Goal: Task Accomplishment & Management: Manage account settings

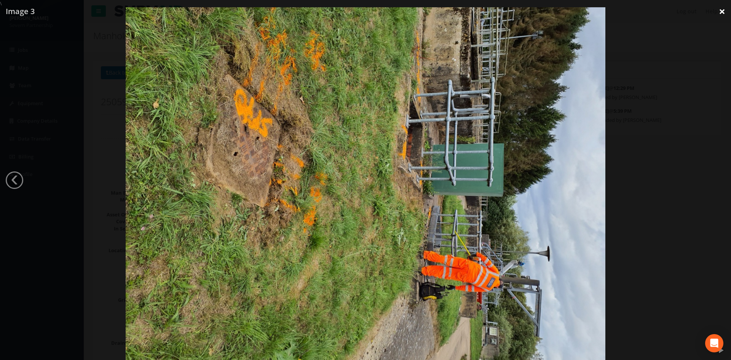
click at [721, 9] on link "×" at bounding box center [722, 11] width 18 height 23
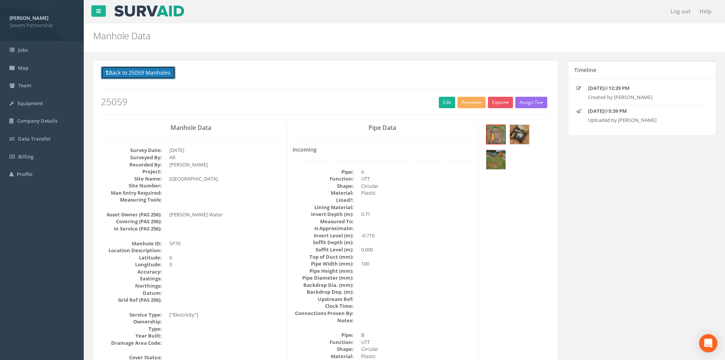
click at [151, 69] on button "Back to 25059 Manholes" at bounding box center [138, 72] width 75 height 13
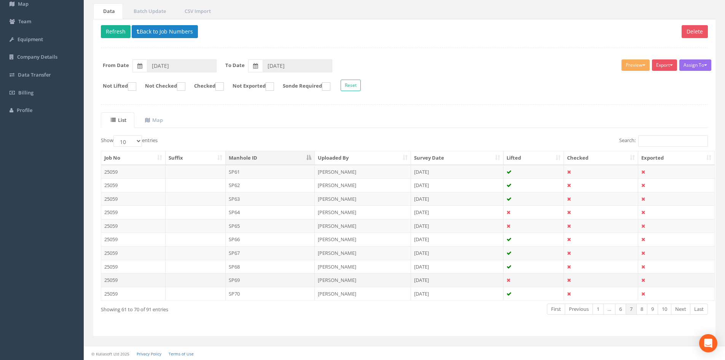
scroll to position [65, 0]
click at [680, 306] on link "Next" at bounding box center [680, 308] width 19 height 11
click at [235, 225] on td "SP75" at bounding box center [270, 225] width 89 height 14
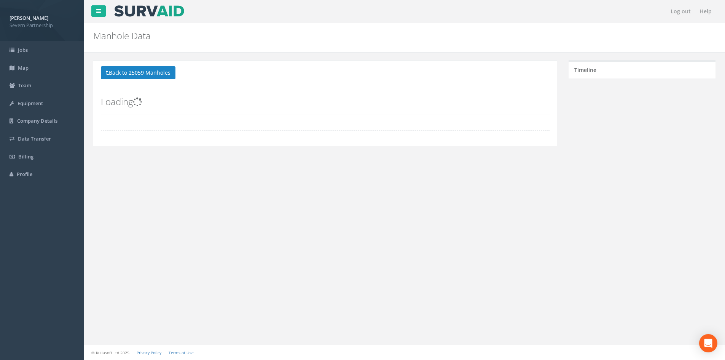
scroll to position [0, 0]
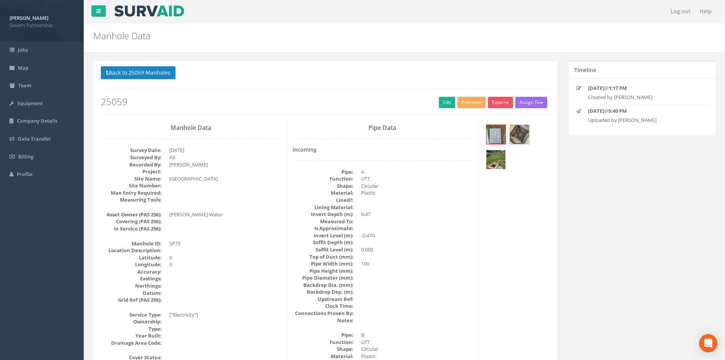
click at [488, 164] on img at bounding box center [495, 159] width 19 height 19
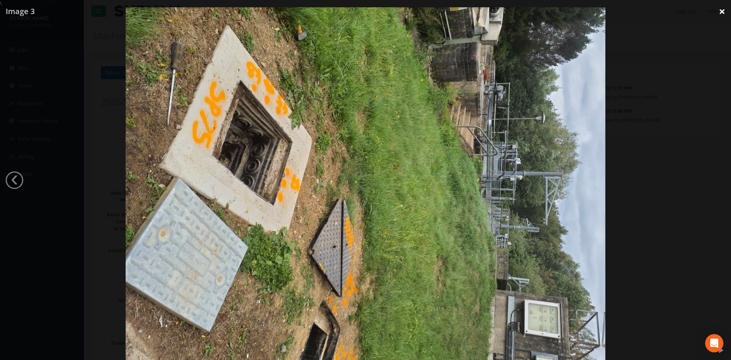
click at [723, 10] on link "×" at bounding box center [722, 11] width 18 height 23
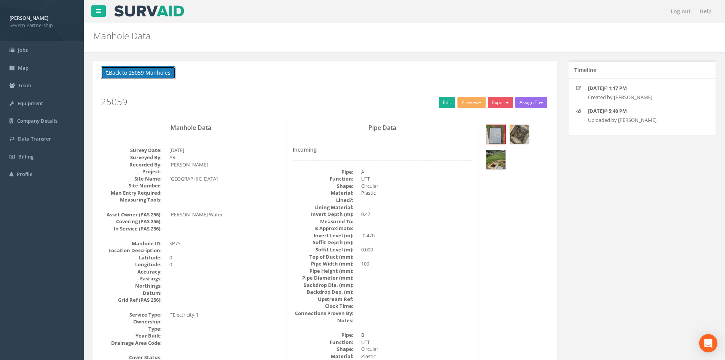
click at [145, 79] on button "Back to 25059 Manholes" at bounding box center [138, 72] width 75 height 13
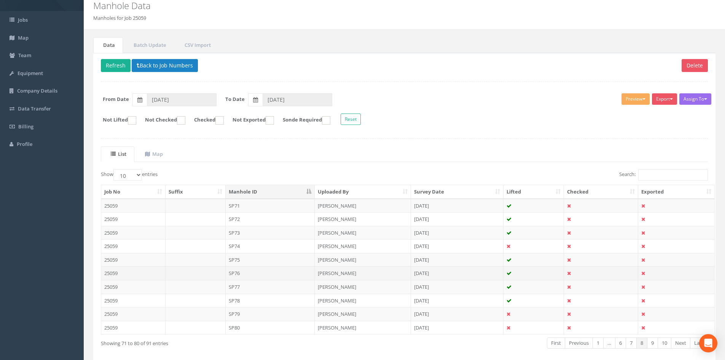
scroll to position [65, 0]
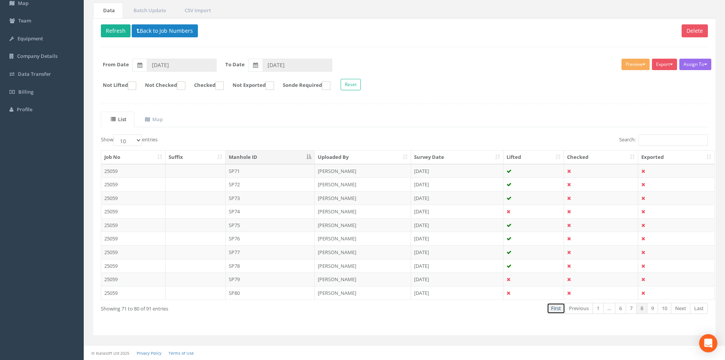
click at [549, 309] on link "First" at bounding box center [556, 308] width 18 height 11
click at [686, 308] on link "Next" at bounding box center [680, 308] width 19 height 11
click at [254, 254] on td "SP17" at bounding box center [270, 252] width 89 height 14
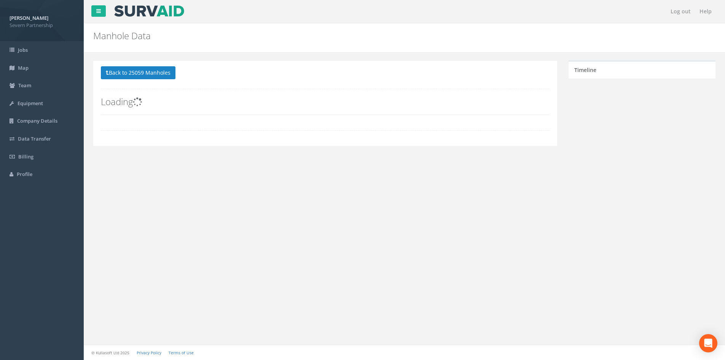
scroll to position [0, 0]
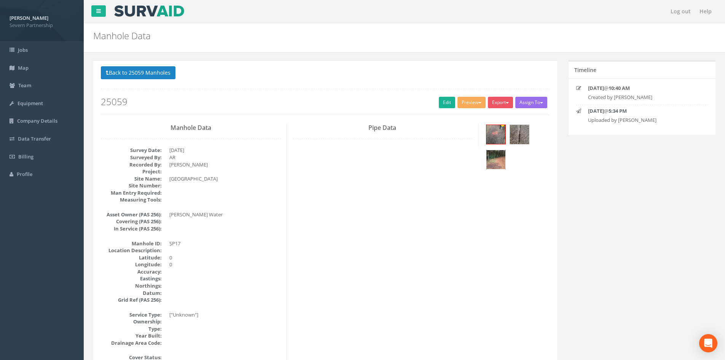
click at [495, 161] on img at bounding box center [495, 159] width 19 height 19
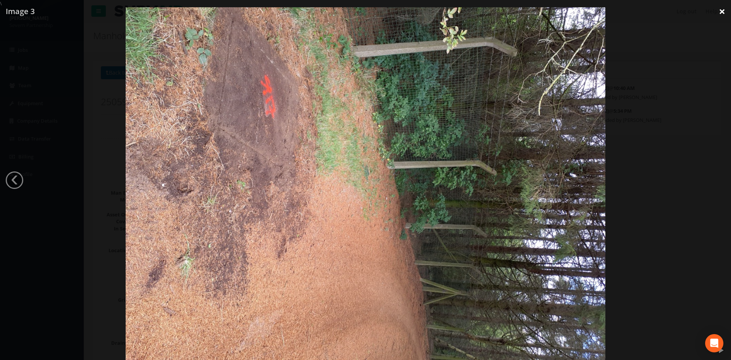
click at [719, 9] on link "×" at bounding box center [722, 11] width 18 height 23
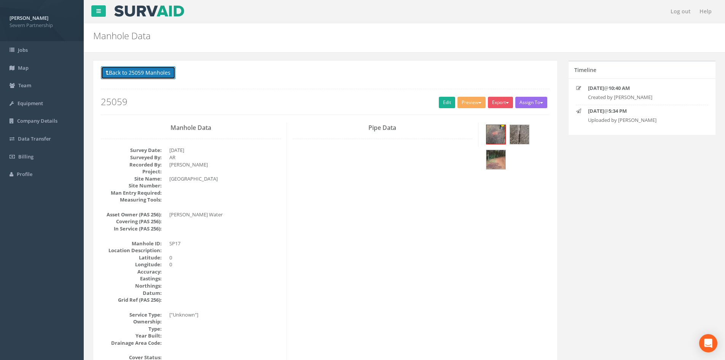
drag, startPoint x: 144, startPoint y: 73, endPoint x: 156, endPoint y: 75, distance: 12.8
click at [144, 73] on button "Back to 25059 Manholes" at bounding box center [138, 72] width 75 height 13
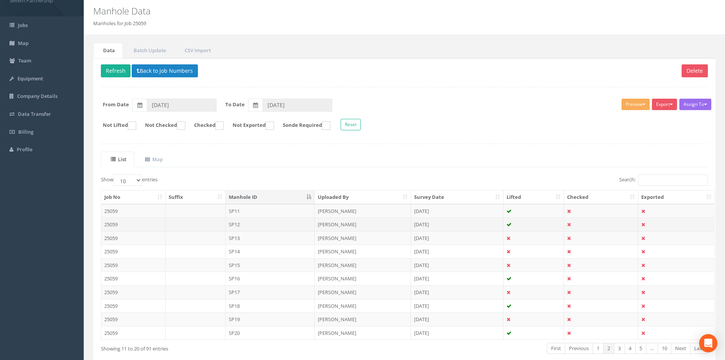
scroll to position [38, 0]
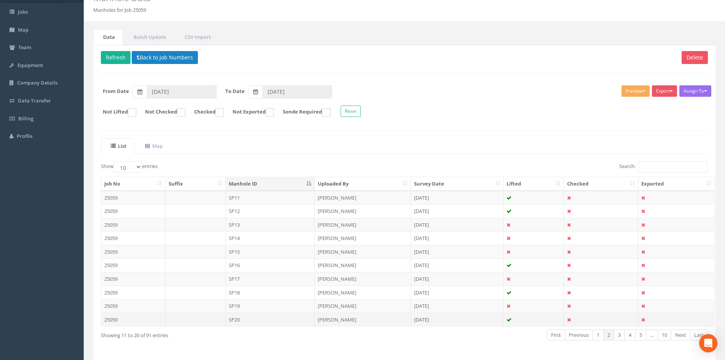
click at [368, 318] on td "[PERSON_NAME]" at bounding box center [363, 320] width 96 height 14
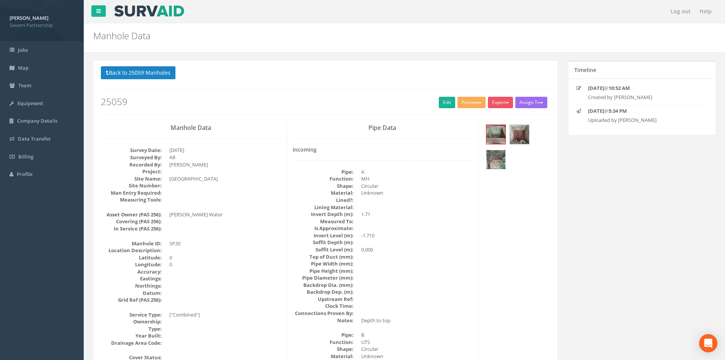
click at [497, 159] on img at bounding box center [495, 159] width 19 height 19
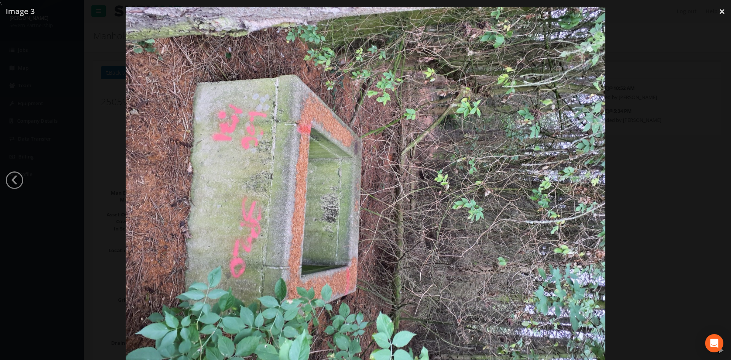
drag, startPoint x: 719, startPoint y: 11, endPoint x: 705, endPoint y: 17, distance: 15.5
click at [719, 11] on link "×" at bounding box center [722, 11] width 18 height 23
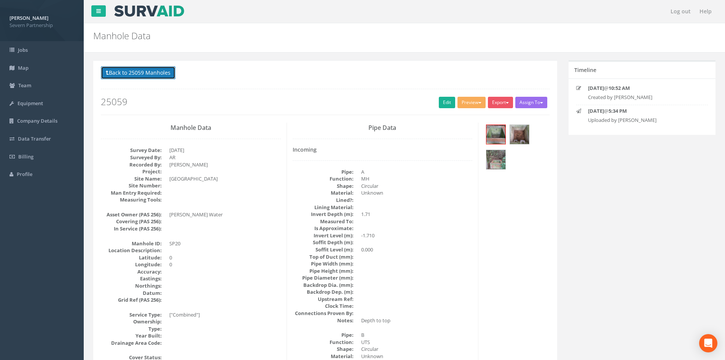
click at [128, 72] on button "Back to 25059 Manholes" at bounding box center [138, 72] width 75 height 13
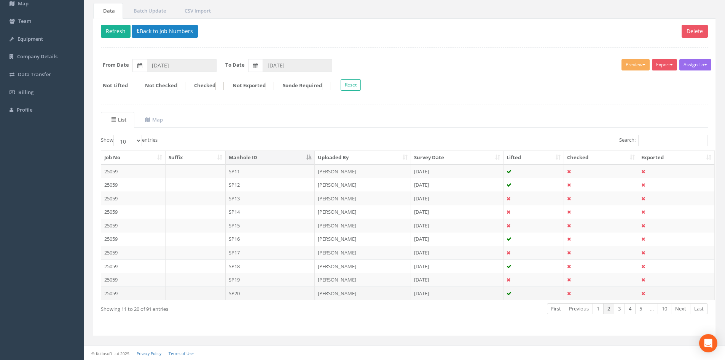
scroll to position [65, 0]
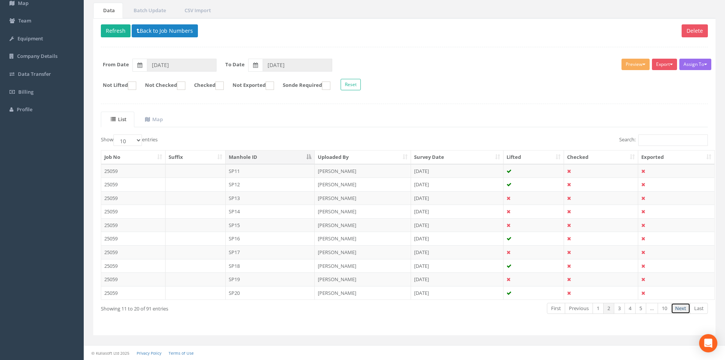
click at [680, 307] on link "Next" at bounding box center [680, 308] width 19 height 11
click at [258, 275] on td "SP59" at bounding box center [270, 279] width 89 height 14
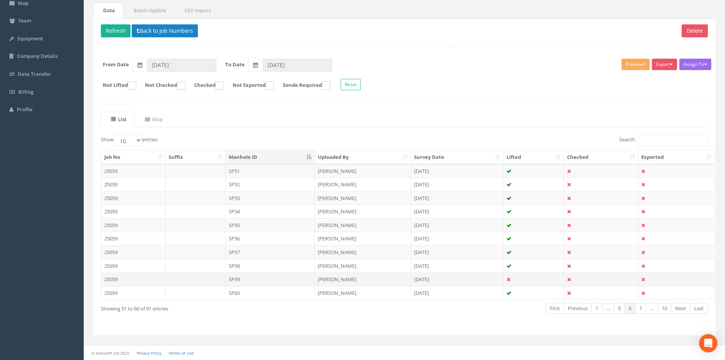
scroll to position [0, 0]
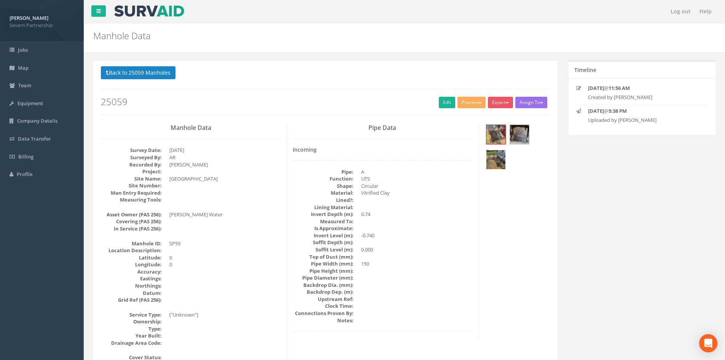
click at [493, 158] on img at bounding box center [495, 159] width 19 height 19
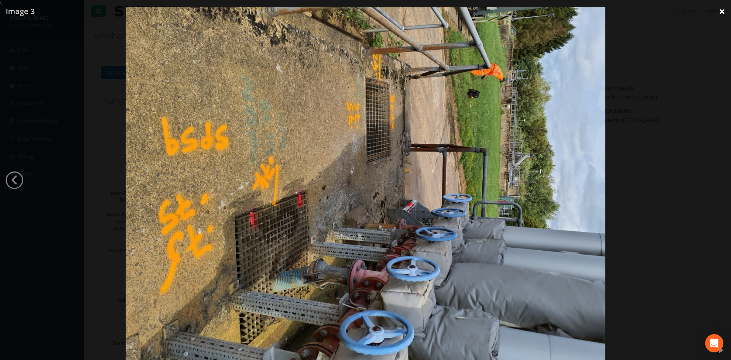
click at [721, 11] on link "×" at bounding box center [722, 11] width 18 height 23
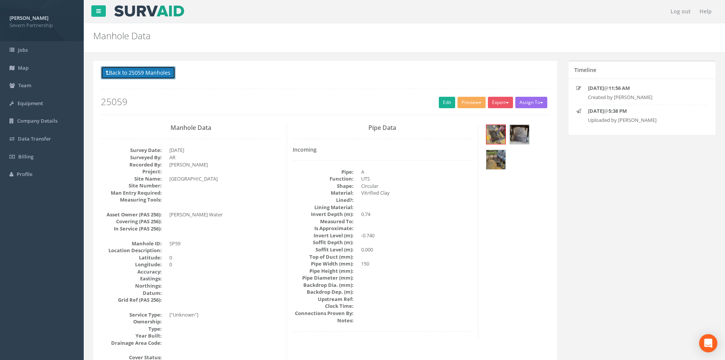
click at [138, 70] on button "Back to 25059 Manholes" at bounding box center [138, 72] width 75 height 13
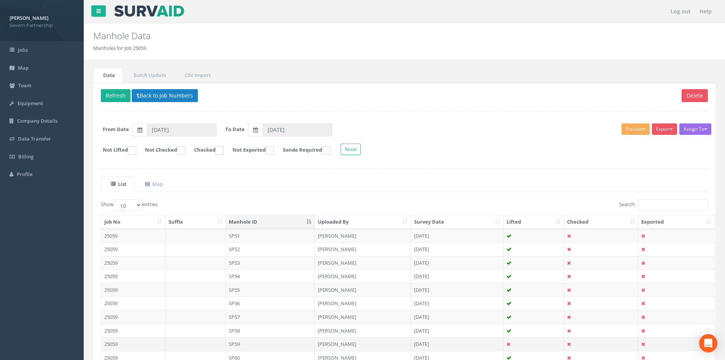
click at [265, 341] on td "SP59" at bounding box center [270, 344] width 89 height 14
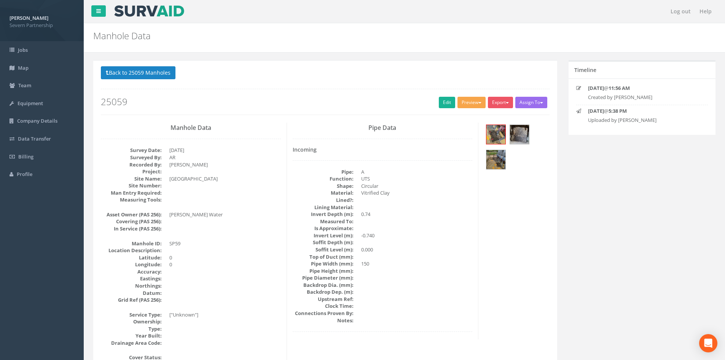
click at [466, 103] on button "Preview" at bounding box center [472, 102] width 28 height 11
click at [448, 116] on link "SP Manhole" at bounding box center [458, 118] width 58 height 12
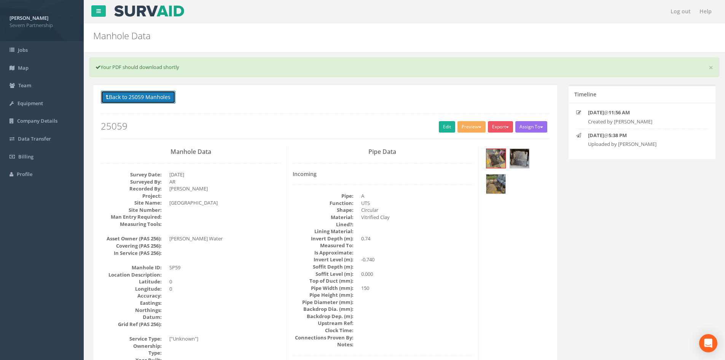
click at [141, 97] on button "Back to 25059 Manholes" at bounding box center [138, 97] width 75 height 13
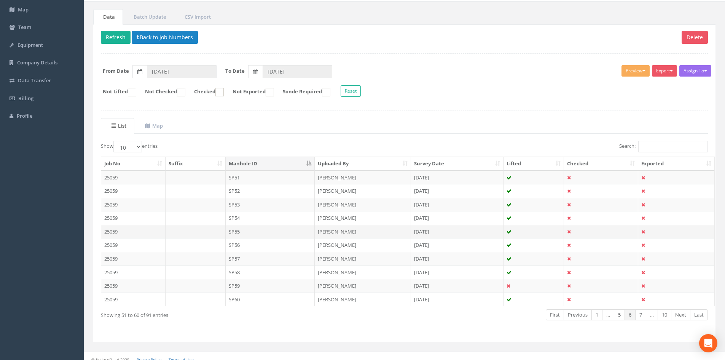
scroll to position [65, 0]
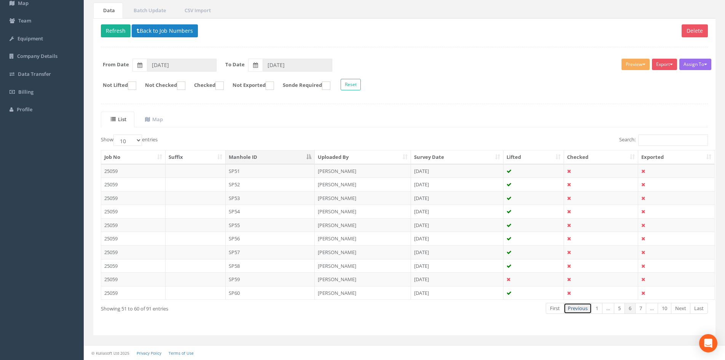
click at [579, 306] on link "Previous" at bounding box center [578, 308] width 28 height 11
click at [249, 201] on td "SP43" at bounding box center [270, 198] width 89 height 14
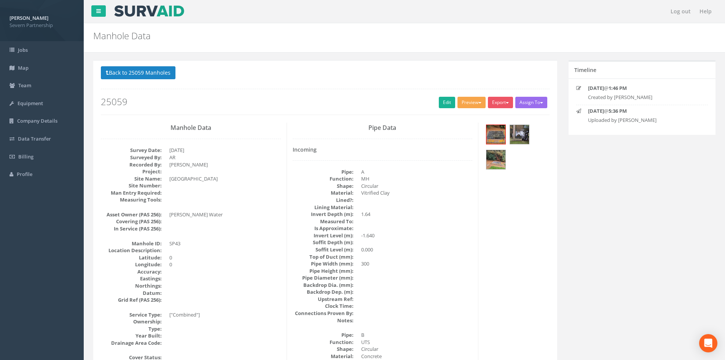
click at [475, 103] on button "Preview" at bounding box center [472, 102] width 28 height 11
click at [450, 118] on link "SP Manhole" at bounding box center [458, 118] width 58 height 12
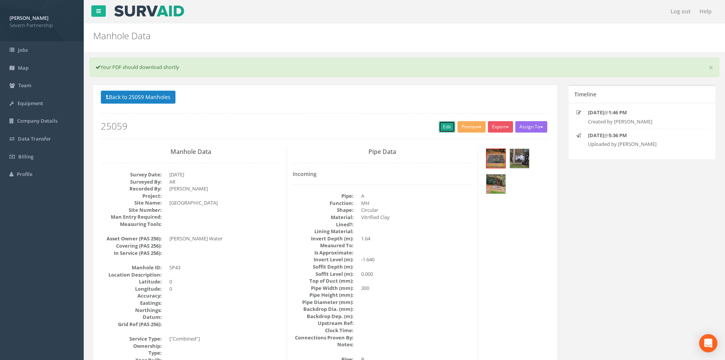
click at [444, 124] on link "Edit" at bounding box center [447, 126] width 16 height 11
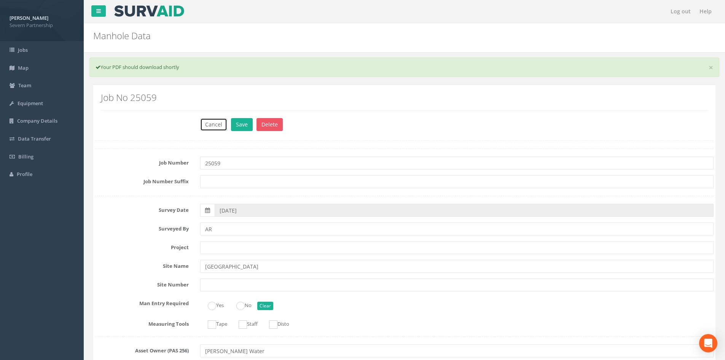
click at [217, 124] on button "Cancel" at bounding box center [213, 124] width 27 height 13
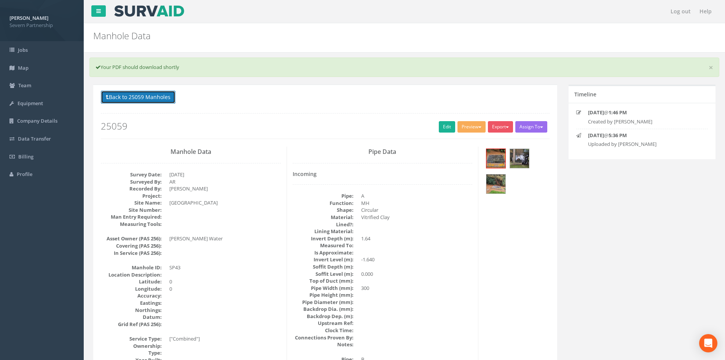
click at [148, 97] on button "Back to 25059 Manholes" at bounding box center [138, 97] width 75 height 13
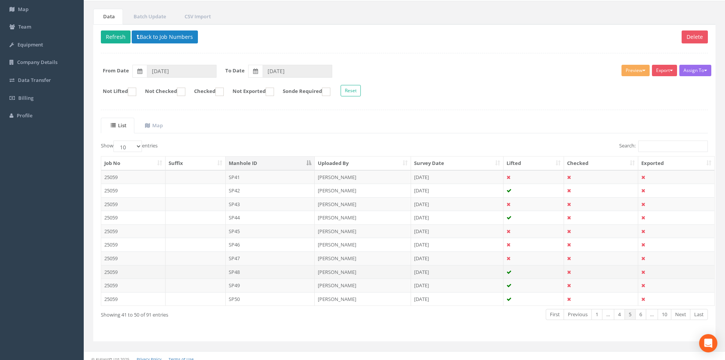
scroll to position [65, 0]
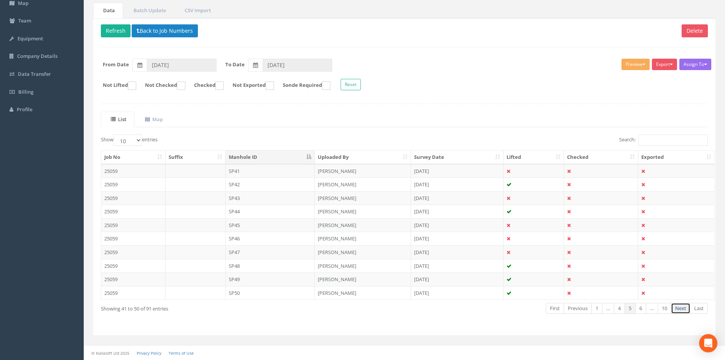
click at [682, 308] on link "Next" at bounding box center [680, 308] width 19 height 11
click at [284, 254] on td "SP77" at bounding box center [270, 252] width 89 height 14
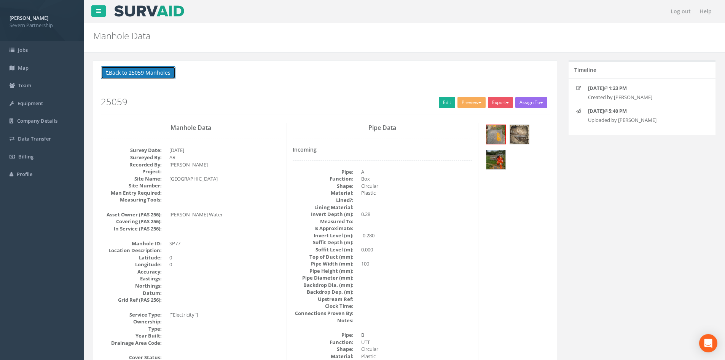
click at [146, 74] on button "Back to 25059 Manholes" at bounding box center [138, 72] width 75 height 13
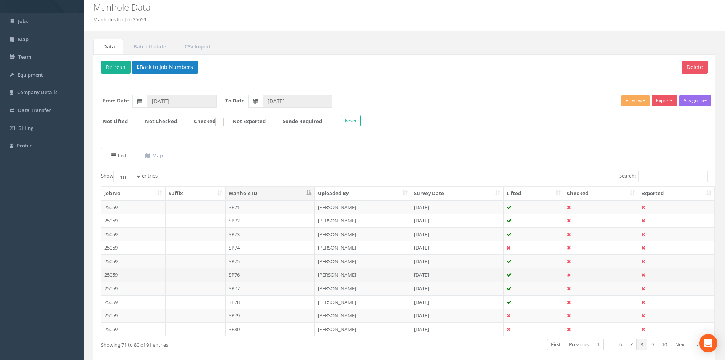
scroll to position [65, 0]
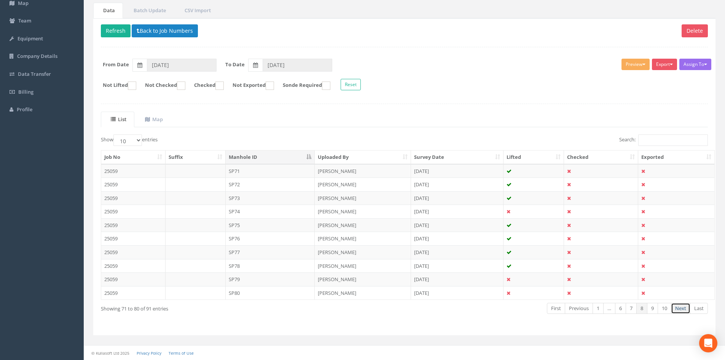
click at [684, 307] on link "Next" at bounding box center [680, 308] width 19 height 11
click at [244, 277] on td "SP89" at bounding box center [270, 279] width 89 height 14
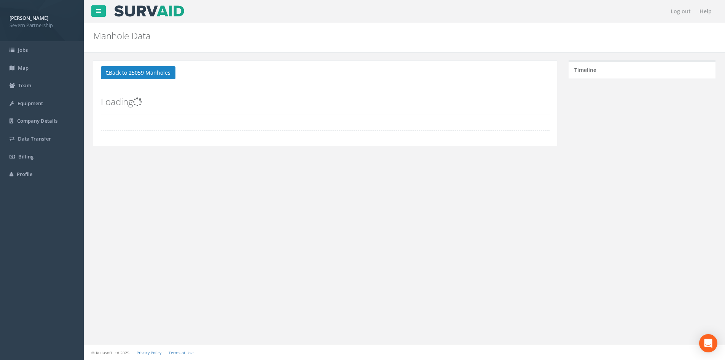
scroll to position [0, 0]
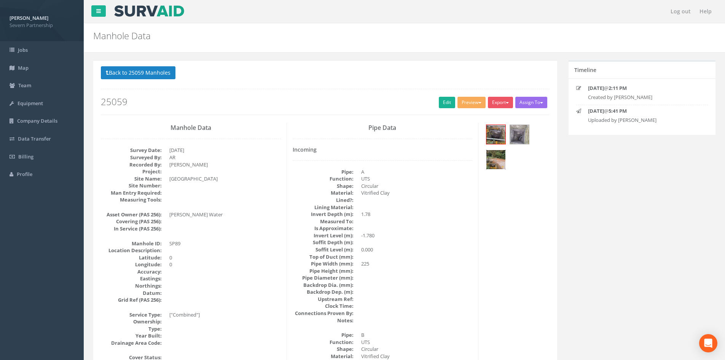
click at [500, 159] on img at bounding box center [495, 159] width 19 height 19
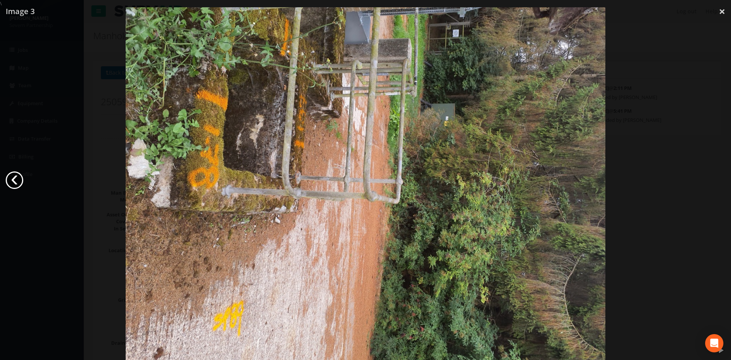
click at [14, 180] on link "‹" at bounding box center [15, 180] width 18 height 18
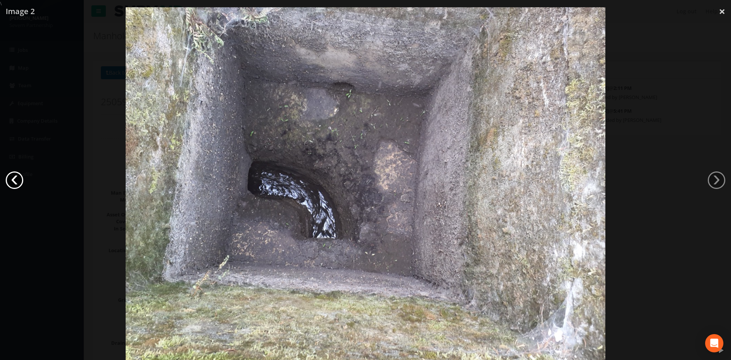
click at [14, 180] on link "‹" at bounding box center [15, 180] width 18 height 18
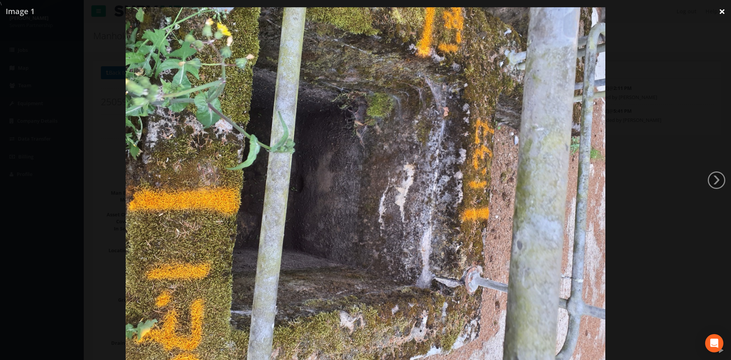
click at [719, 11] on link "×" at bounding box center [722, 11] width 18 height 23
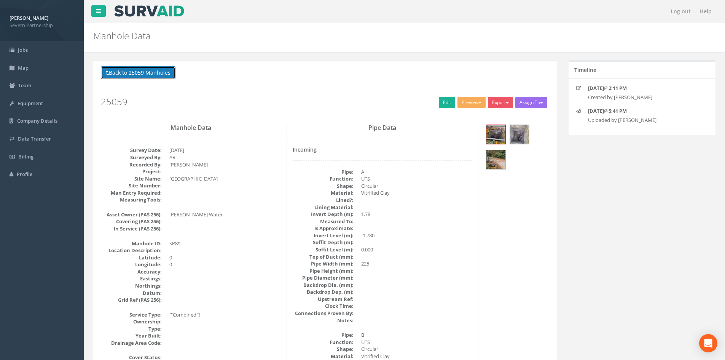
click at [147, 75] on button "Back to 25059 Manholes" at bounding box center [138, 72] width 75 height 13
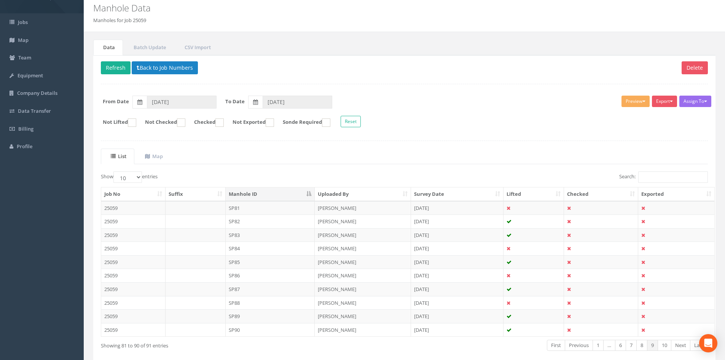
scroll to position [65, 0]
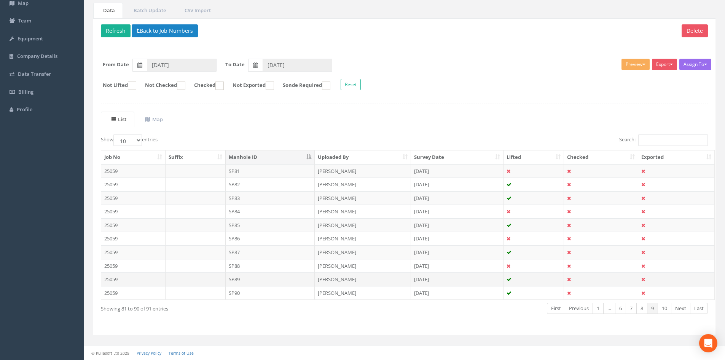
click at [521, 281] on td at bounding box center [534, 279] width 61 height 14
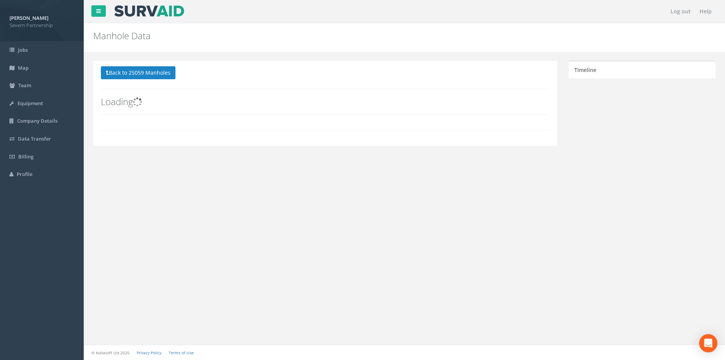
scroll to position [0, 0]
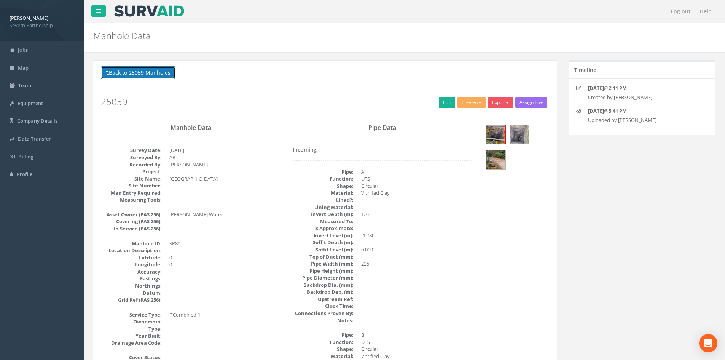
click at [142, 72] on button "Back to 25059 Manholes" at bounding box center [138, 72] width 75 height 13
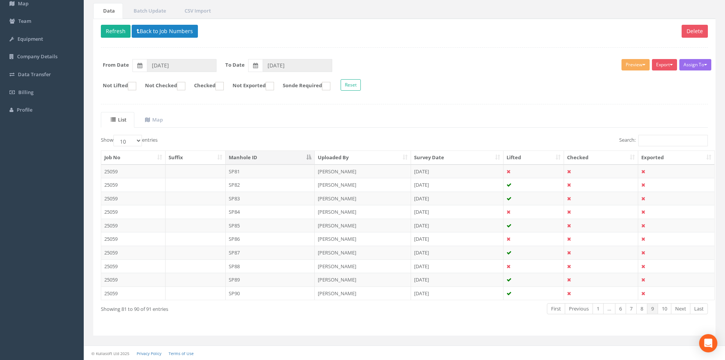
scroll to position [65, 0]
click at [266, 295] on td "SP90" at bounding box center [270, 293] width 89 height 14
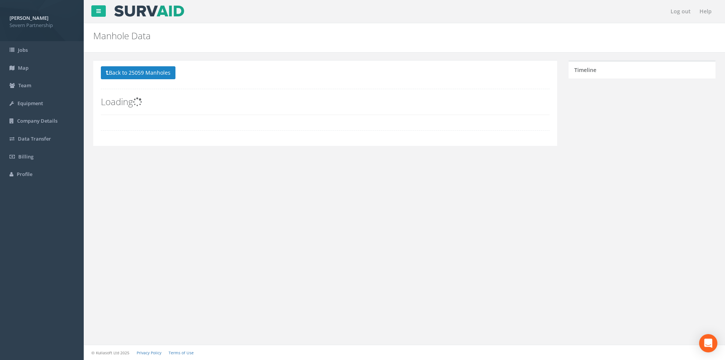
scroll to position [0, 0]
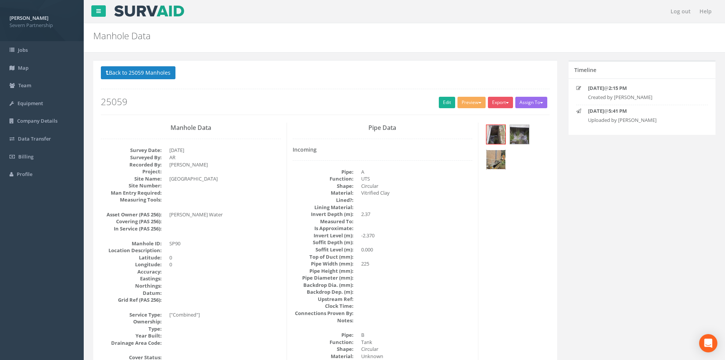
click at [498, 158] on img at bounding box center [495, 159] width 19 height 19
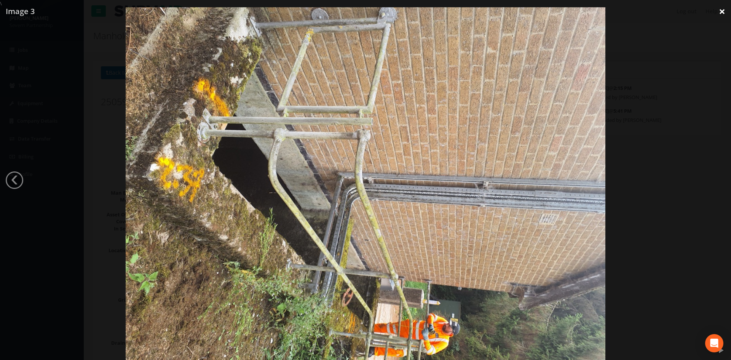
click at [722, 11] on link "×" at bounding box center [722, 11] width 18 height 23
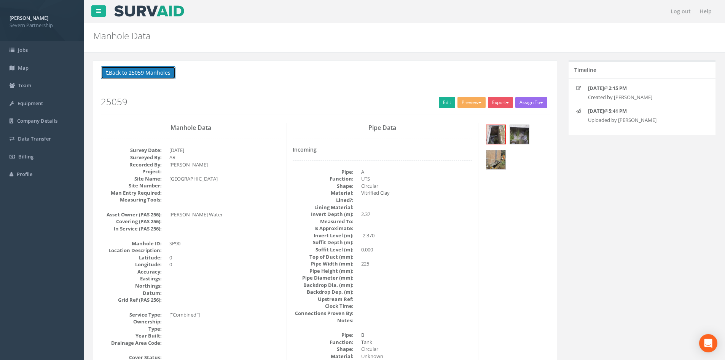
click at [154, 74] on button "Back to 25059 Manholes" at bounding box center [138, 72] width 75 height 13
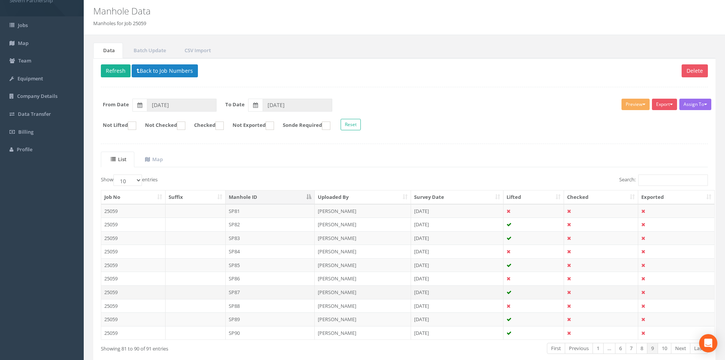
scroll to position [65, 0]
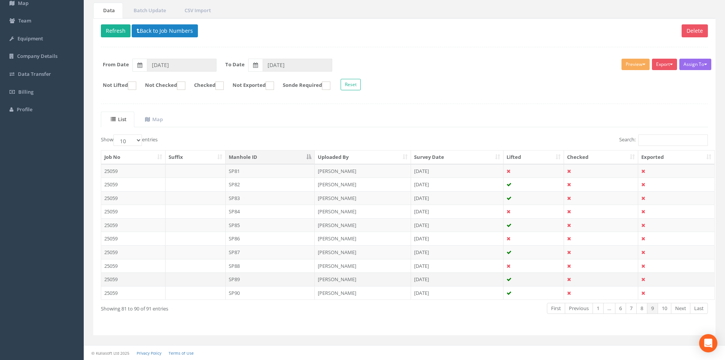
click at [261, 284] on td "SP89" at bounding box center [270, 279] width 89 height 14
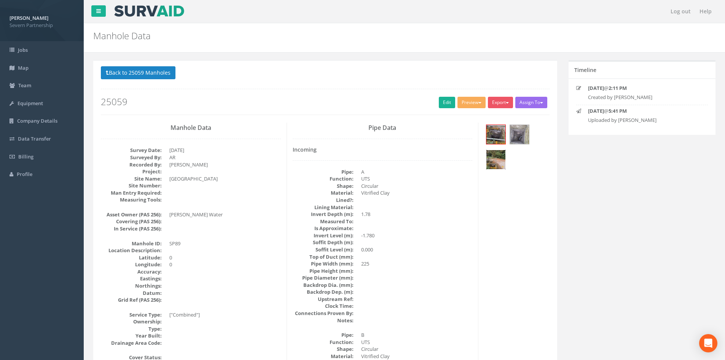
click at [493, 160] on img at bounding box center [495, 159] width 19 height 19
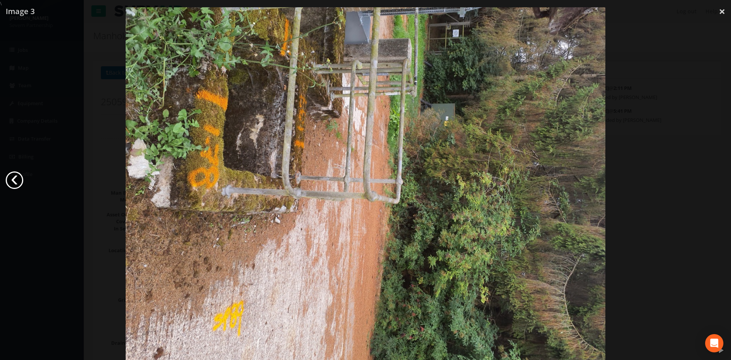
click at [10, 180] on link "‹" at bounding box center [15, 180] width 18 height 18
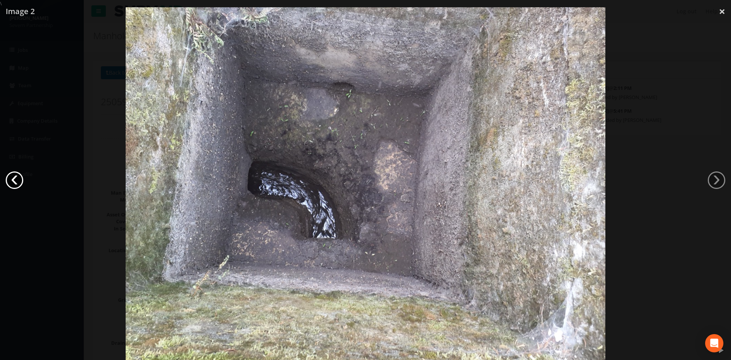
click at [10, 180] on link "‹" at bounding box center [15, 180] width 18 height 18
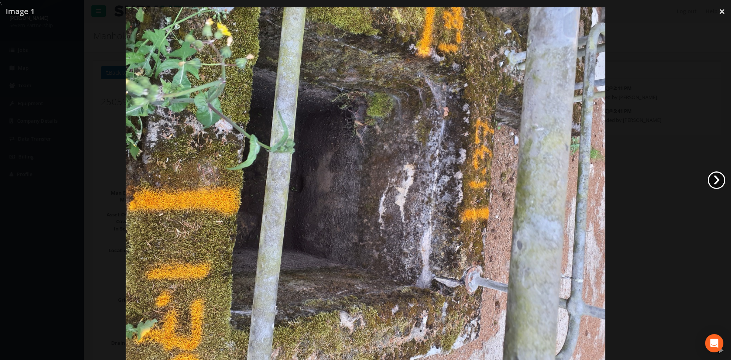
click at [712, 179] on link "›" at bounding box center [717, 180] width 18 height 18
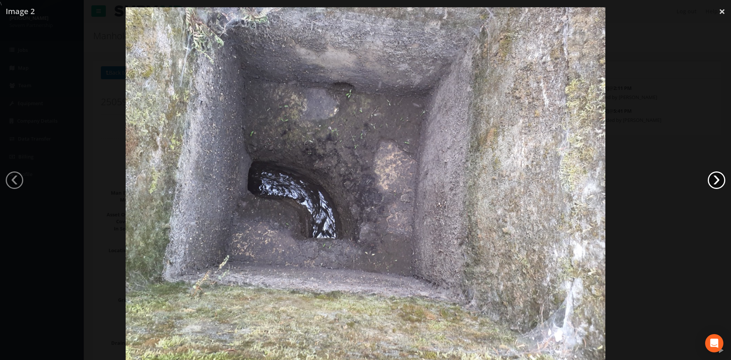
click at [712, 179] on link "›" at bounding box center [717, 180] width 18 height 18
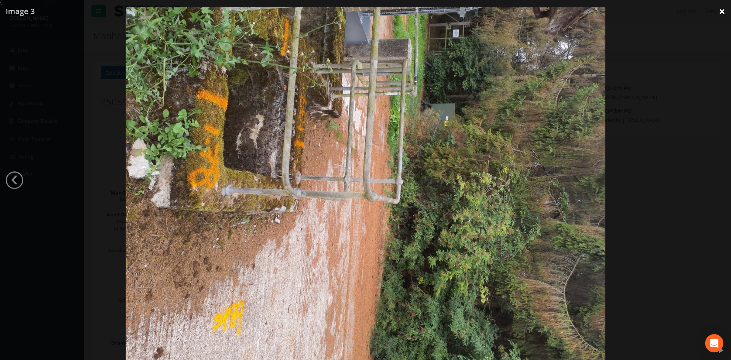
click at [717, 12] on link "×" at bounding box center [722, 11] width 18 height 23
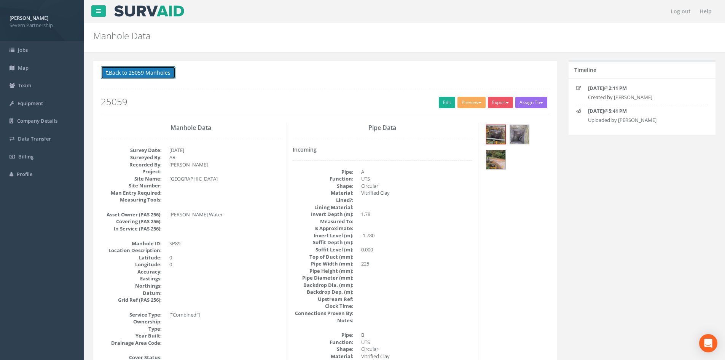
click at [133, 75] on button "Back to 25059 Manholes" at bounding box center [138, 72] width 75 height 13
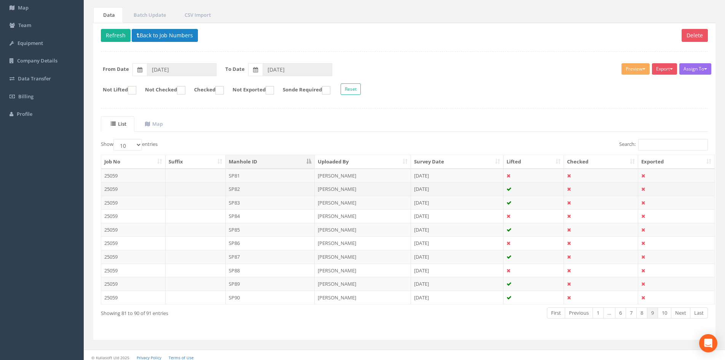
scroll to position [65, 0]
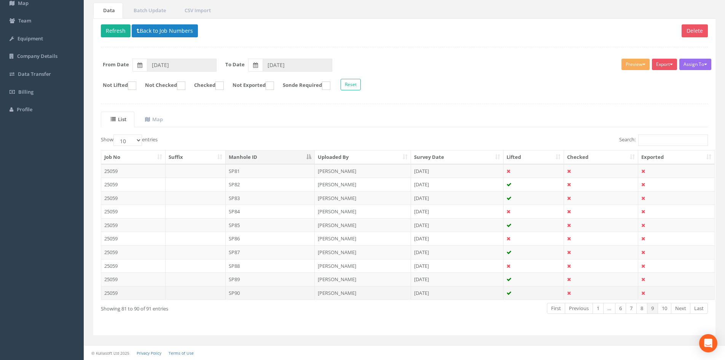
click at [284, 290] on td "SP90" at bounding box center [270, 293] width 89 height 14
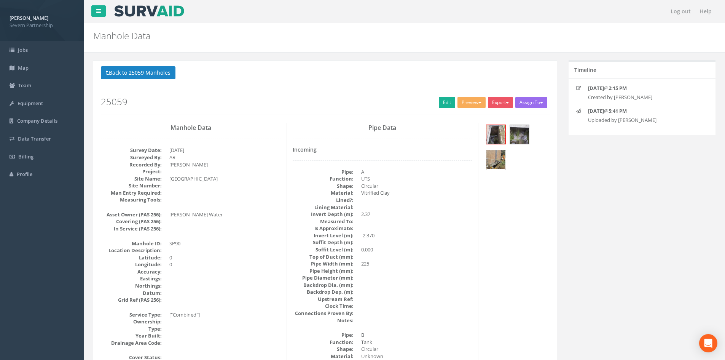
click at [495, 158] on img at bounding box center [495, 159] width 19 height 19
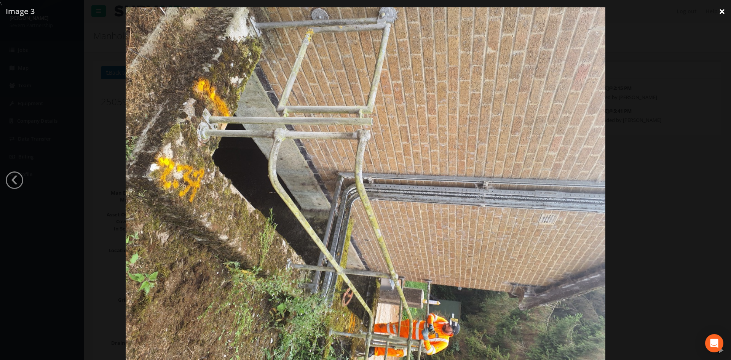
click at [722, 12] on link "×" at bounding box center [722, 11] width 18 height 23
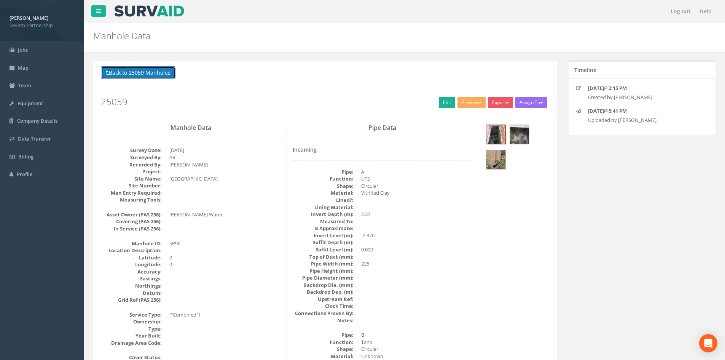
click at [136, 75] on button "Back to 25059 Manholes" at bounding box center [138, 72] width 75 height 13
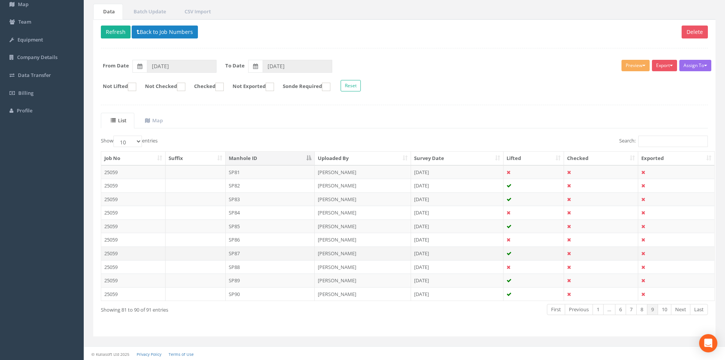
scroll to position [65, 0]
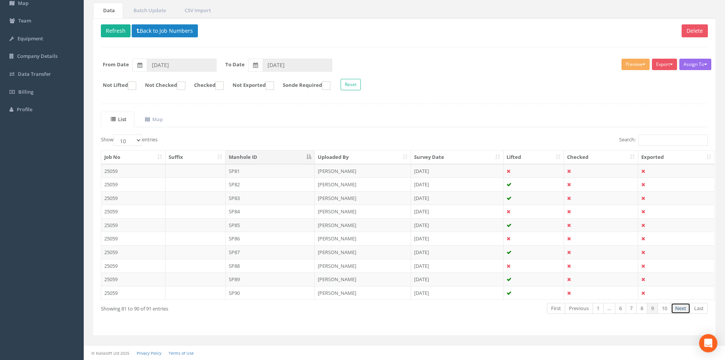
click at [683, 308] on link "Next" at bounding box center [680, 308] width 19 height 11
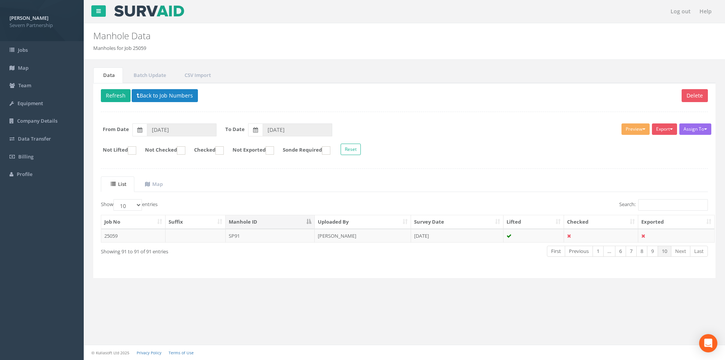
scroll to position [0, 0]
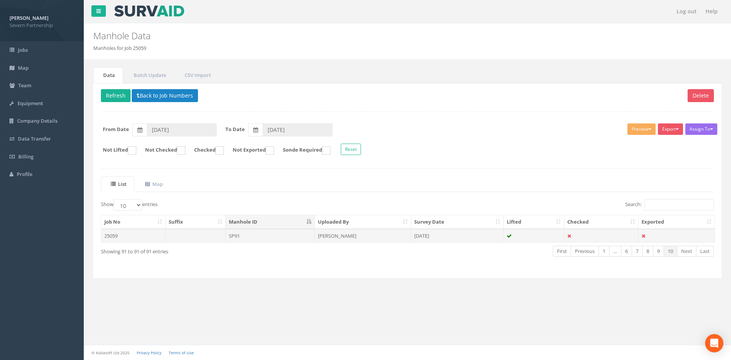
click at [242, 234] on td "SP91" at bounding box center [270, 236] width 89 height 14
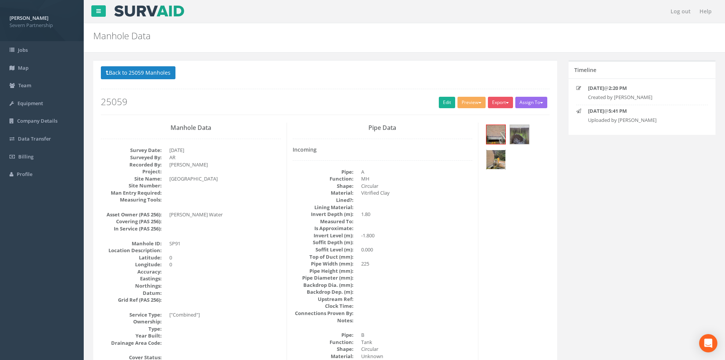
click at [503, 162] on img at bounding box center [495, 159] width 19 height 19
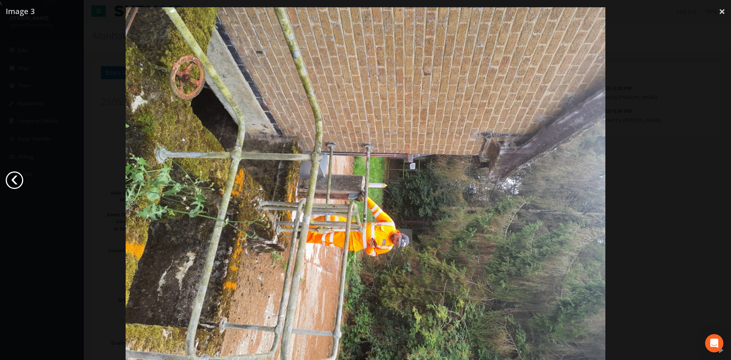
click at [16, 180] on link "‹" at bounding box center [15, 180] width 18 height 18
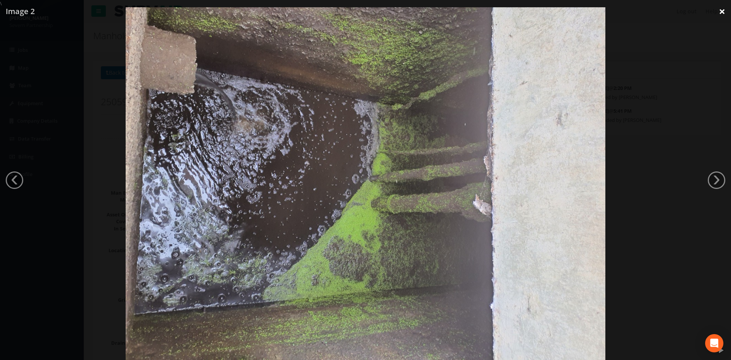
click at [722, 14] on link "×" at bounding box center [722, 11] width 18 height 23
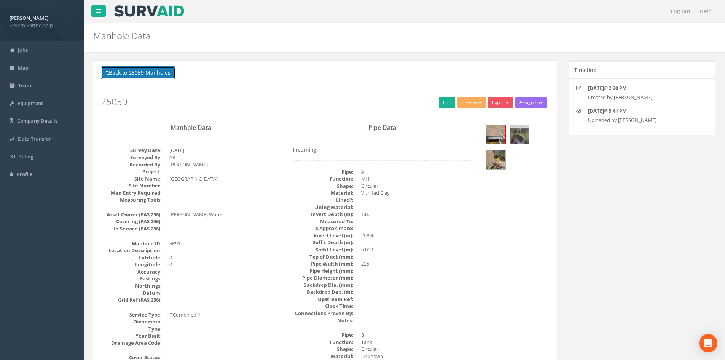
click at [169, 76] on button "Back to 25059 Manholes" at bounding box center [138, 72] width 75 height 13
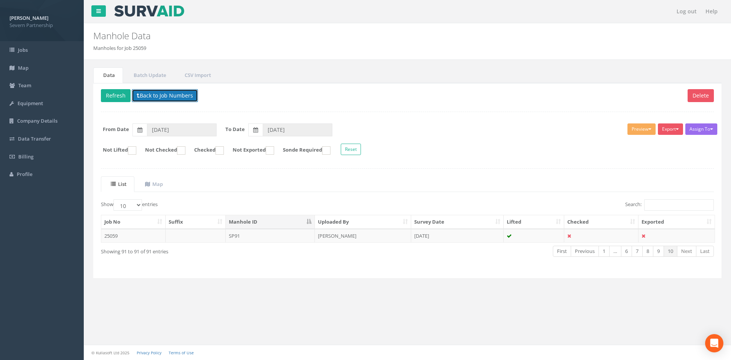
click at [169, 93] on button "Back to Job Numbers" at bounding box center [165, 95] width 66 height 13
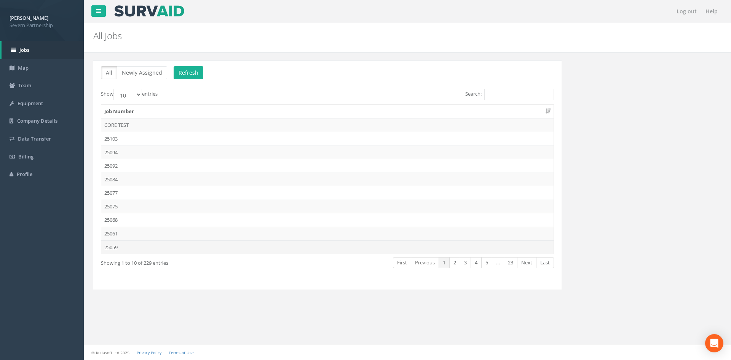
click at [128, 247] on td "25059" at bounding box center [327, 247] width 452 height 14
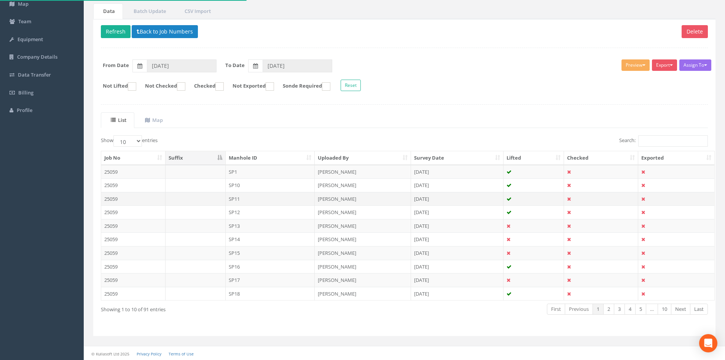
scroll to position [65, 0]
click at [261, 158] on th "Manhole ID" at bounding box center [270, 157] width 89 height 14
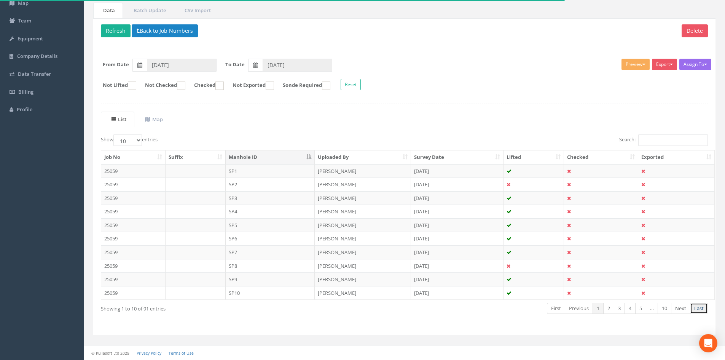
click at [700, 308] on link "Last" at bounding box center [699, 308] width 18 height 11
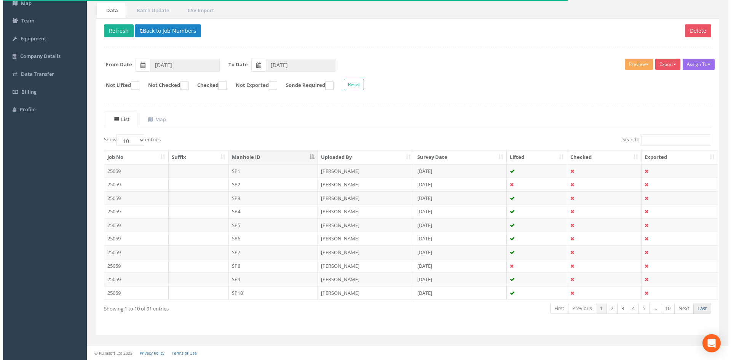
scroll to position [0, 0]
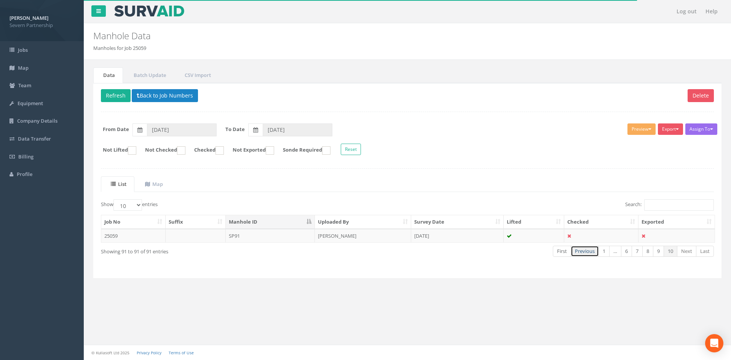
click at [586, 250] on link "Previous" at bounding box center [585, 251] width 28 height 11
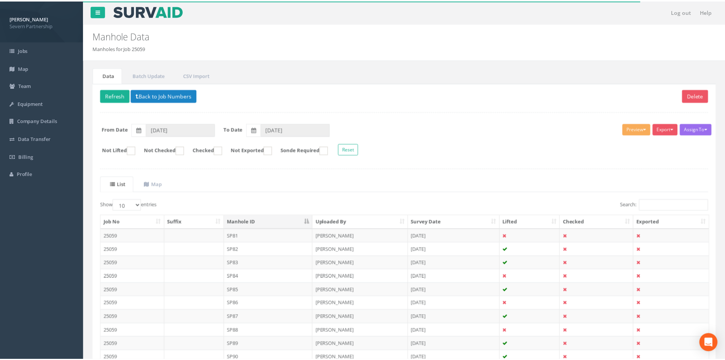
scroll to position [65, 0]
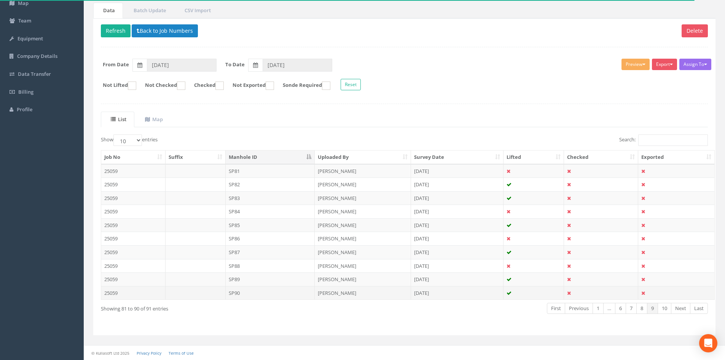
click at [273, 290] on td "SP90" at bounding box center [270, 293] width 89 height 14
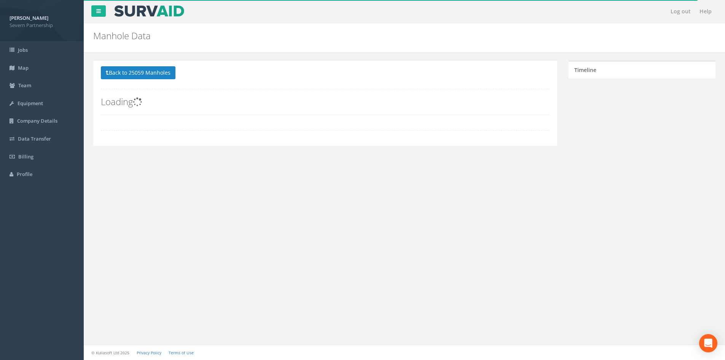
scroll to position [0, 0]
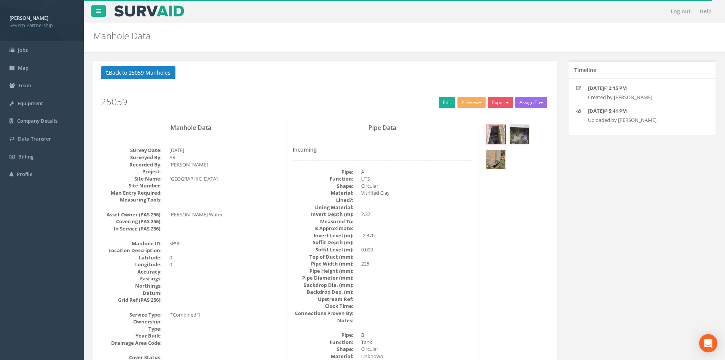
click at [499, 159] on img at bounding box center [495, 159] width 19 height 19
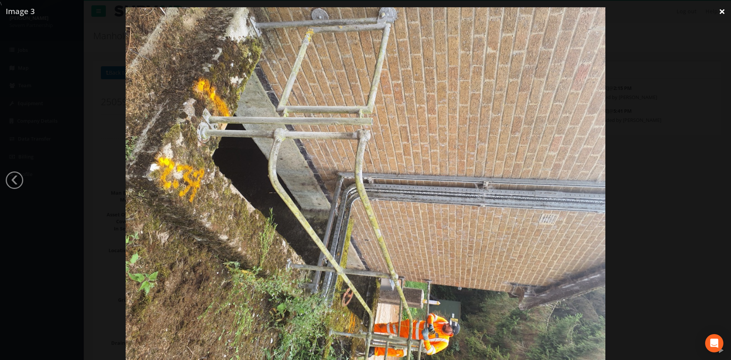
click at [719, 11] on link "×" at bounding box center [722, 11] width 18 height 23
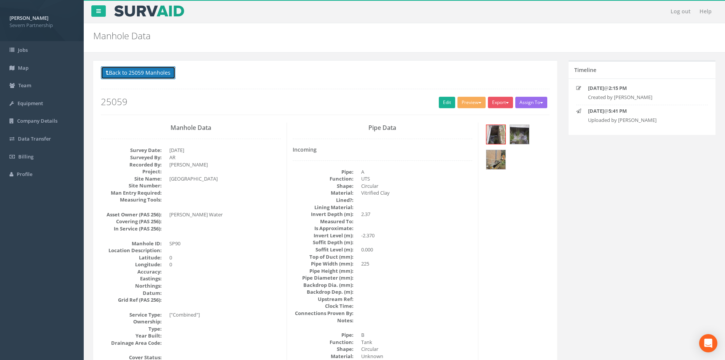
click at [148, 72] on button "Back to 25059 Manholes" at bounding box center [138, 72] width 75 height 13
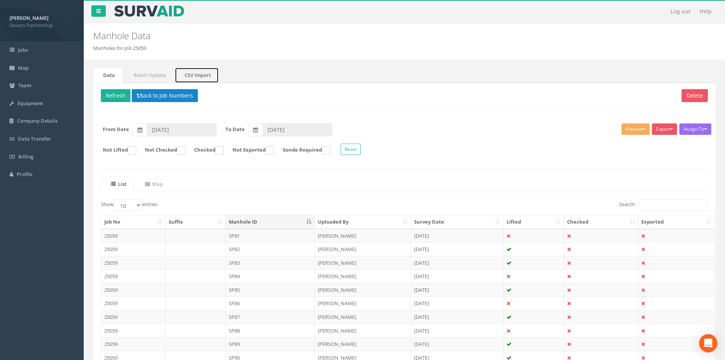
click at [188, 73] on link "CSV Import" at bounding box center [197, 75] width 44 height 16
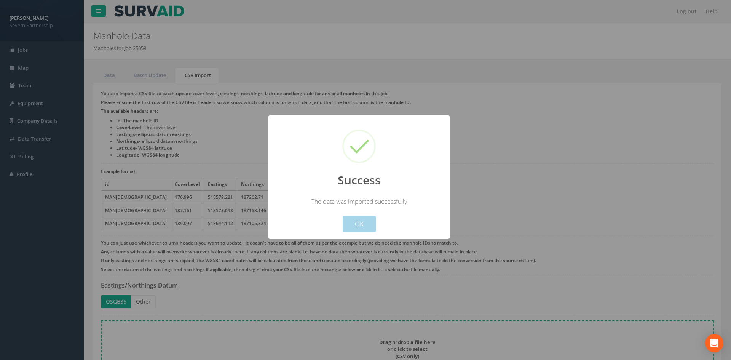
click at [355, 222] on button "OK" at bounding box center [359, 223] width 33 height 17
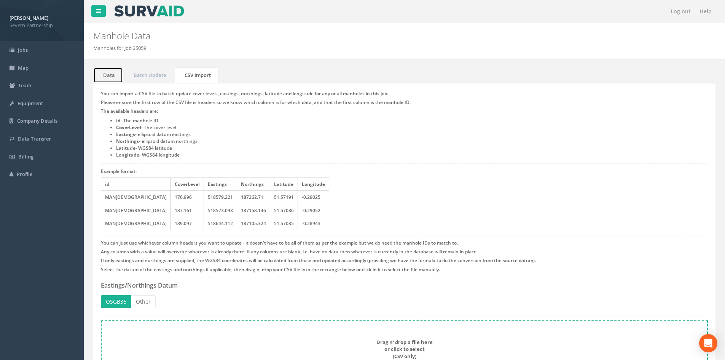
click at [115, 77] on link "Data" at bounding box center [108, 75] width 30 height 16
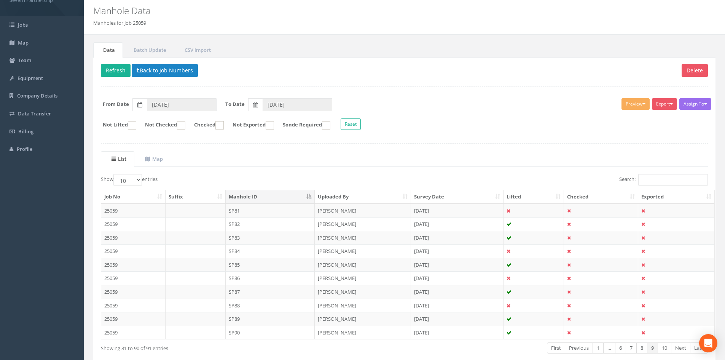
scroll to position [38, 0]
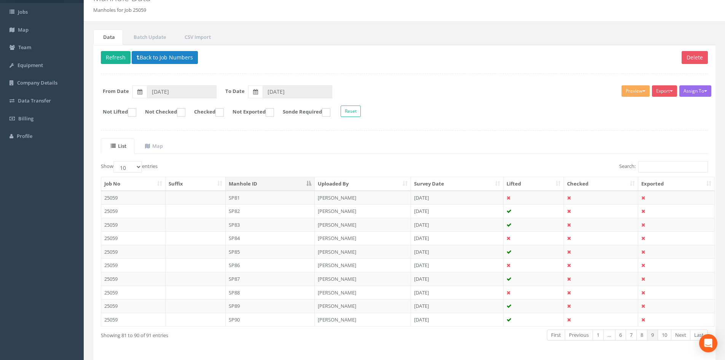
click at [244, 199] on td "SP81" at bounding box center [270, 198] width 89 height 14
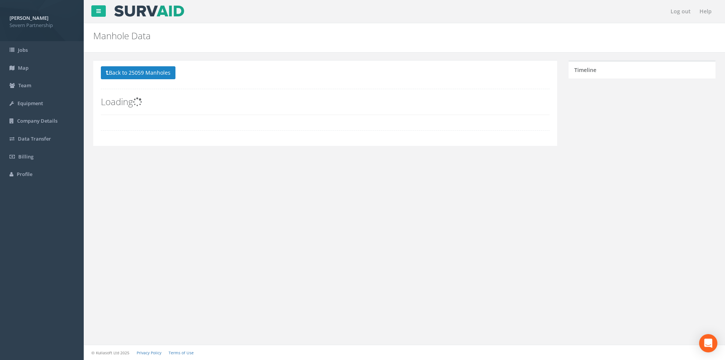
scroll to position [0, 0]
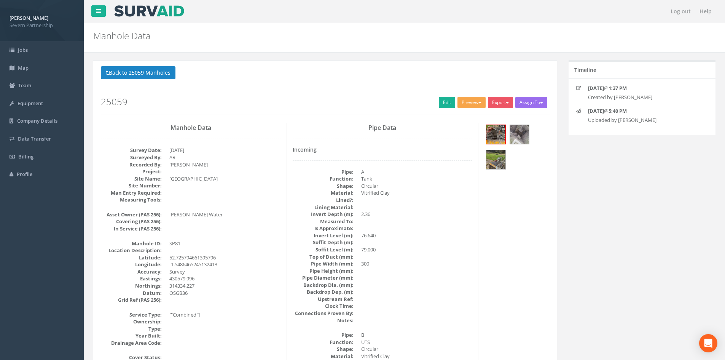
click at [464, 103] on button "Preview" at bounding box center [472, 102] width 28 height 11
click at [144, 75] on button "Back to 25059 Manholes" at bounding box center [138, 72] width 75 height 13
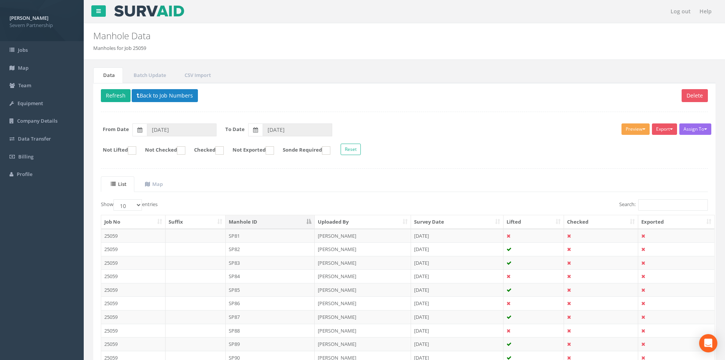
click at [635, 130] on button "Preview" at bounding box center [636, 128] width 28 height 11
click at [613, 143] on link "SP Manhole" at bounding box center [622, 145] width 58 height 12
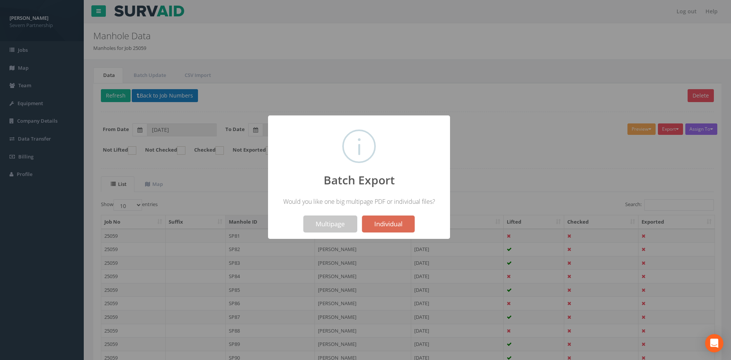
click at [345, 228] on button "Multipage" at bounding box center [330, 223] width 54 height 17
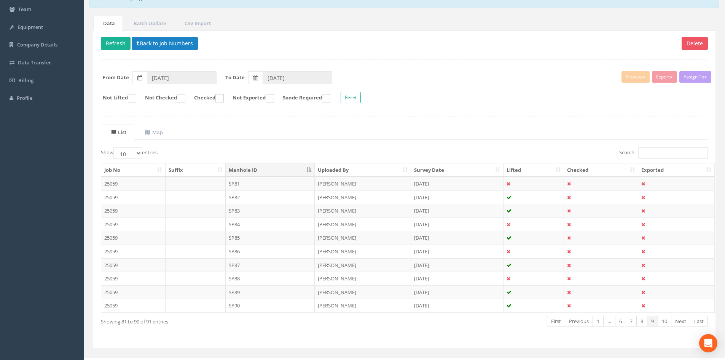
scroll to position [89, 0]
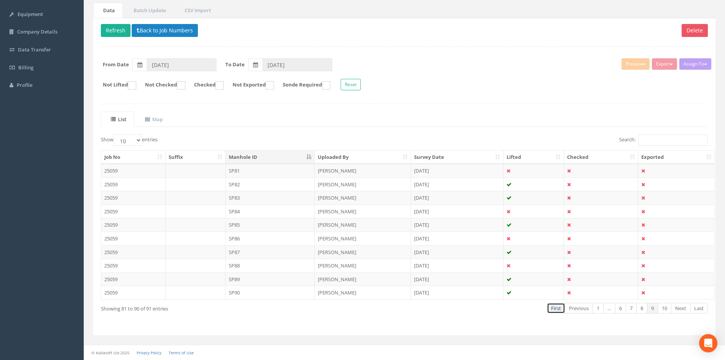
click at [558, 305] on link "First" at bounding box center [556, 308] width 18 height 11
click at [635, 66] on button "Preview" at bounding box center [636, 63] width 28 height 11
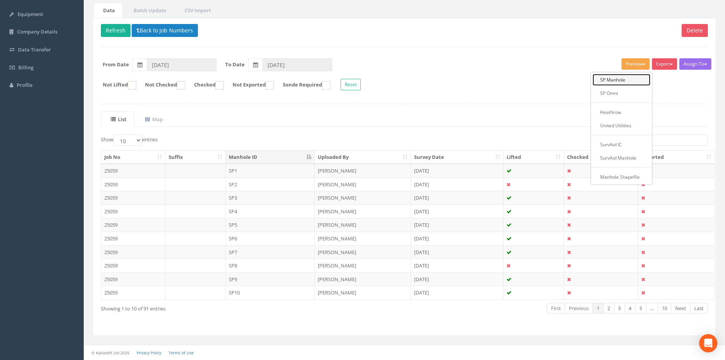
click at [614, 80] on link "SP Manhole" at bounding box center [622, 80] width 58 height 12
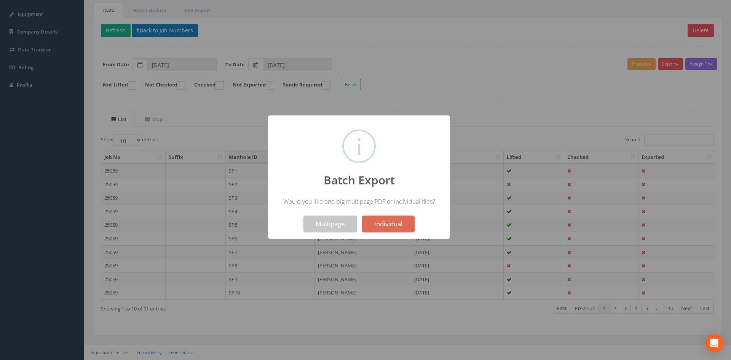
click at [337, 225] on button "Multipage" at bounding box center [330, 223] width 54 height 17
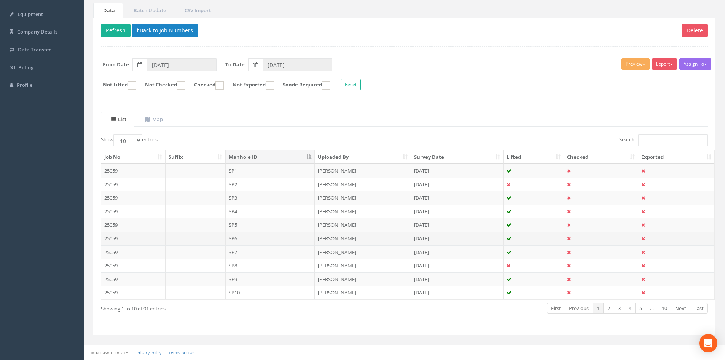
click at [252, 238] on td "SP6" at bounding box center [270, 238] width 89 height 14
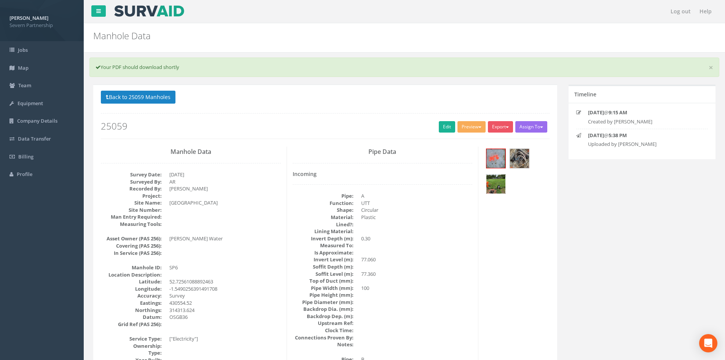
click at [497, 184] on img at bounding box center [495, 183] width 19 height 19
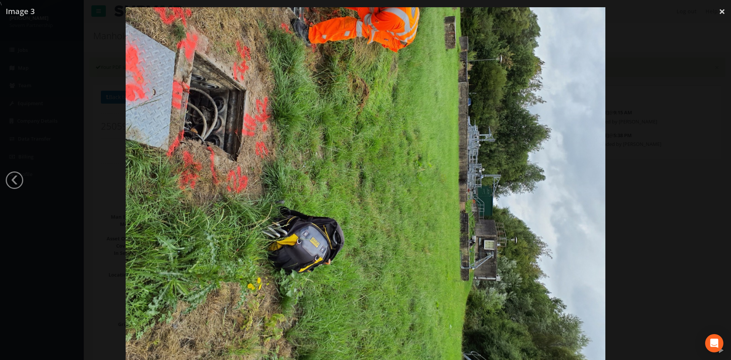
click at [245, 93] on img at bounding box center [366, 187] width 480 height 360
click at [253, 79] on img at bounding box center [366, 187] width 480 height 360
click at [18, 174] on link "‹" at bounding box center [15, 180] width 18 height 18
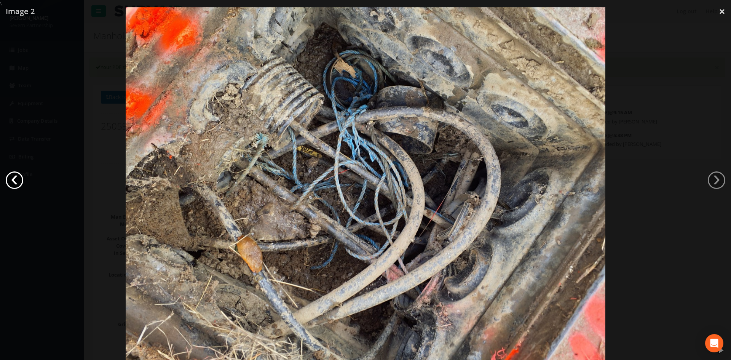
click at [18, 183] on link "‹" at bounding box center [15, 180] width 18 height 18
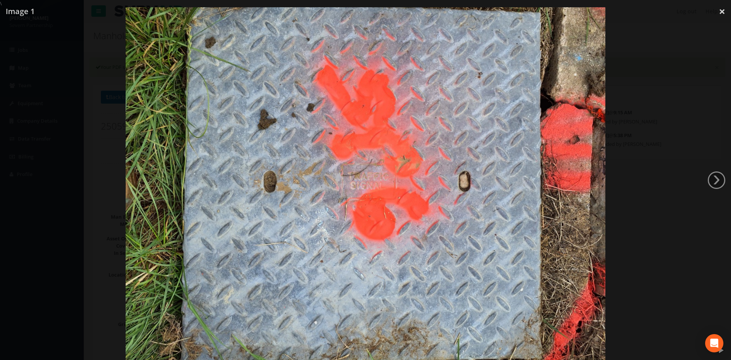
click at [18, 183] on div at bounding box center [365, 187] width 731 height 360
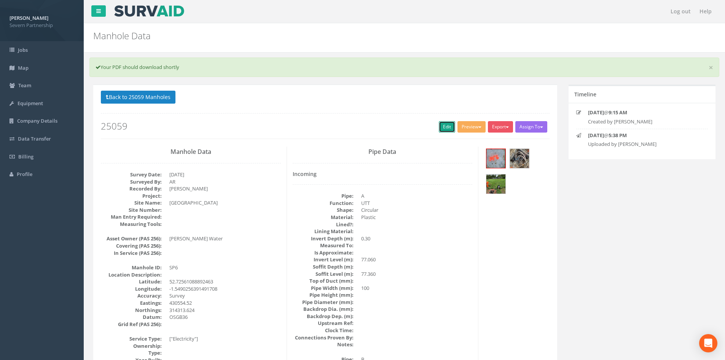
click at [443, 127] on link "Edit" at bounding box center [447, 126] width 16 height 11
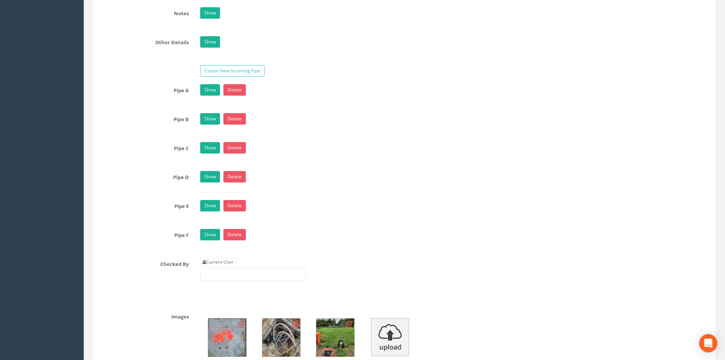
scroll to position [1180, 0]
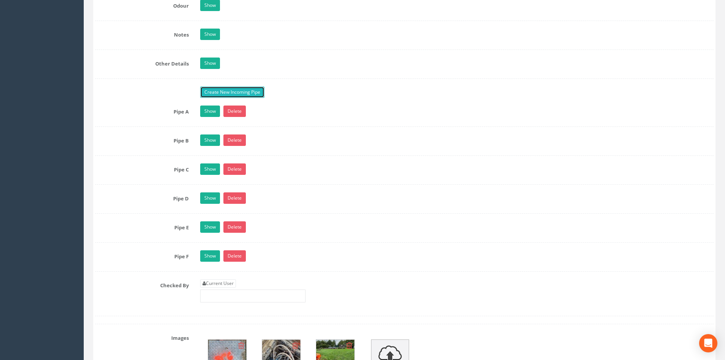
click at [217, 93] on link "Create New Incoming Pipe" at bounding box center [232, 91] width 64 height 11
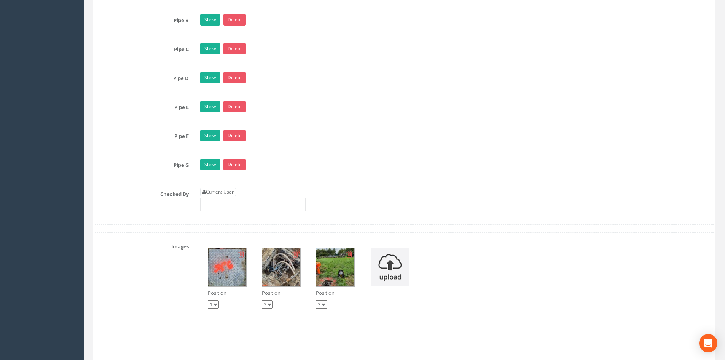
scroll to position [1332, 0]
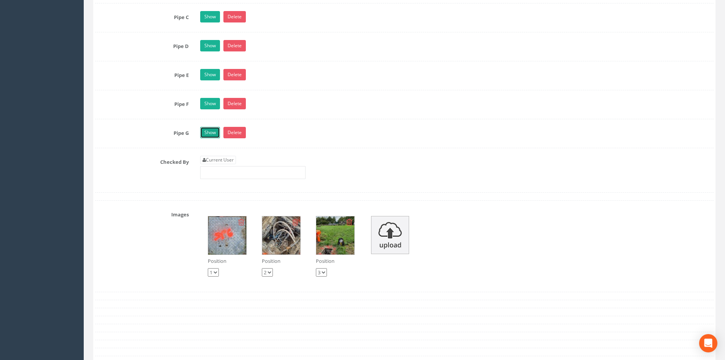
click at [208, 131] on link "Show" at bounding box center [210, 132] width 20 height 11
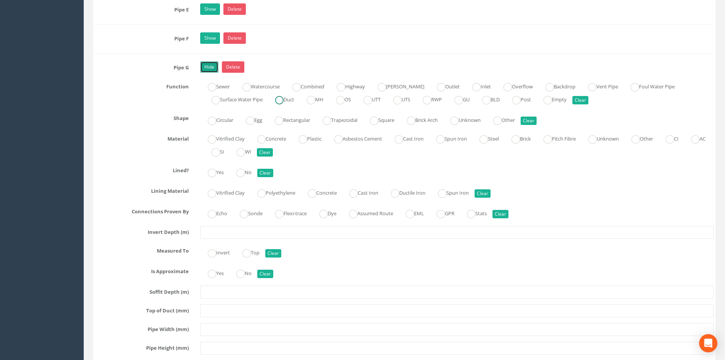
scroll to position [1408, 0]
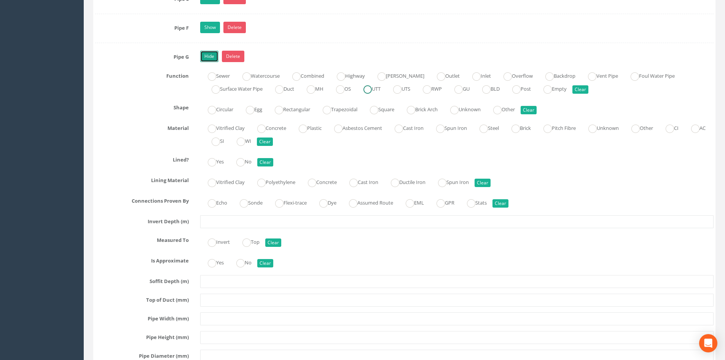
click at [372, 90] on ins at bounding box center [368, 89] width 8 height 8
radio input "true"
click at [216, 110] on ins at bounding box center [212, 110] width 8 height 8
radio input "true"
click at [307, 132] on ins at bounding box center [303, 128] width 8 height 8
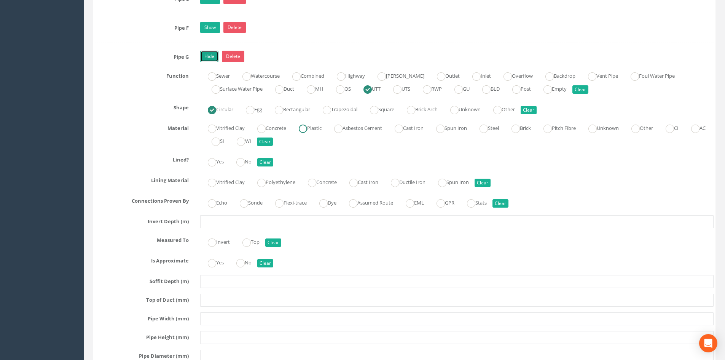
radio input "true"
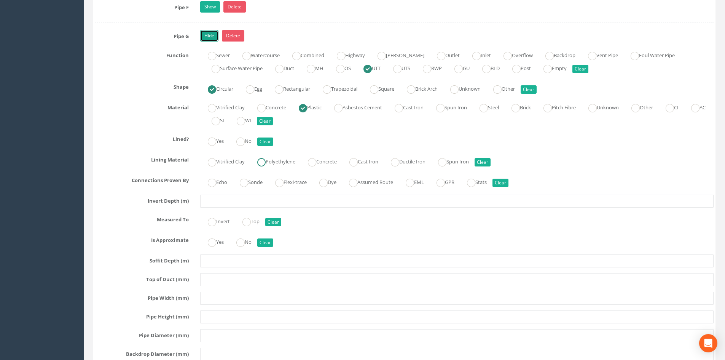
scroll to position [1446, 0]
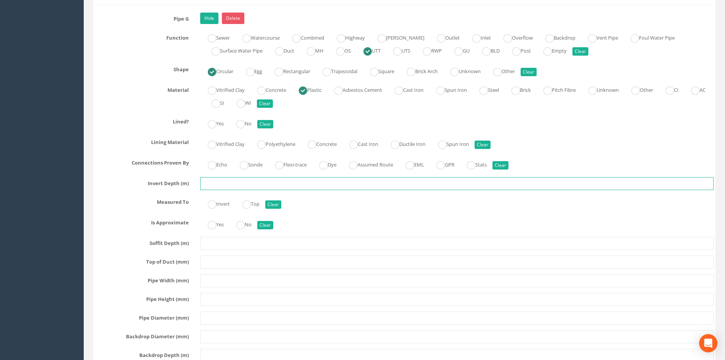
click at [244, 186] on input "text" at bounding box center [456, 183] width 513 height 13
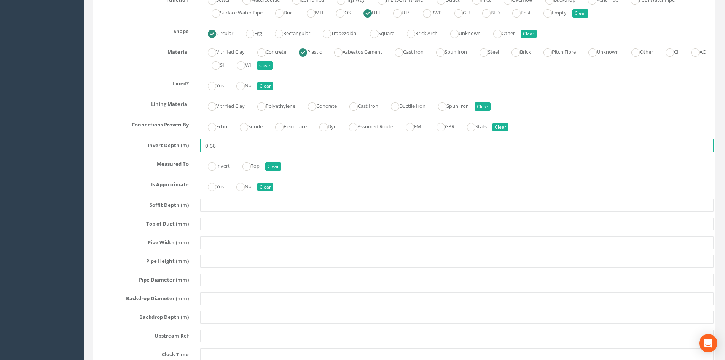
type input "0.68"
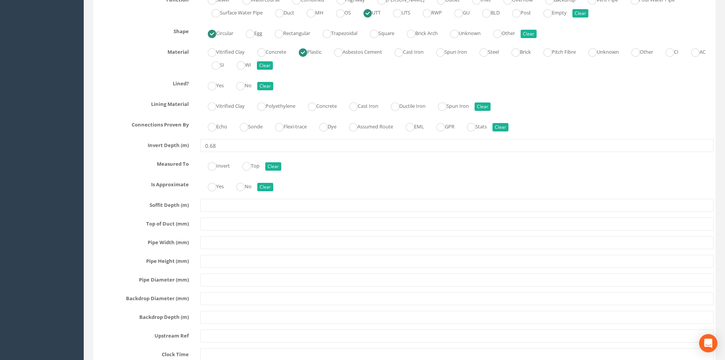
click at [213, 251] on div "Pipe G Hide Delete Function Sewer Watercourse Combined Highway [PERSON_NAME] Ou…" at bounding box center [404, 195] width 619 height 443
click at [211, 244] on input "text" at bounding box center [456, 242] width 513 height 13
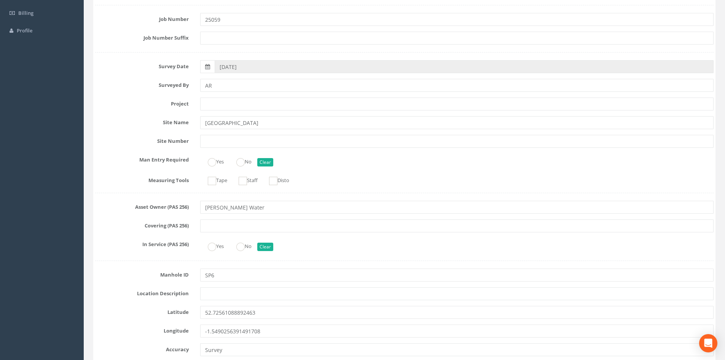
scroll to position [76, 0]
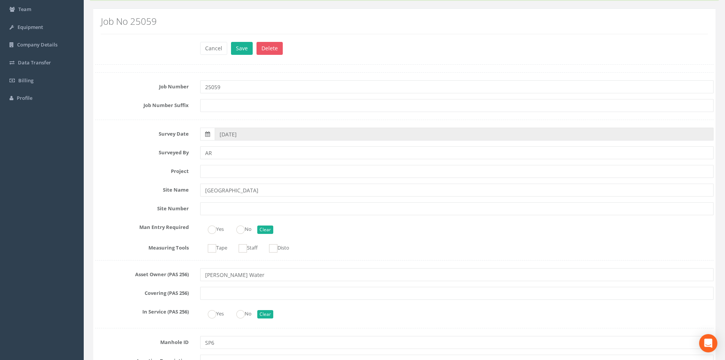
type input "100"
click at [246, 55] on div "Cancel Save Delete" at bounding box center [457, 49] width 525 height 15
click at [246, 51] on button "Save" at bounding box center [242, 48] width 22 height 13
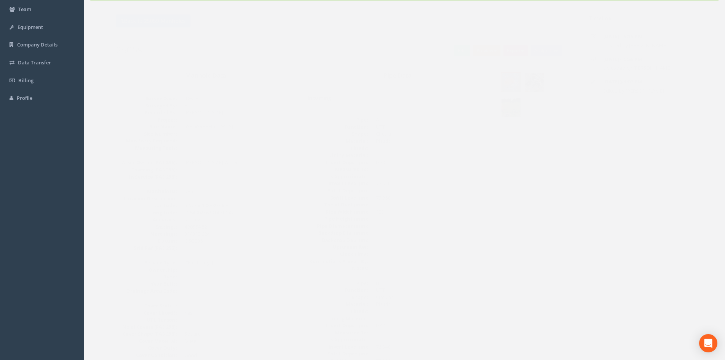
click at [471, 53] on button "Preview" at bounding box center [472, 50] width 28 height 11
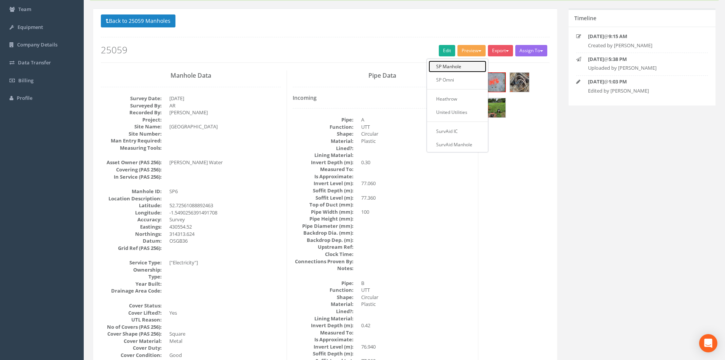
click at [461, 69] on link "SP Manhole" at bounding box center [458, 67] width 58 height 12
click at [460, 52] on button "Preview" at bounding box center [472, 50] width 28 height 11
click at [454, 65] on link "SP Manhole" at bounding box center [458, 67] width 58 height 12
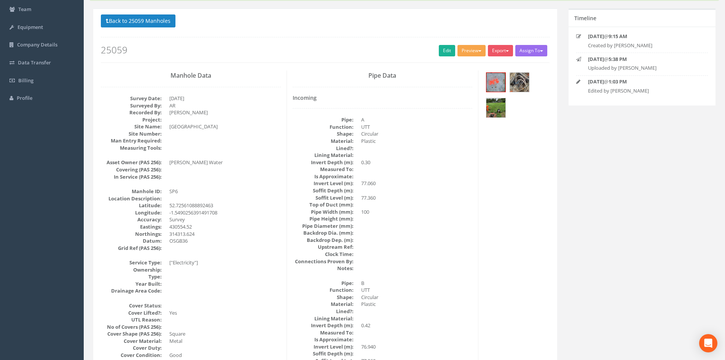
click at [463, 49] on button "Preview" at bounding box center [472, 50] width 28 height 11
click at [456, 66] on link "SP Manhole" at bounding box center [458, 67] width 58 height 12
click at [492, 105] on img at bounding box center [495, 107] width 19 height 19
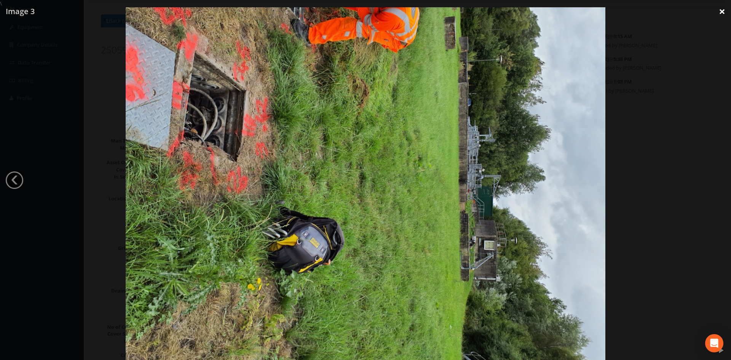
click at [721, 12] on link "×" at bounding box center [722, 11] width 18 height 23
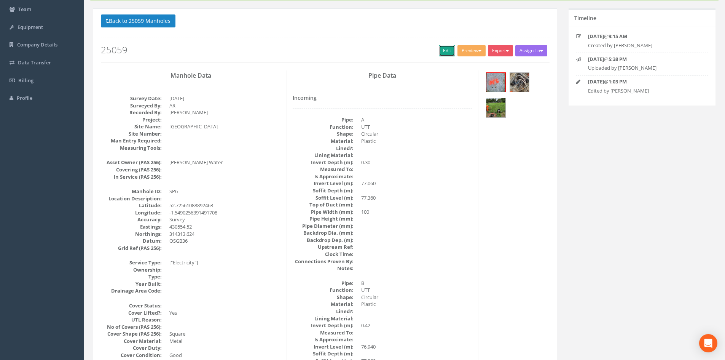
click at [445, 52] on link "Edit" at bounding box center [447, 50] width 16 height 11
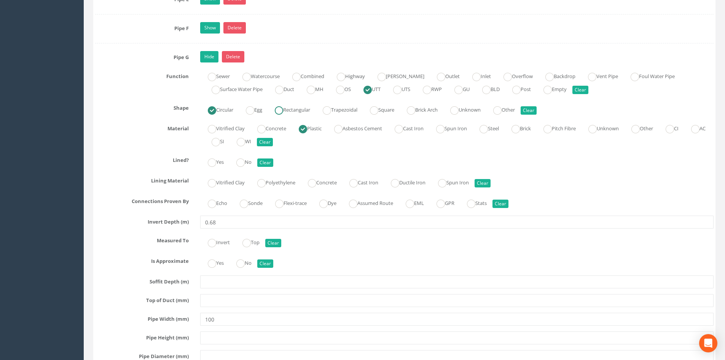
scroll to position [1408, 0]
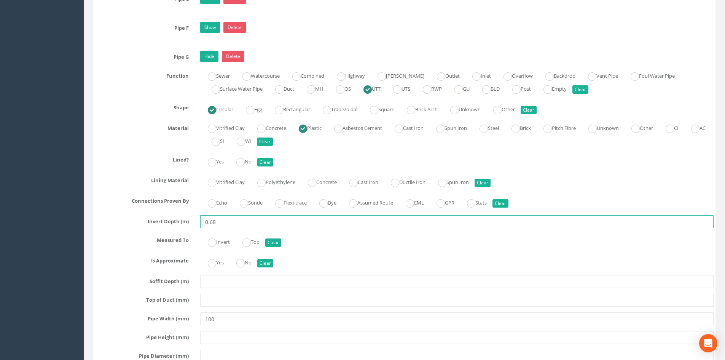
click at [210, 222] on input "0.68" at bounding box center [456, 221] width 513 height 13
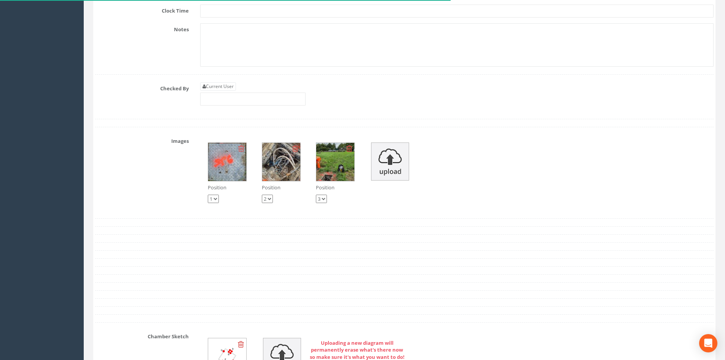
scroll to position [1827, 0]
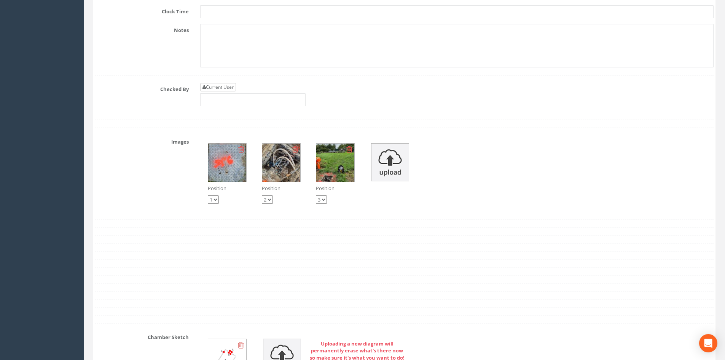
type input "0.38"
click at [226, 88] on link "Current User" at bounding box center [218, 87] width 36 height 8
type input "[PERSON_NAME]"
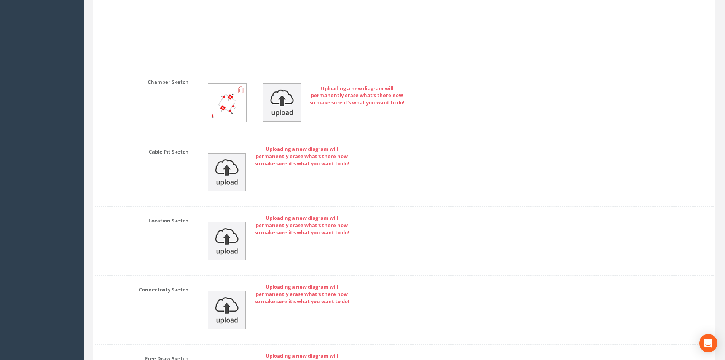
scroll to position [2196, 0]
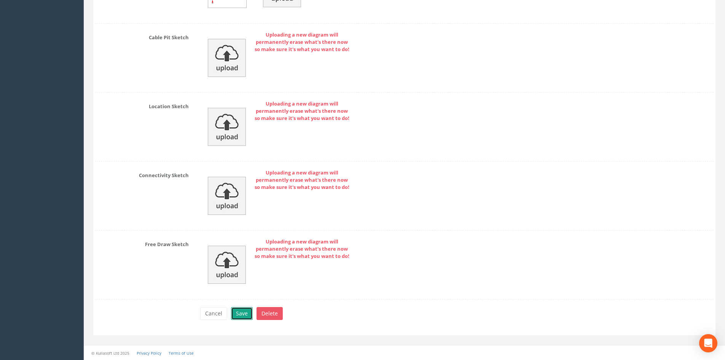
click at [243, 311] on button "Save" at bounding box center [242, 313] width 22 height 13
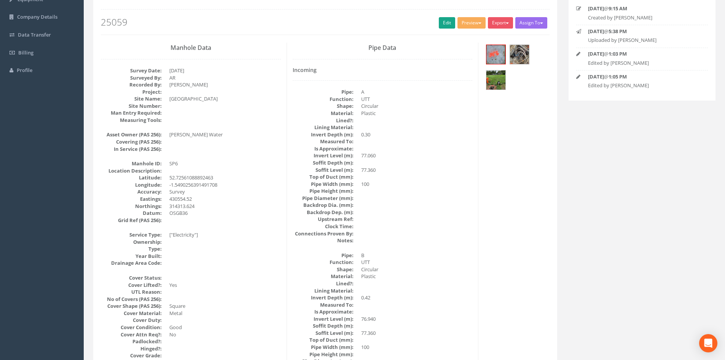
scroll to position [0, 0]
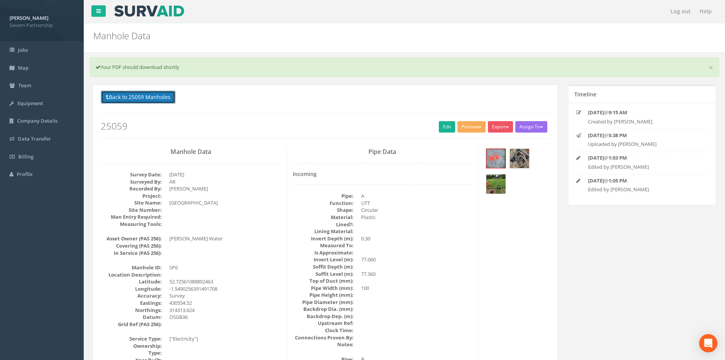
click at [151, 94] on button "Back to 25059 Manholes" at bounding box center [138, 97] width 75 height 13
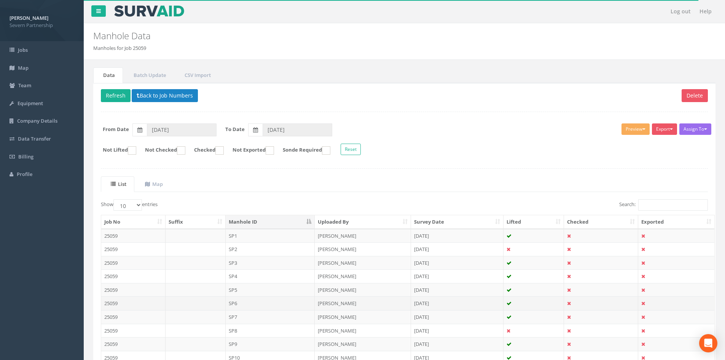
click at [249, 303] on td "SP6" at bounding box center [270, 303] width 89 height 14
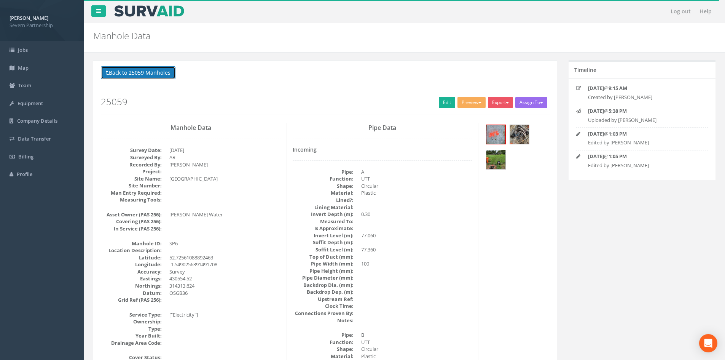
click at [136, 71] on button "Back to 25059 Manholes" at bounding box center [138, 72] width 75 height 13
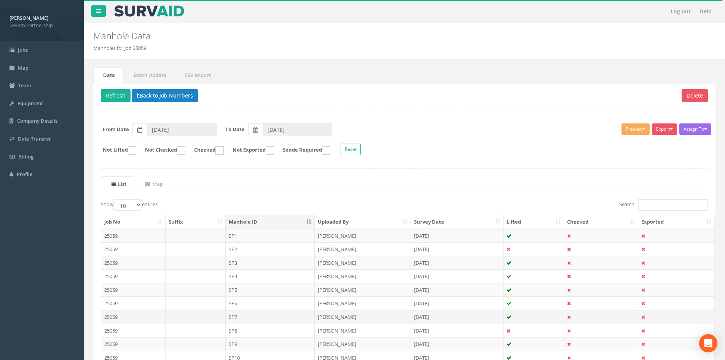
click at [239, 312] on td "SP7" at bounding box center [270, 317] width 89 height 14
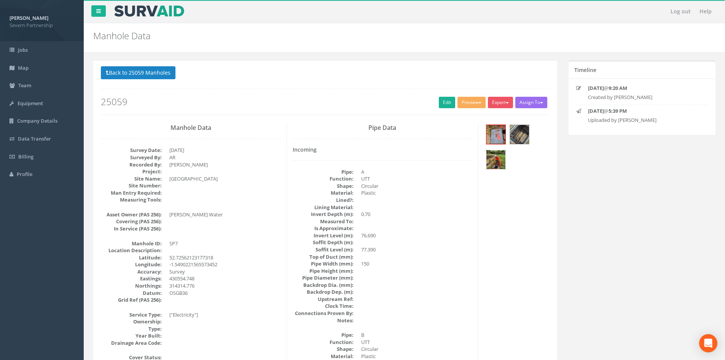
click at [493, 158] on img at bounding box center [495, 159] width 19 height 19
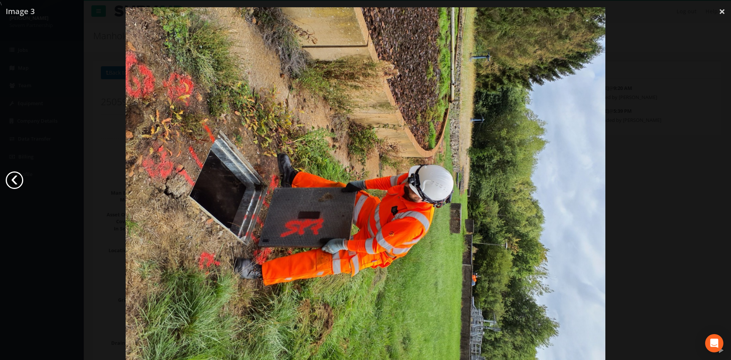
click at [17, 179] on link "‹" at bounding box center [15, 180] width 18 height 18
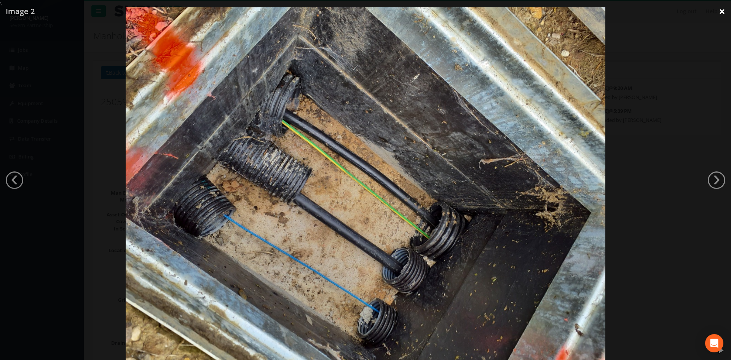
click at [721, 10] on link "×" at bounding box center [722, 11] width 18 height 23
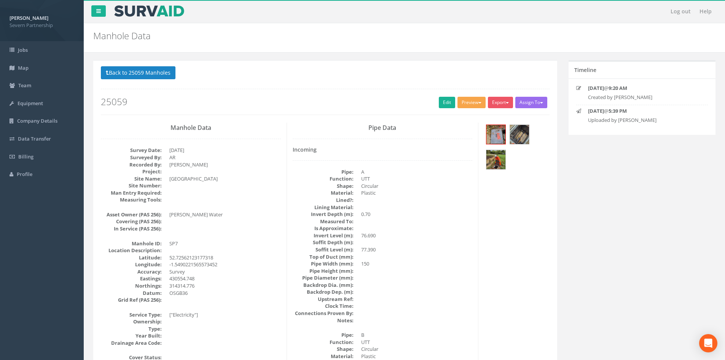
click at [464, 102] on button "Preview" at bounding box center [472, 102] width 28 height 11
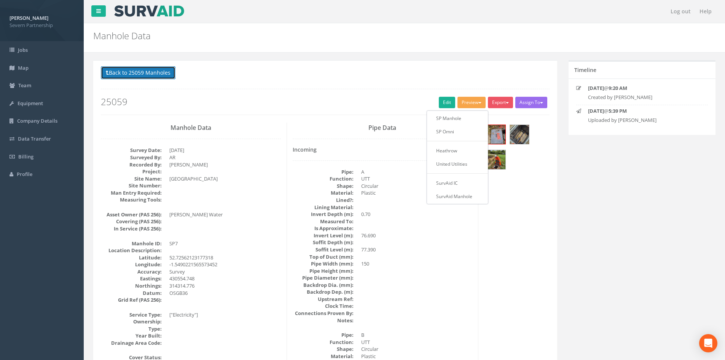
click at [142, 72] on button "Back to 25059 Manholes" at bounding box center [138, 72] width 75 height 13
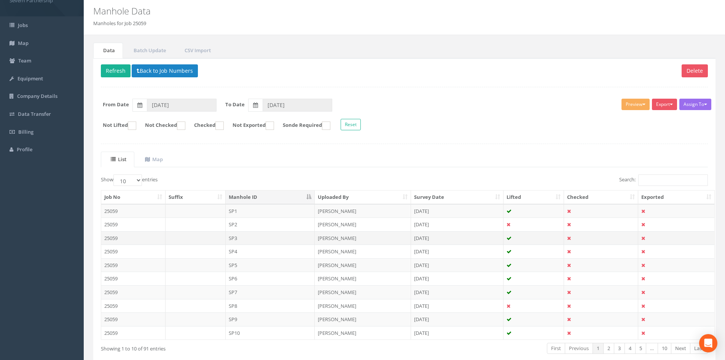
scroll to position [38, 0]
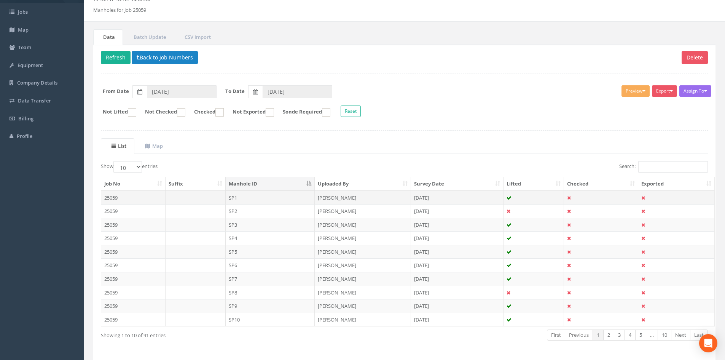
click at [260, 198] on td "SP1" at bounding box center [270, 198] width 89 height 14
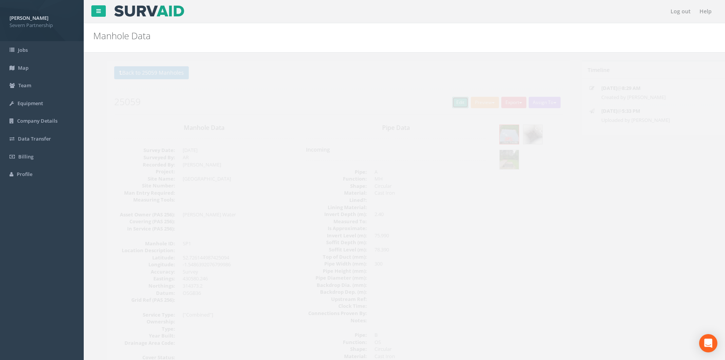
click at [442, 103] on link "Edit" at bounding box center [447, 102] width 16 height 11
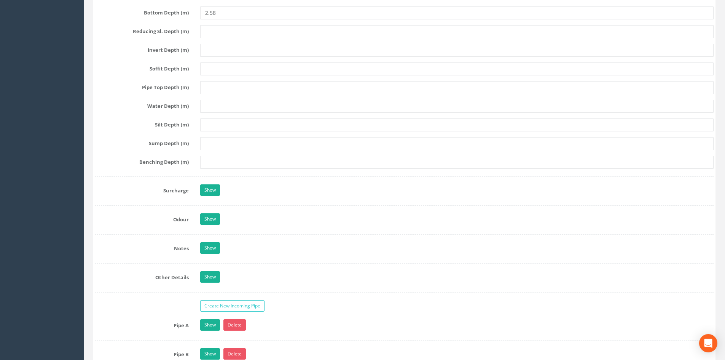
scroll to position [1142, 0]
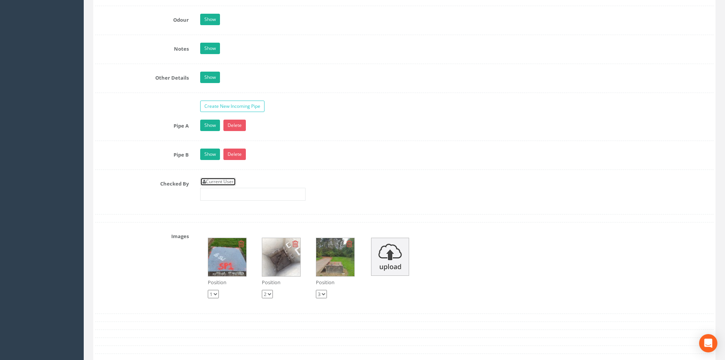
click at [225, 183] on link "Current User" at bounding box center [218, 181] width 36 height 8
type input "[PERSON_NAME]"
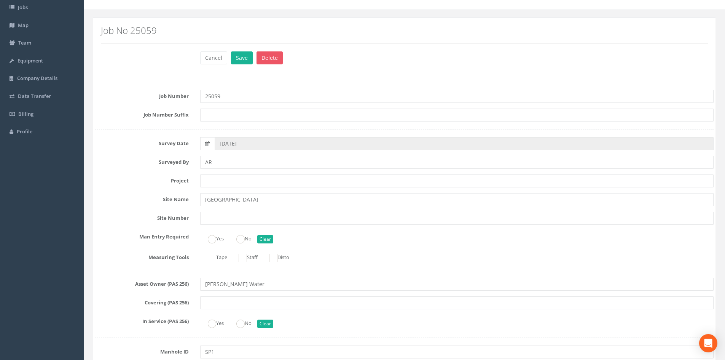
scroll to position [38, 0]
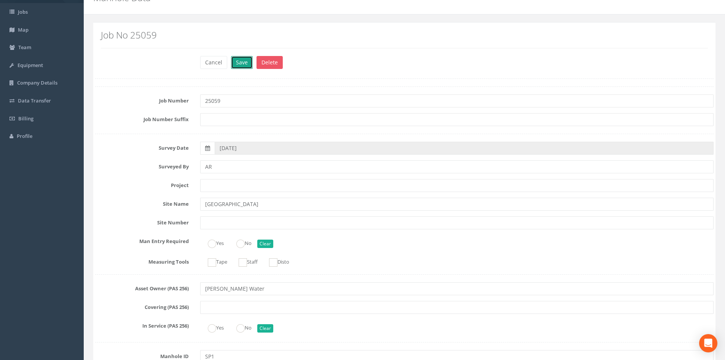
click at [236, 64] on button "Save" at bounding box center [242, 62] width 22 height 13
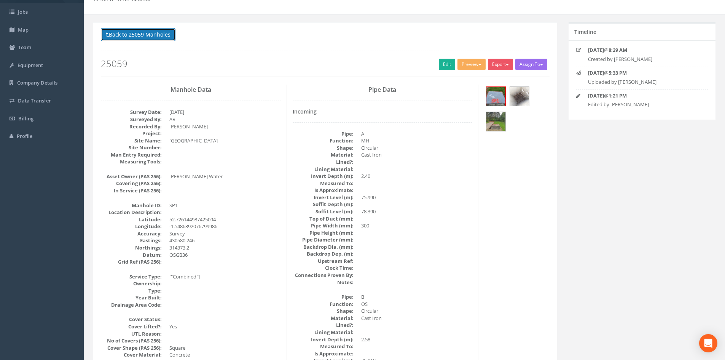
click at [151, 39] on button "Back to 25059 Manholes" at bounding box center [138, 34] width 75 height 13
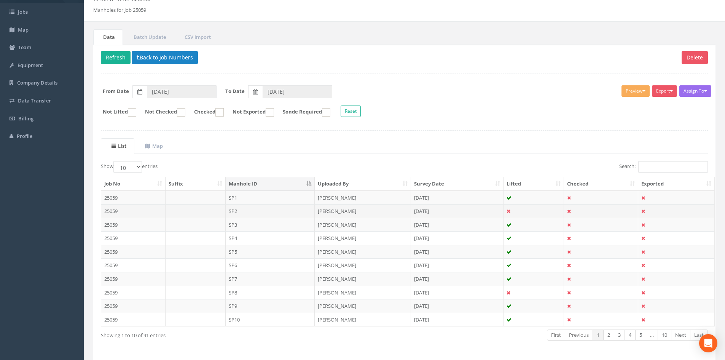
click at [316, 212] on td "[PERSON_NAME]" at bounding box center [363, 211] width 96 height 14
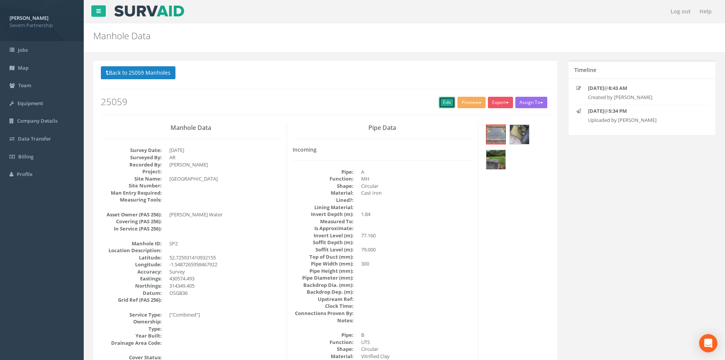
click at [442, 105] on link "Edit" at bounding box center [447, 102] width 16 height 11
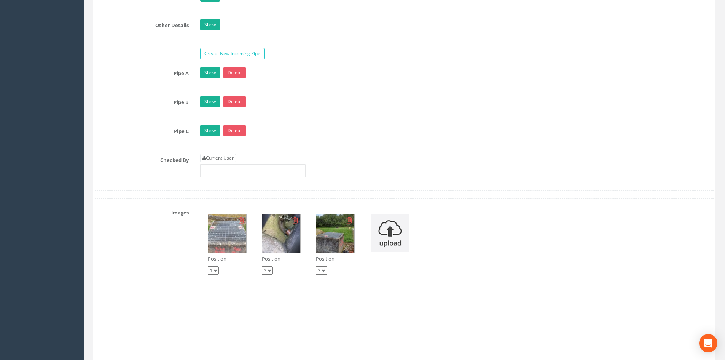
scroll to position [1218, 0]
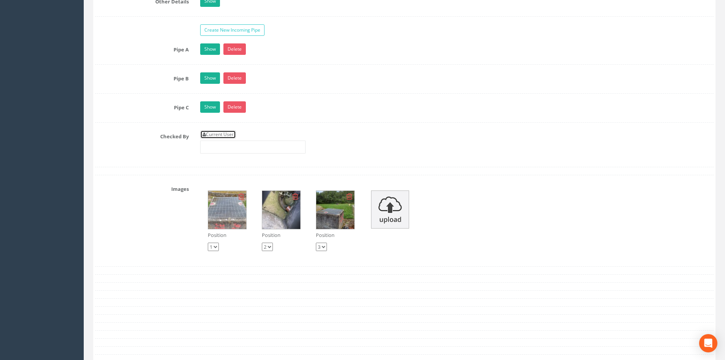
click at [216, 135] on link "Current User" at bounding box center [218, 134] width 36 height 8
type input "[PERSON_NAME]"
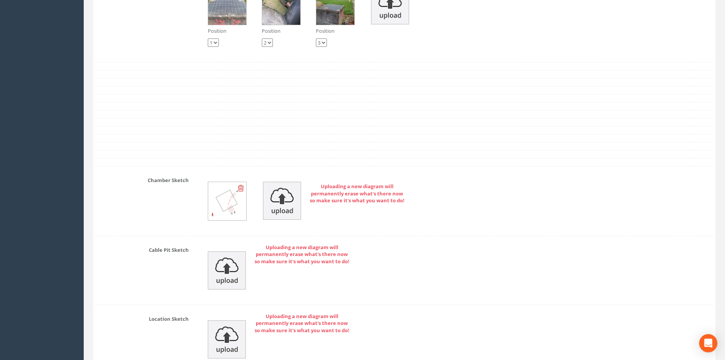
scroll to position [1635, 0]
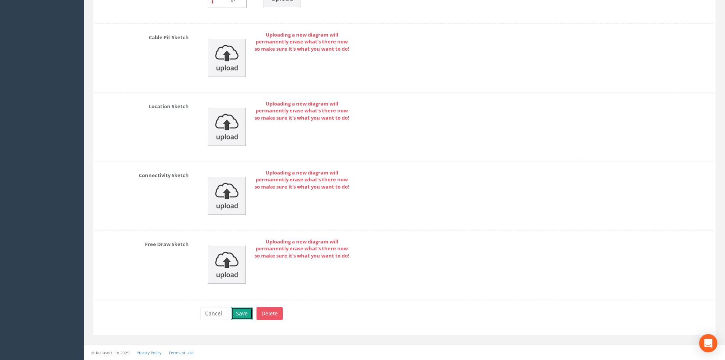
click at [241, 314] on button "Save" at bounding box center [242, 313] width 22 height 13
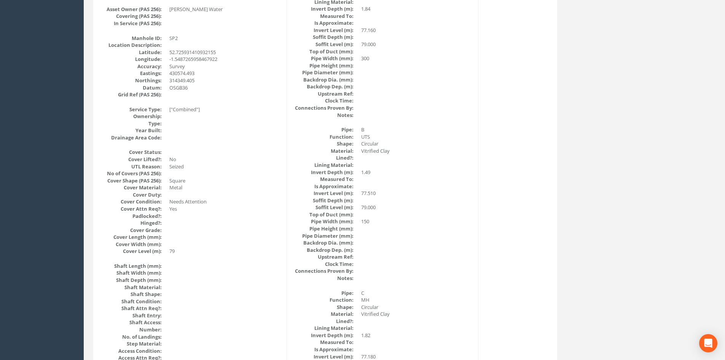
scroll to position [0, 0]
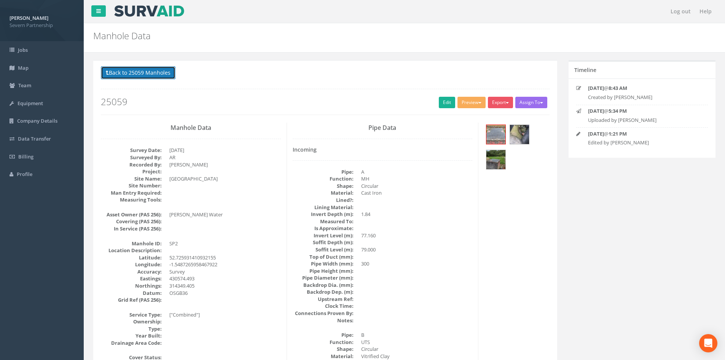
click at [148, 75] on button "Back to 25059 Manholes" at bounding box center [138, 72] width 75 height 13
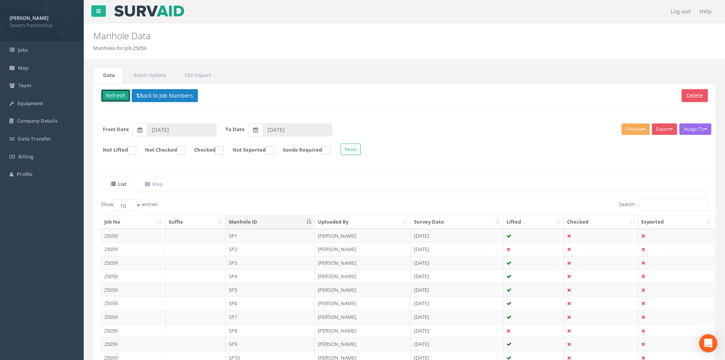
click at [113, 95] on button "Refresh" at bounding box center [116, 95] width 30 height 13
click at [246, 260] on td "SP3" at bounding box center [270, 263] width 89 height 14
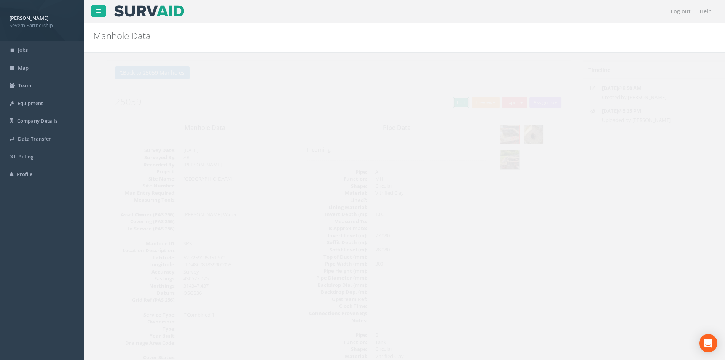
click at [442, 100] on link "Edit" at bounding box center [447, 102] width 16 height 11
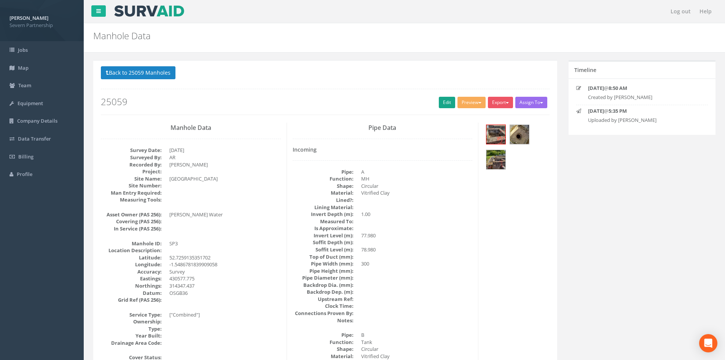
scroll to position [1606, 0]
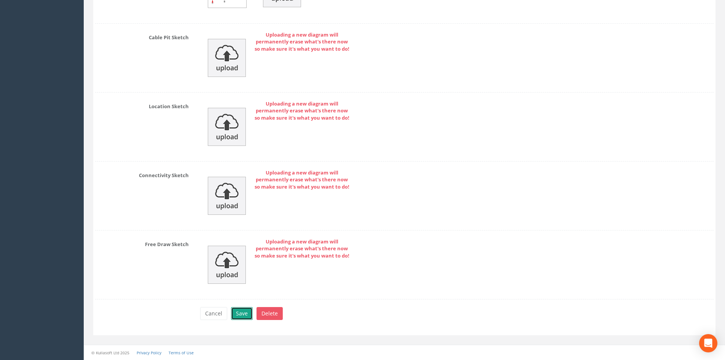
click at [239, 314] on button "Save" at bounding box center [242, 313] width 22 height 13
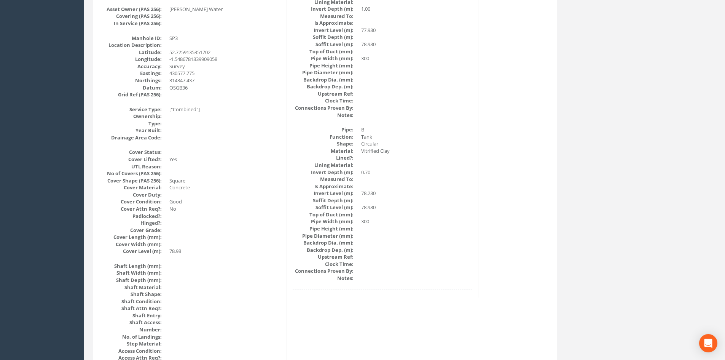
scroll to position [0, 0]
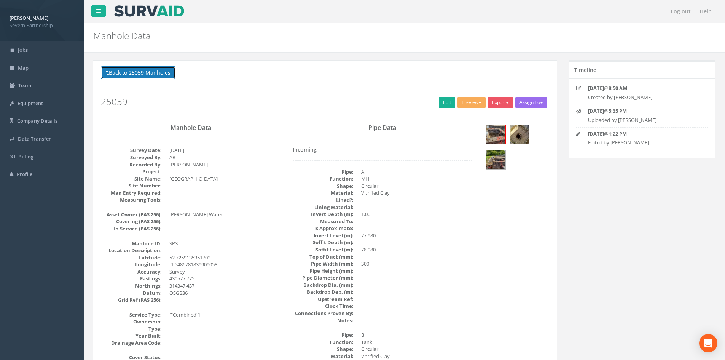
click at [151, 74] on button "Back to 25059 Manholes" at bounding box center [138, 72] width 75 height 13
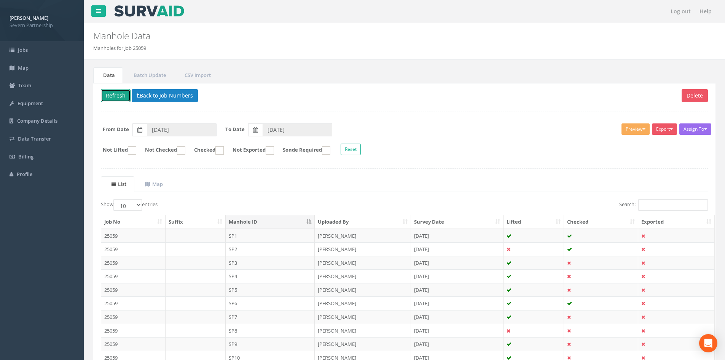
click at [108, 97] on button "Refresh" at bounding box center [116, 95] width 30 height 13
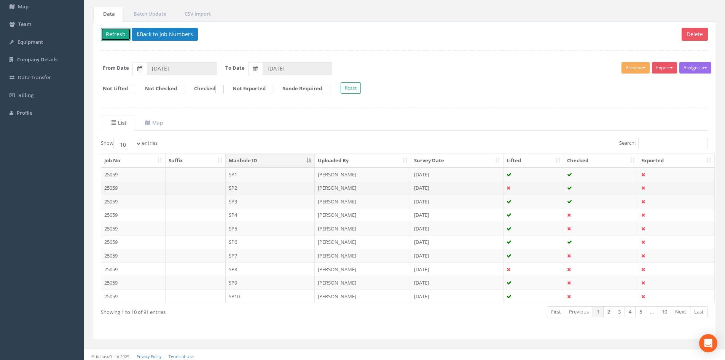
scroll to position [65, 0]
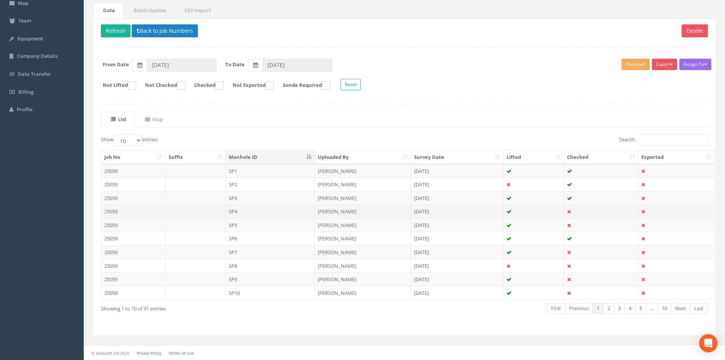
click at [242, 214] on td "SP4" at bounding box center [270, 211] width 89 height 14
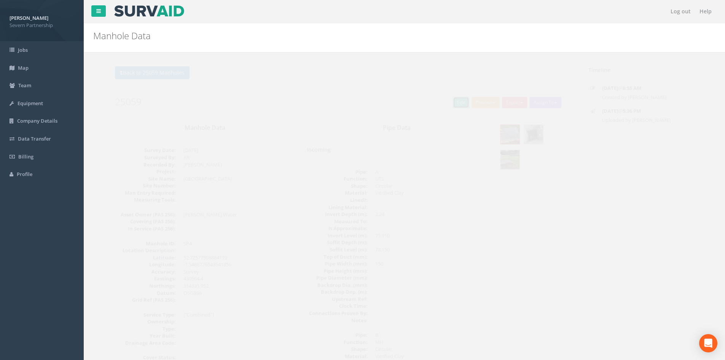
click at [440, 104] on link "Edit" at bounding box center [447, 102] width 16 height 11
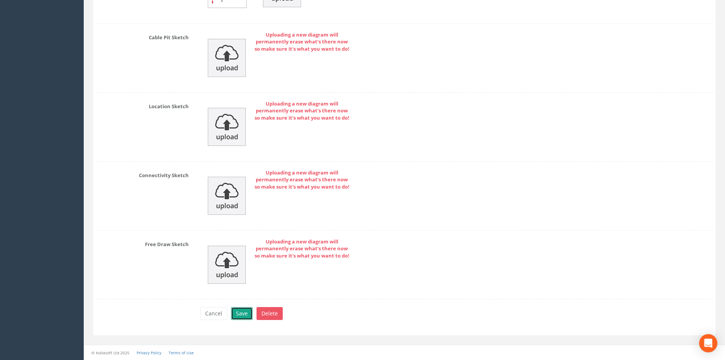
click at [247, 312] on button "Save" at bounding box center [242, 313] width 22 height 13
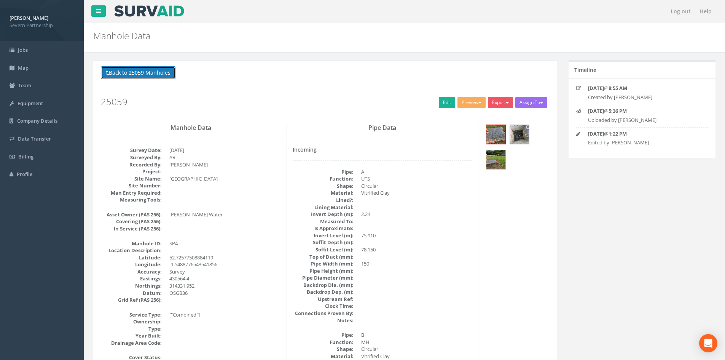
click at [145, 74] on button "Back to 25059 Manholes" at bounding box center [138, 72] width 75 height 13
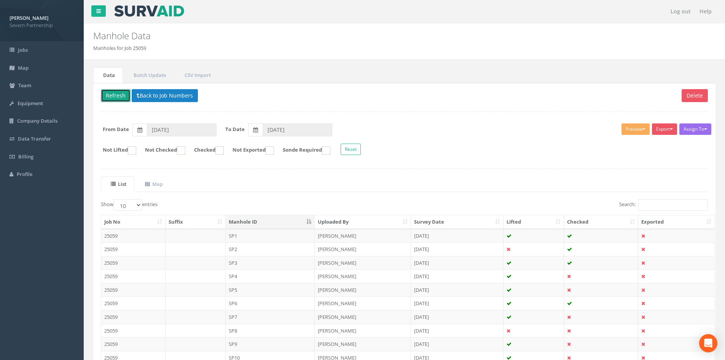
click at [118, 95] on button "Refresh" at bounding box center [116, 95] width 30 height 13
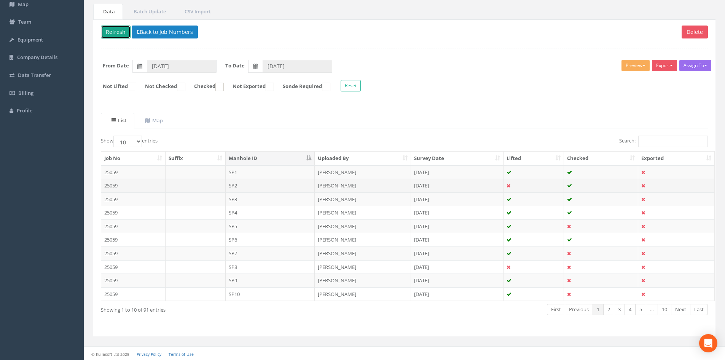
scroll to position [65, 0]
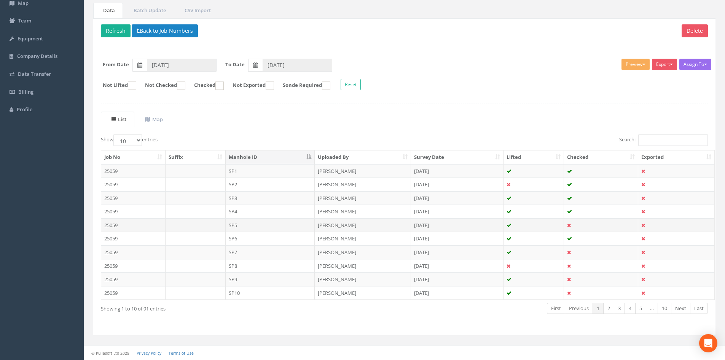
click at [271, 223] on td "SP5" at bounding box center [270, 225] width 89 height 14
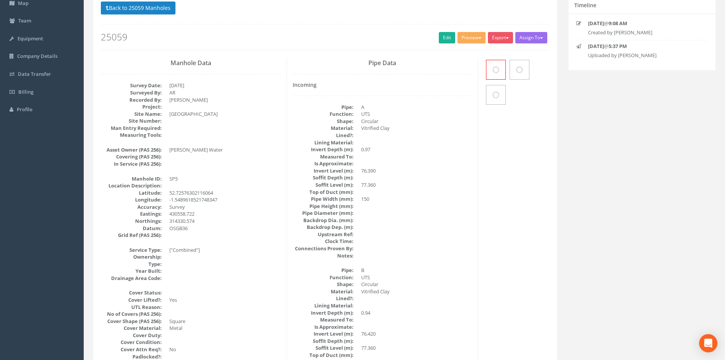
scroll to position [0, 0]
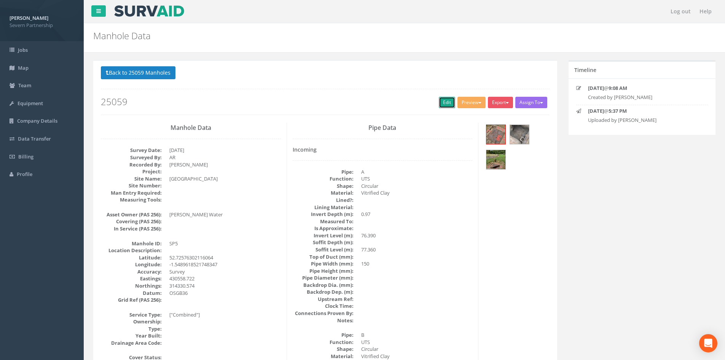
click at [445, 101] on link "Edit" at bounding box center [447, 102] width 16 height 11
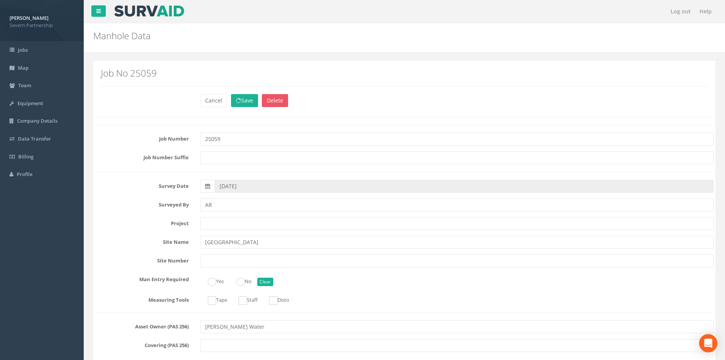
scroll to position [40, 0]
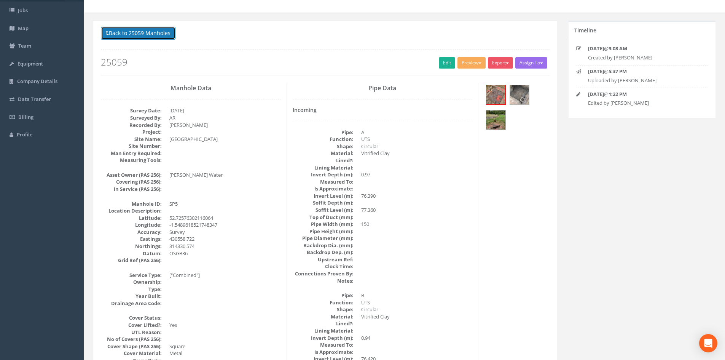
click at [129, 33] on button "Back to 25059 Manholes" at bounding box center [138, 33] width 75 height 13
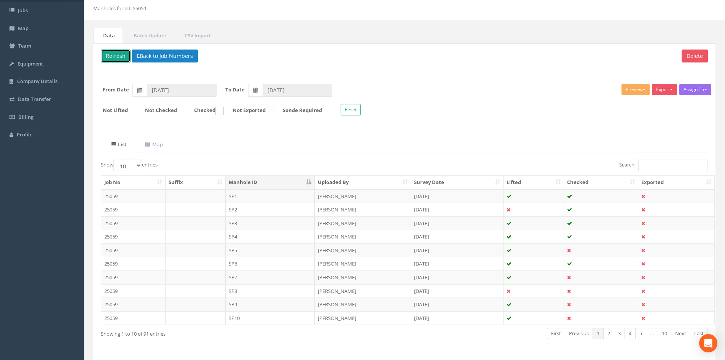
click at [119, 59] on button "Refresh" at bounding box center [116, 55] width 30 height 13
click at [214, 276] on td at bounding box center [196, 277] width 60 height 14
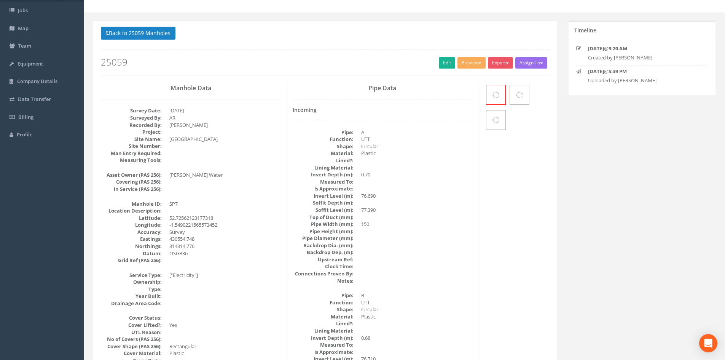
scroll to position [0, 0]
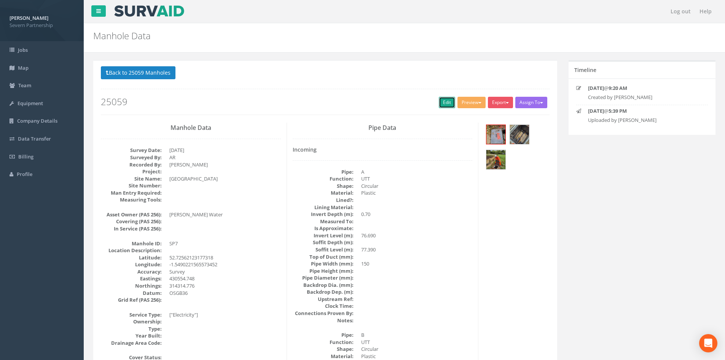
click at [442, 105] on link "Edit" at bounding box center [447, 102] width 16 height 11
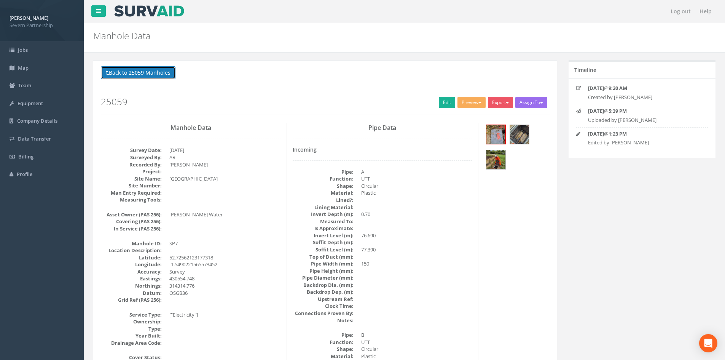
click at [131, 76] on button "Back to 25059 Manholes" at bounding box center [138, 72] width 75 height 13
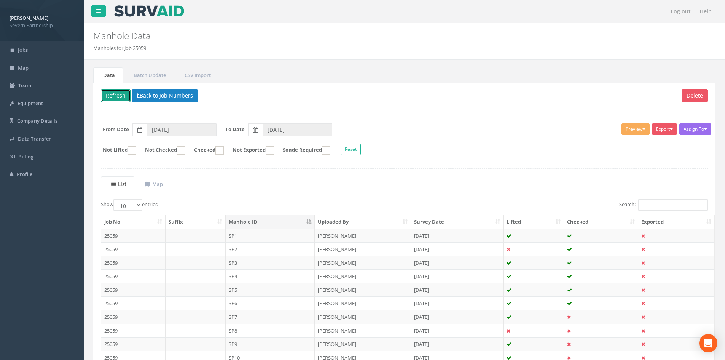
click at [113, 96] on button "Refresh" at bounding box center [116, 95] width 30 height 13
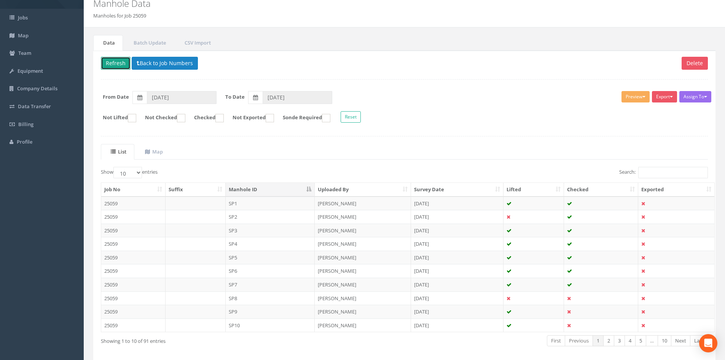
scroll to position [65, 0]
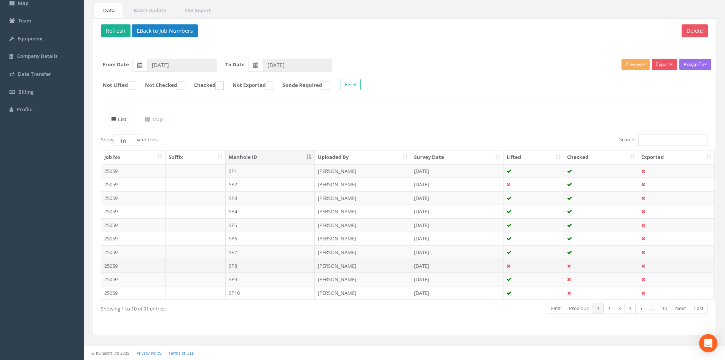
click at [250, 262] on td "SP8" at bounding box center [270, 266] width 89 height 14
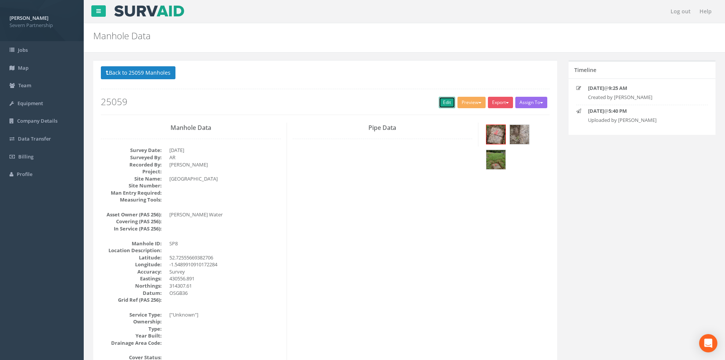
click at [445, 102] on link "Edit" at bounding box center [447, 102] width 16 height 11
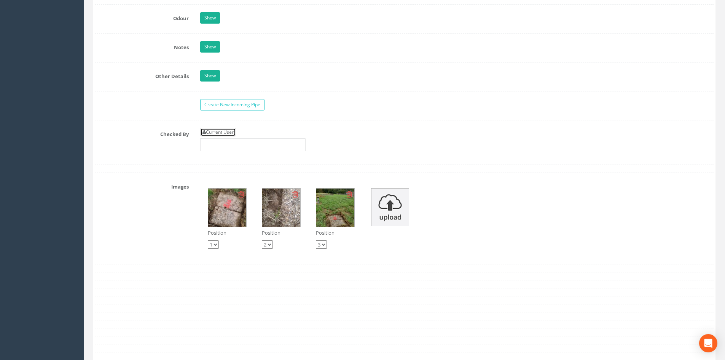
click at [220, 132] on link "Current User" at bounding box center [218, 132] width 36 height 8
type input "[PERSON_NAME]"
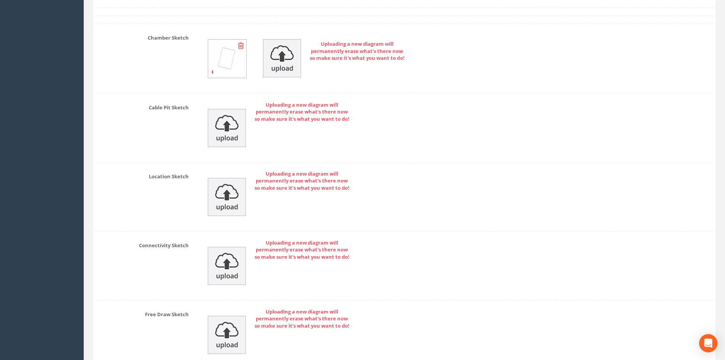
scroll to position [1558, 0]
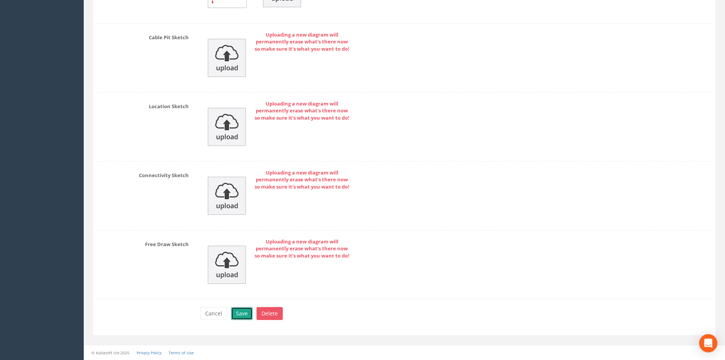
click at [240, 314] on button "Save" at bounding box center [242, 313] width 22 height 13
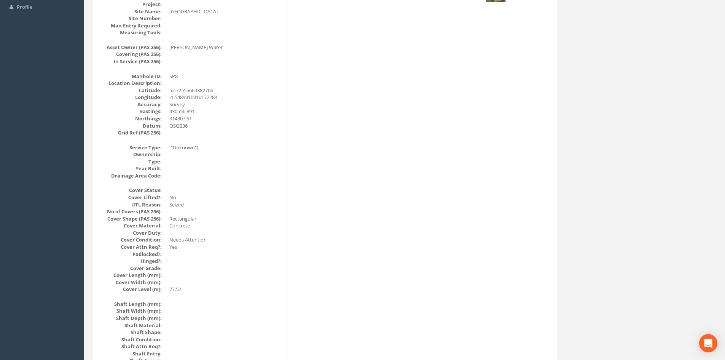
scroll to position [0, 0]
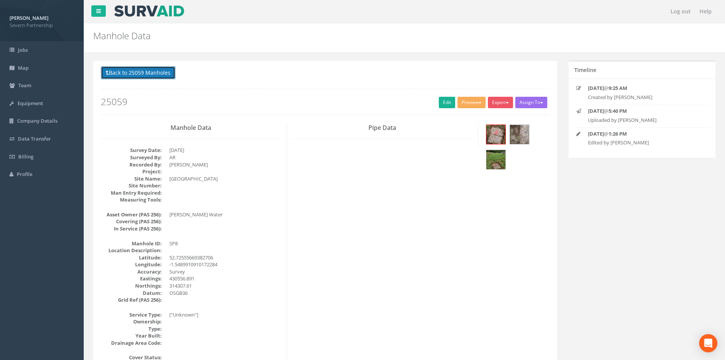
click at [142, 74] on button "Back to 25059 Manholes" at bounding box center [138, 72] width 75 height 13
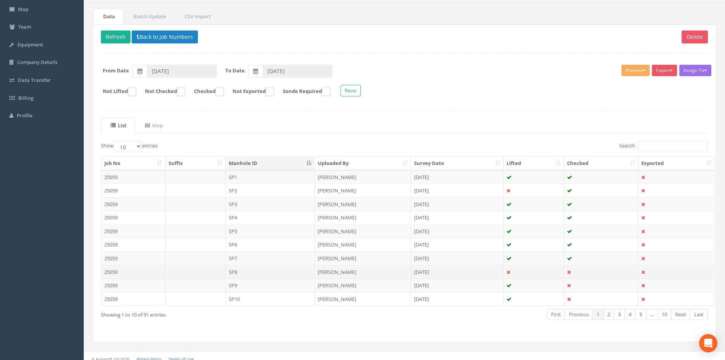
scroll to position [65, 0]
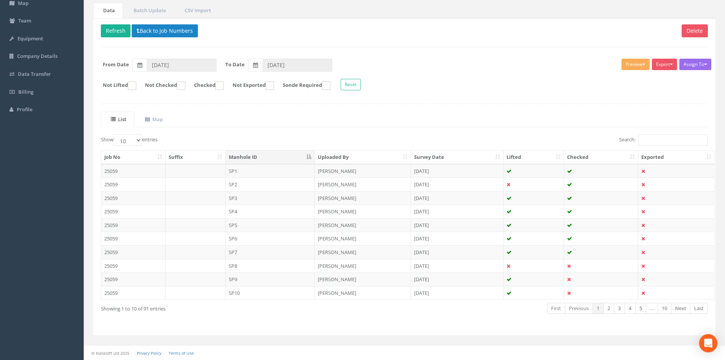
click at [248, 277] on td "SP9" at bounding box center [270, 279] width 89 height 14
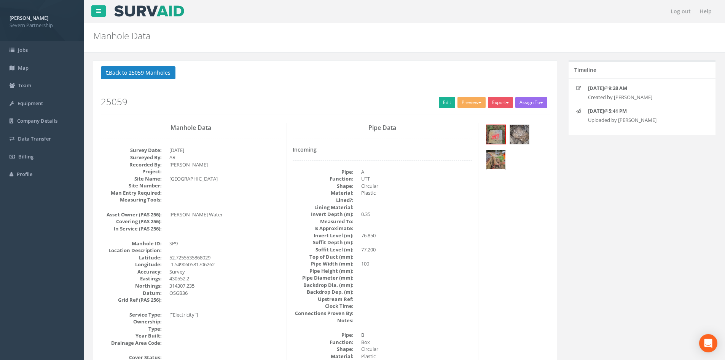
click at [501, 158] on img at bounding box center [495, 159] width 19 height 19
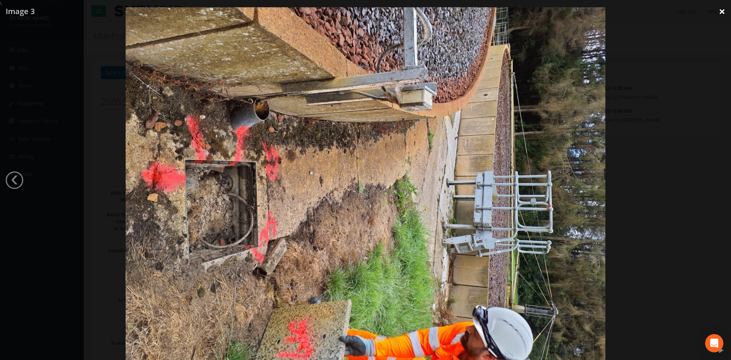
click at [720, 10] on link "×" at bounding box center [722, 11] width 18 height 23
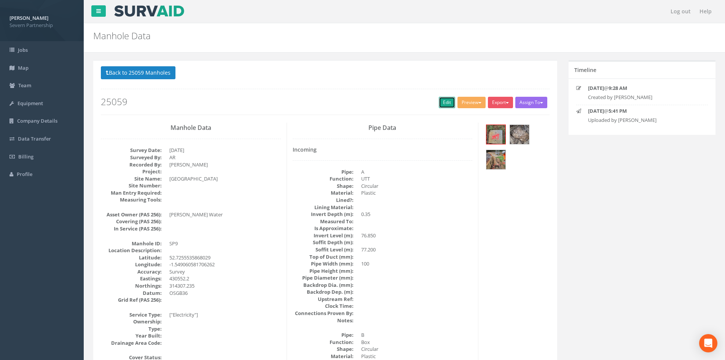
click at [440, 102] on link "Edit" at bounding box center [447, 102] width 16 height 11
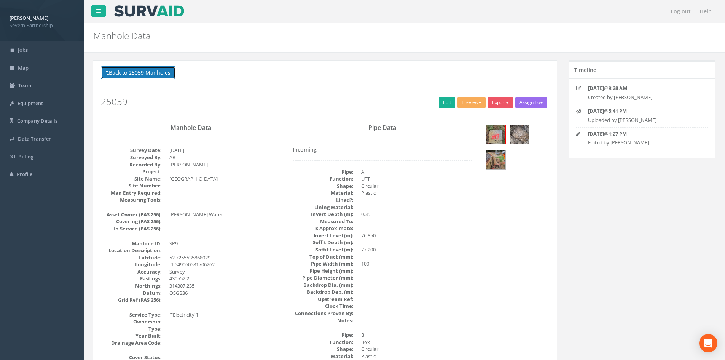
click at [138, 69] on button "Back to 25059 Manholes" at bounding box center [138, 72] width 75 height 13
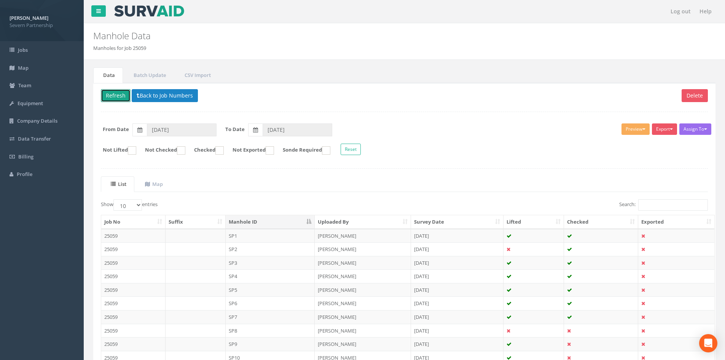
click at [116, 93] on button "Refresh" at bounding box center [116, 95] width 30 height 13
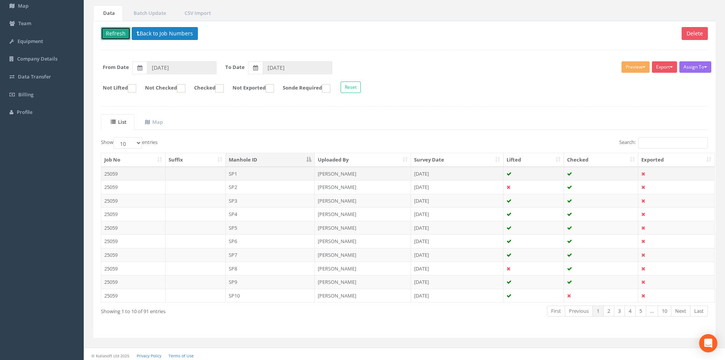
scroll to position [65, 0]
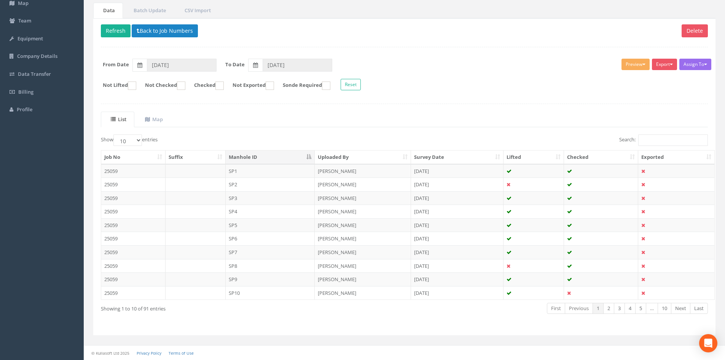
click at [289, 292] on td "SP10" at bounding box center [270, 293] width 89 height 14
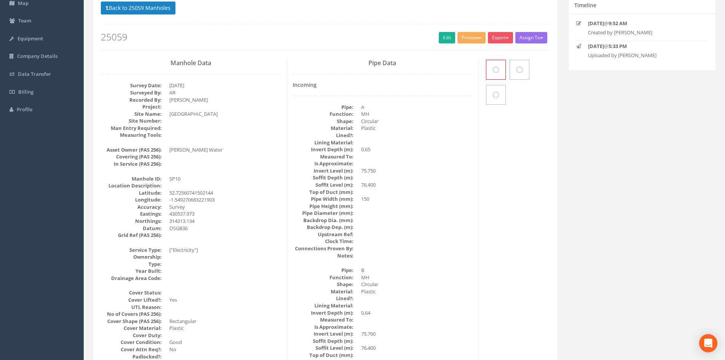
scroll to position [0, 0]
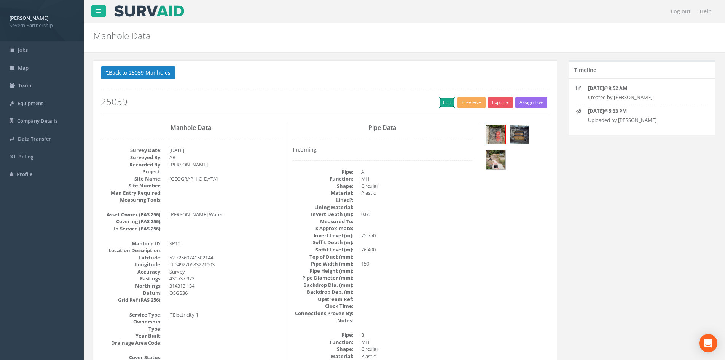
click at [440, 102] on link "Edit" at bounding box center [447, 102] width 16 height 11
click at [488, 163] on img at bounding box center [495, 159] width 19 height 19
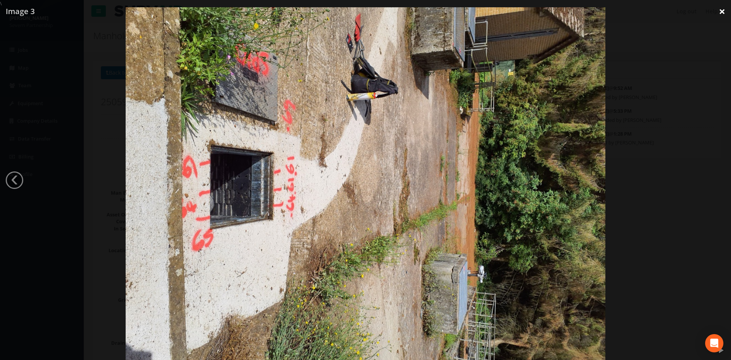
click at [718, 11] on link "×" at bounding box center [722, 11] width 18 height 23
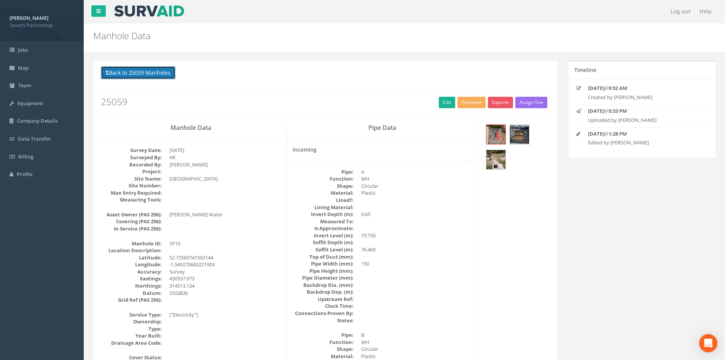
click at [147, 74] on button "Back to 25059 Manholes" at bounding box center [138, 72] width 75 height 13
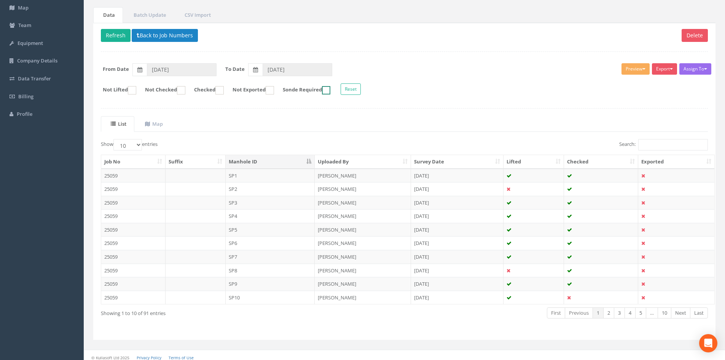
scroll to position [65, 0]
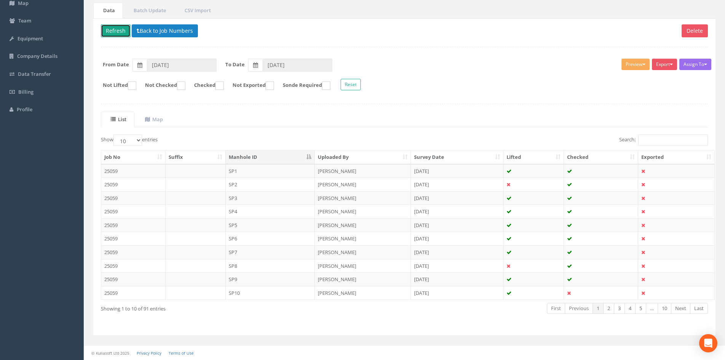
click at [112, 32] on button "Refresh" at bounding box center [116, 30] width 30 height 13
click at [678, 308] on link "Next" at bounding box center [680, 308] width 19 height 11
click at [239, 171] on td "SP11" at bounding box center [270, 171] width 89 height 14
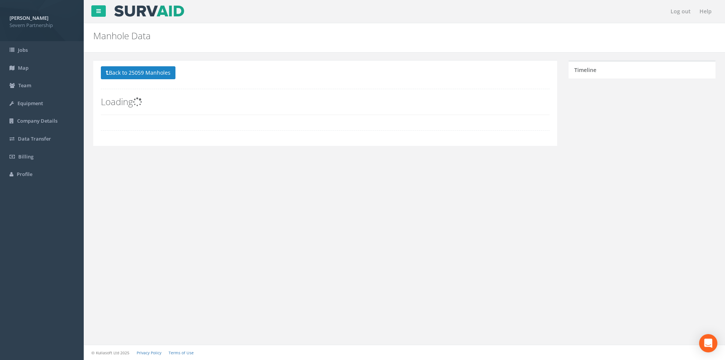
scroll to position [0, 0]
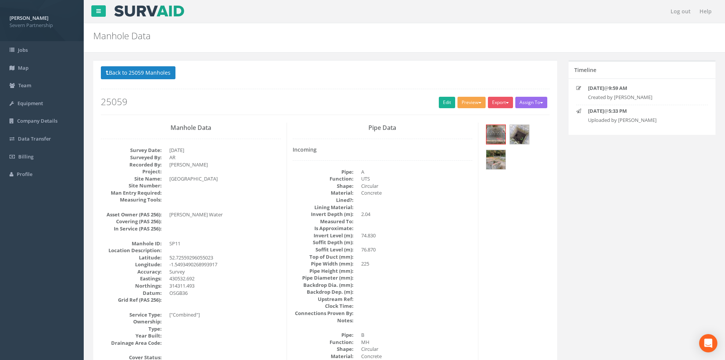
click at [467, 104] on button "Preview" at bounding box center [472, 102] width 28 height 11
click at [449, 116] on link "SP Manhole" at bounding box center [458, 118] width 58 height 12
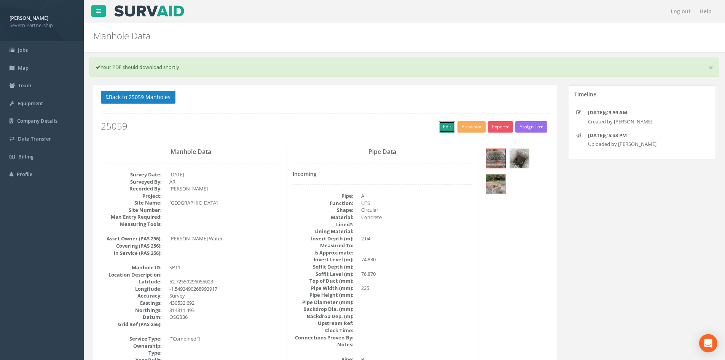
click at [445, 125] on link "Edit" at bounding box center [447, 126] width 16 height 11
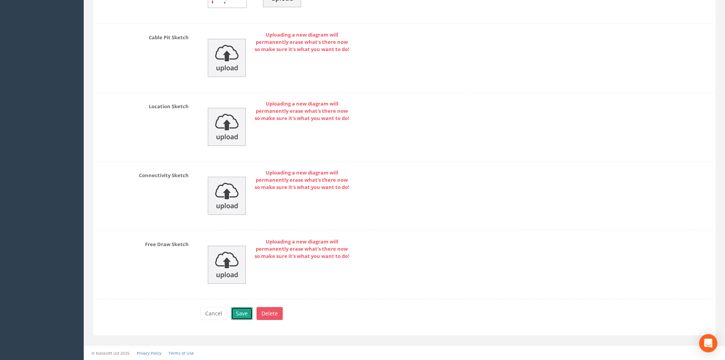
click at [234, 309] on button "Save" at bounding box center [242, 313] width 22 height 13
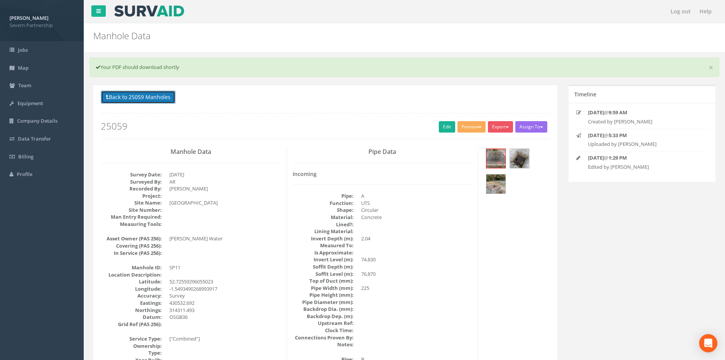
click at [120, 100] on button "Back to 25059 Manholes" at bounding box center [138, 97] width 75 height 13
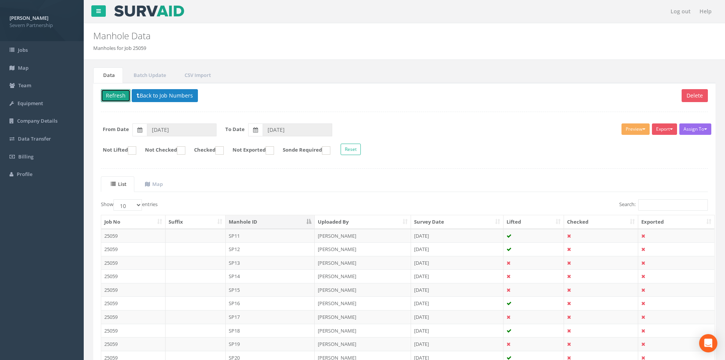
click at [119, 97] on button "Refresh" at bounding box center [116, 95] width 30 height 13
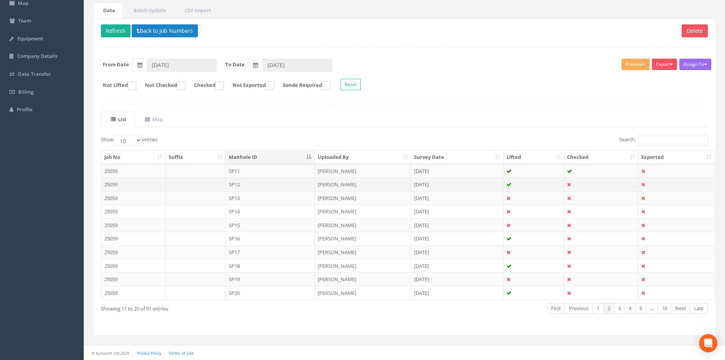
click at [253, 184] on td "SP12" at bounding box center [270, 184] width 89 height 14
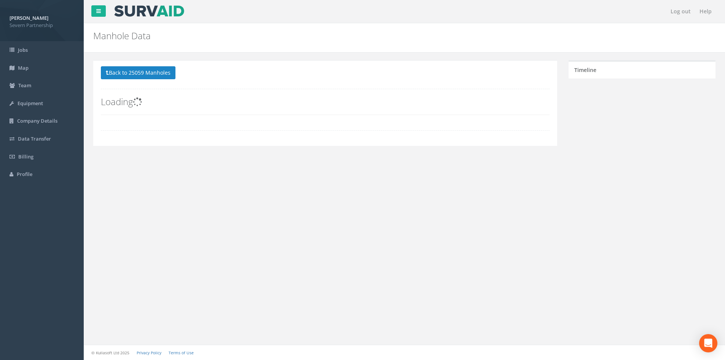
scroll to position [0, 0]
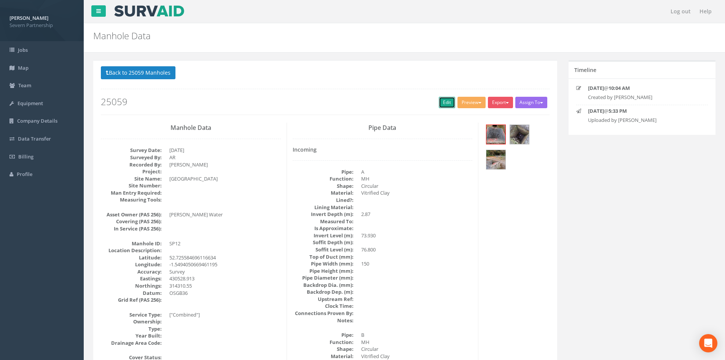
drag, startPoint x: 440, startPoint y: 103, endPoint x: 727, endPoint y: 173, distance: 295.8
click at [440, 103] on link "Edit" at bounding box center [447, 102] width 16 height 11
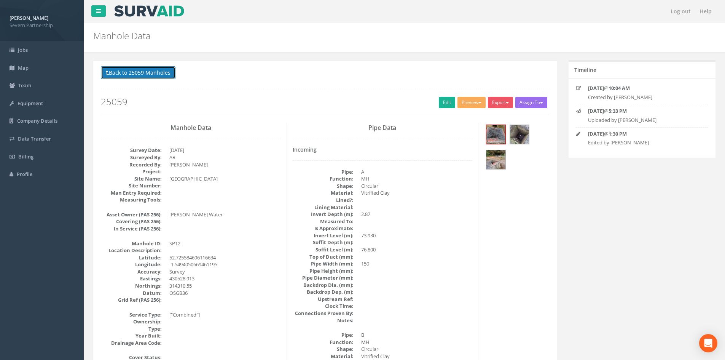
click at [148, 73] on button "Back to 25059 Manholes" at bounding box center [138, 72] width 75 height 13
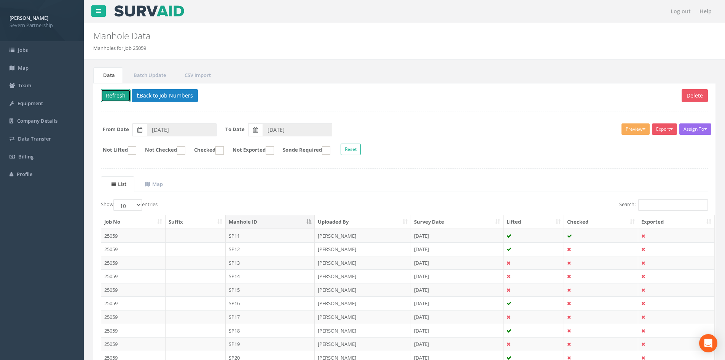
click at [115, 97] on button "Refresh" at bounding box center [116, 95] width 30 height 13
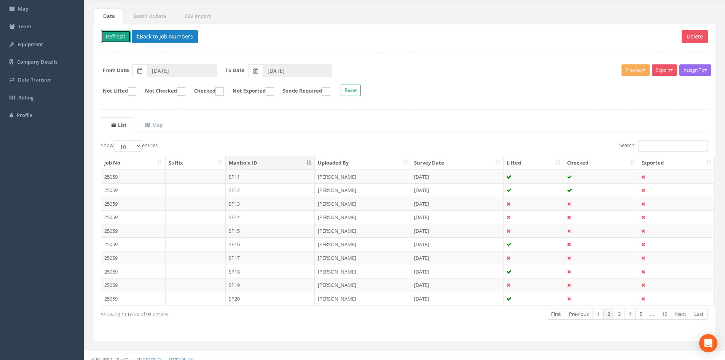
scroll to position [65, 0]
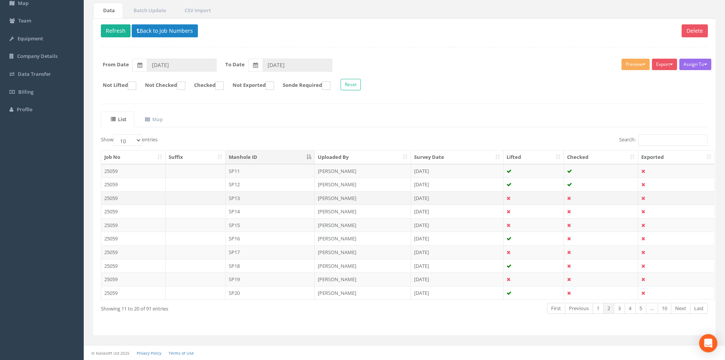
click at [268, 196] on td "SP13" at bounding box center [270, 198] width 89 height 14
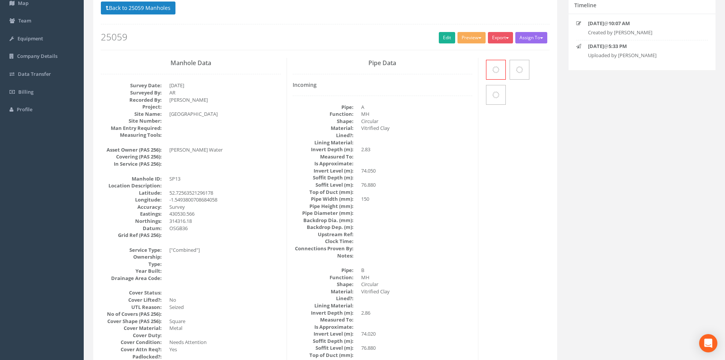
scroll to position [0, 0]
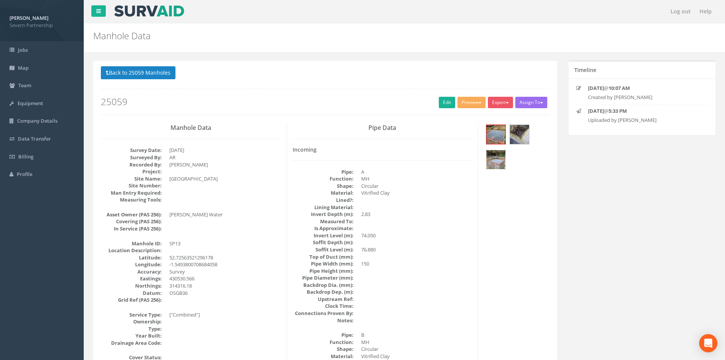
click at [501, 166] on img at bounding box center [495, 159] width 19 height 19
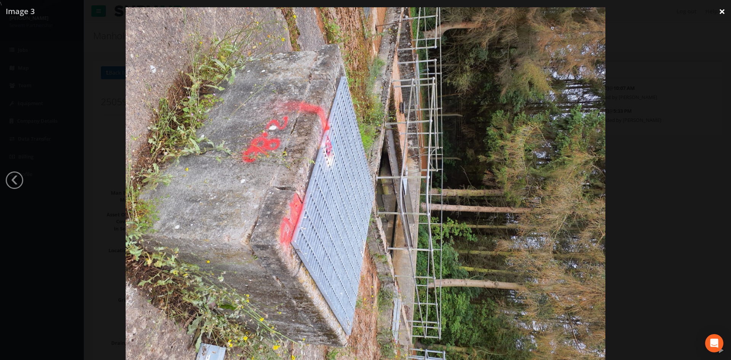
click at [720, 10] on link "×" at bounding box center [722, 11] width 18 height 23
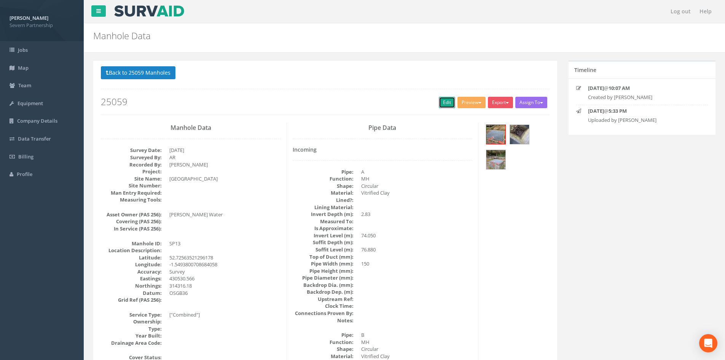
click at [446, 104] on link "Edit" at bounding box center [447, 102] width 16 height 11
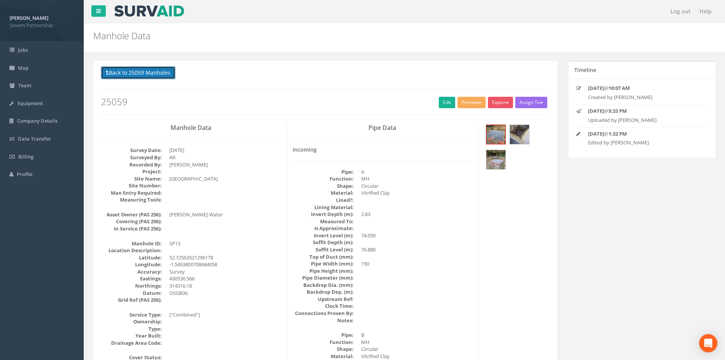
click at [164, 75] on button "Back to 25059 Manholes" at bounding box center [138, 72] width 75 height 13
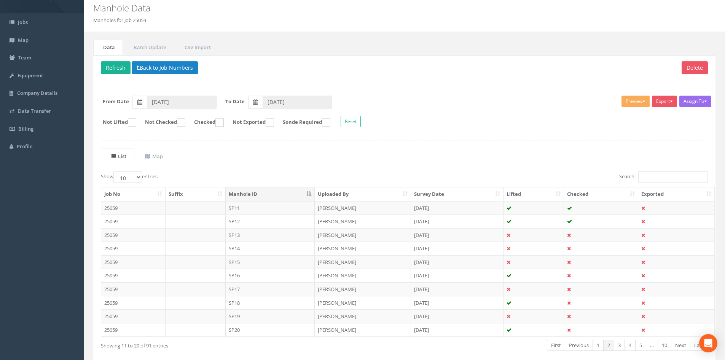
scroll to position [65, 0]
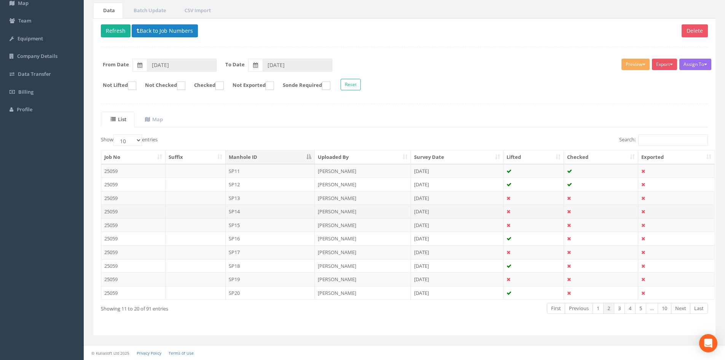
click at [251, 211] on td "SP14" at bounding box center [270, 211] width 89 height 14
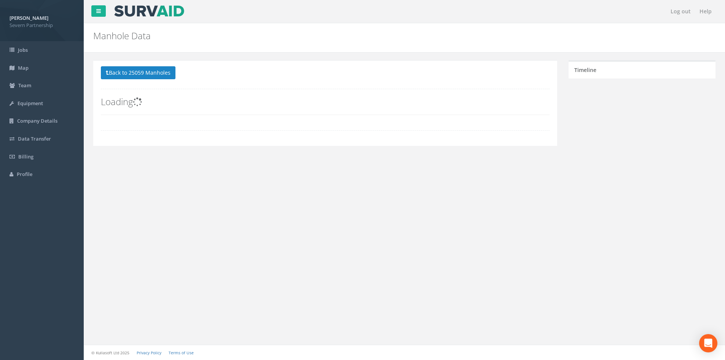
scroll to position [0, 0]
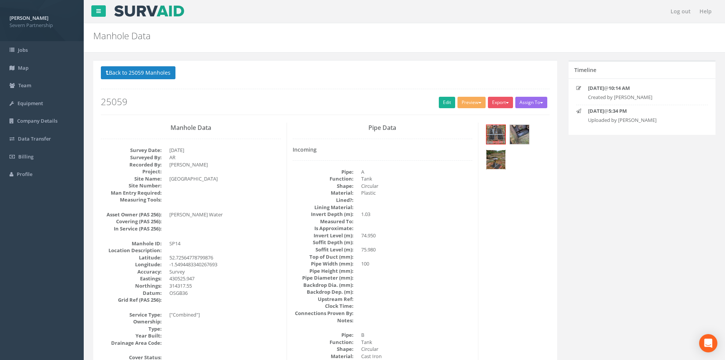
click at [494, 163] on img at bounding box center [495, 159] width 19 height 19
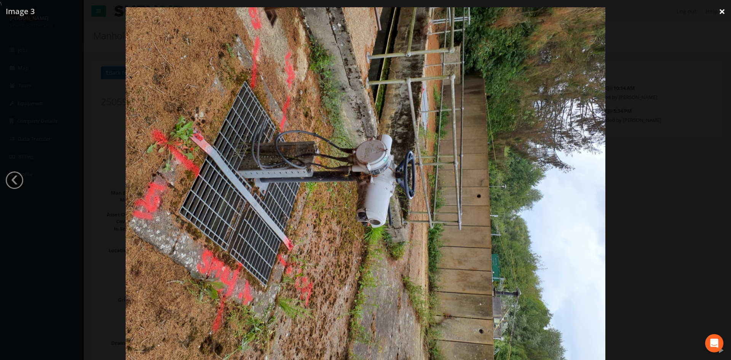
click at [724, 14] on link "×" at bounding box center [722, 11] width 18 height 23
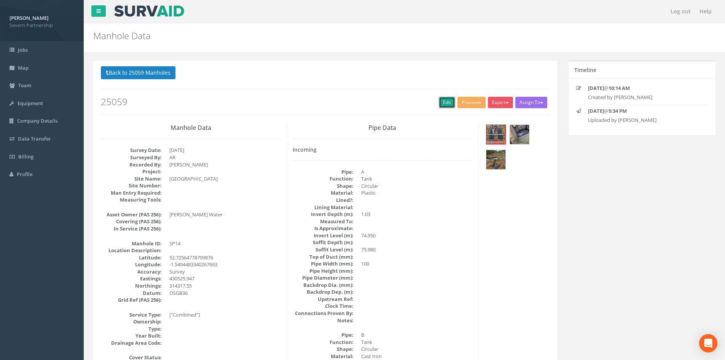
click at [443, 100] on link "Edit" at bounding box center [447, 102] width 16 height 11
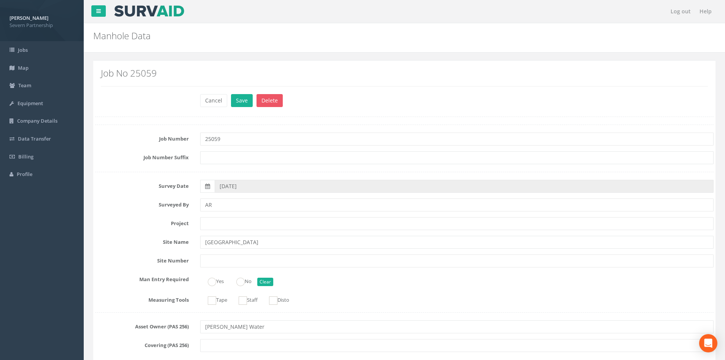
scroll to position [1296, 0]
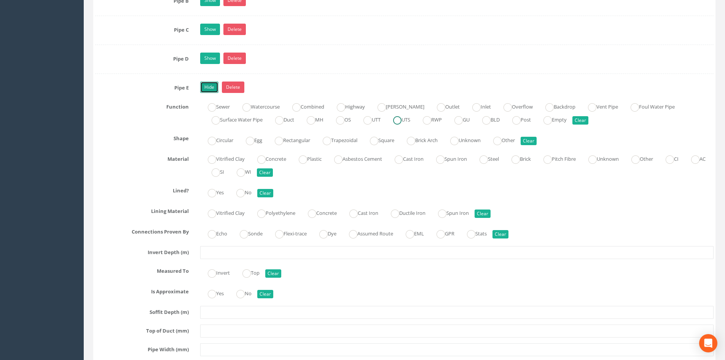
click at [402, 120] on ins at bounding box center [397, 120] width 8 height 8
radio input "true"
click at [212, 140] on ins at bounding box center [212, 141] width 8 height 8
radio input "true"
click at [208, 159] on ins at bounding box center [212, 159] width 8 height 8
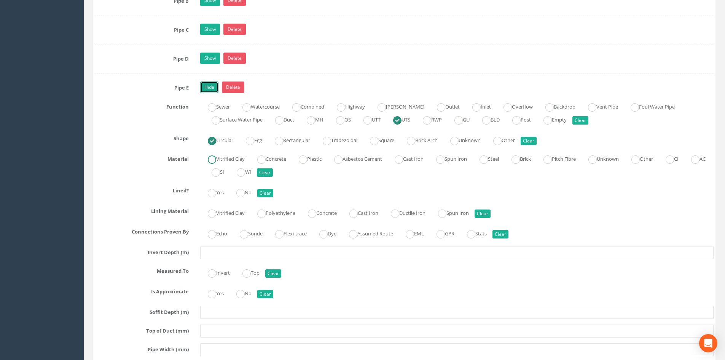
radio input "true"
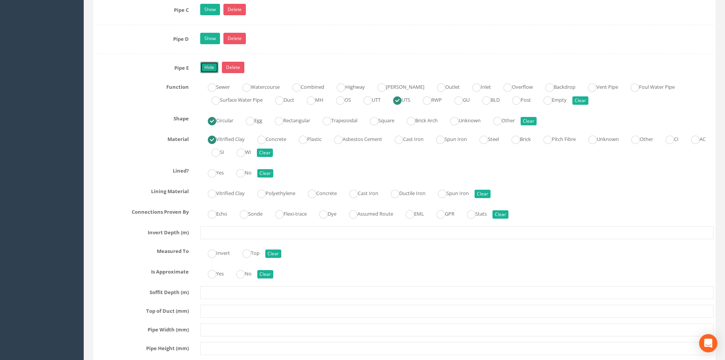
scroll to position [1334, 0]
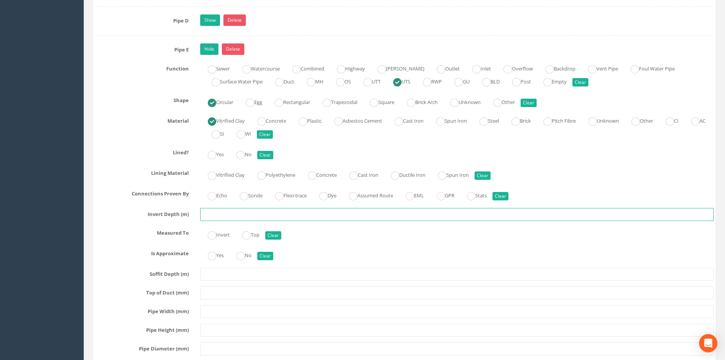
click at [242, 217] on input "text" at bounding box center [456, 214] width 513 height 13
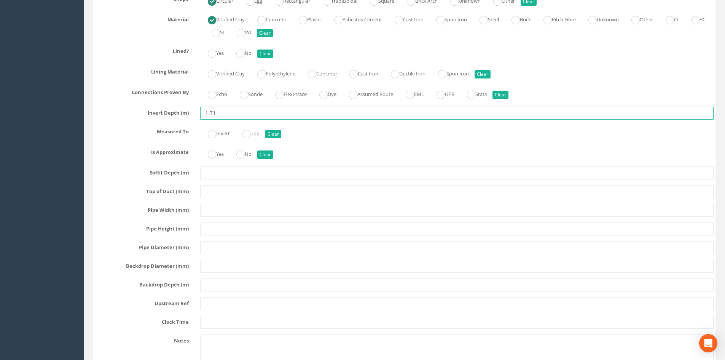
scroll to position [1448, 0]
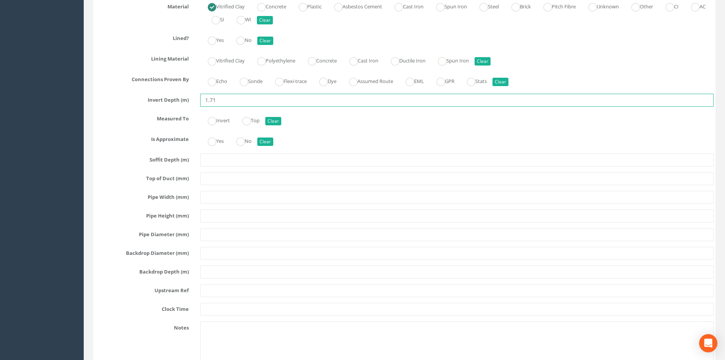
type input "1.71"
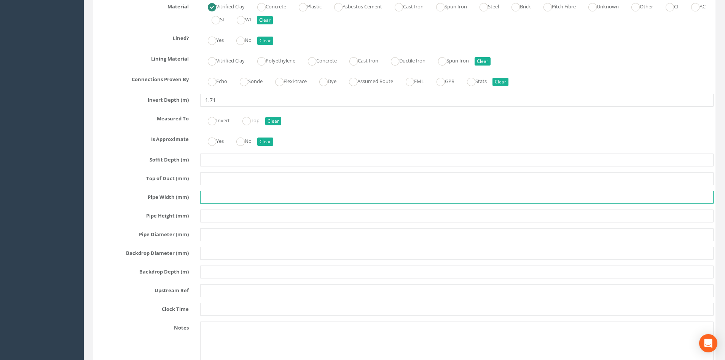
click at [227, 198] on input "text" at bounding box center [456, 197] width 513 height 13
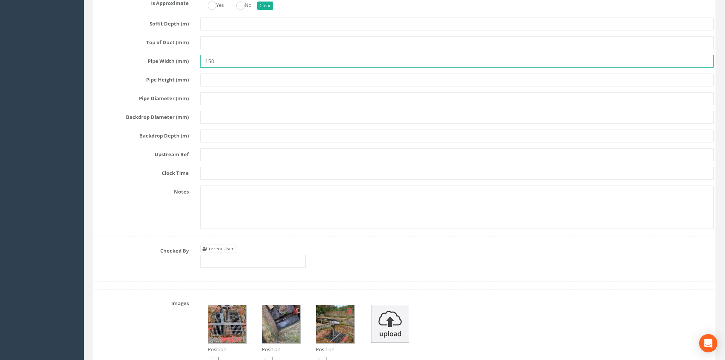
scroll to position [1600, 0]
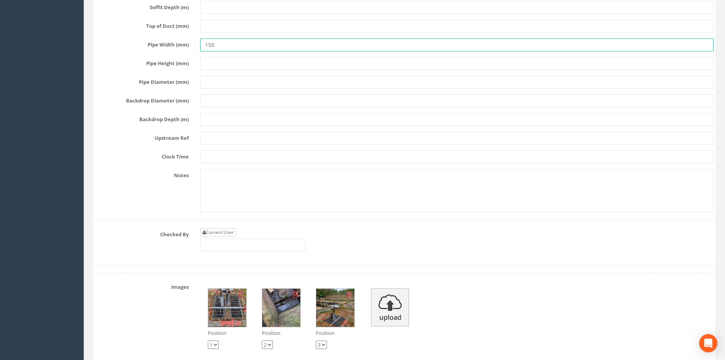
type input "150"
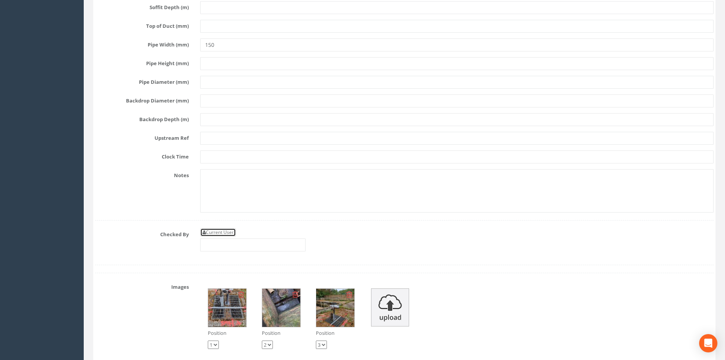
click at [225, 230] on link "Current User" at bounding box center [218, 232] width 36 height 8
type input "[PERSON_NAME]"
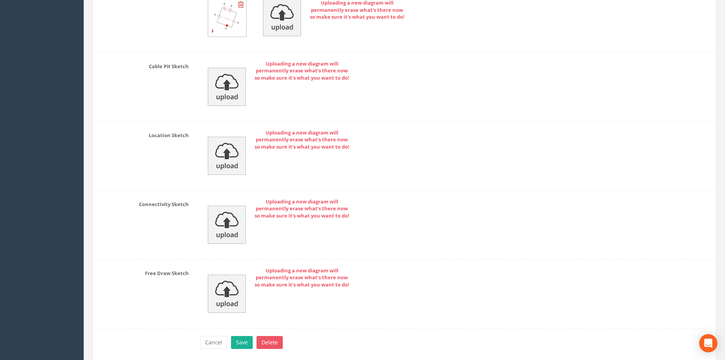
scroll to position [2115, 0]
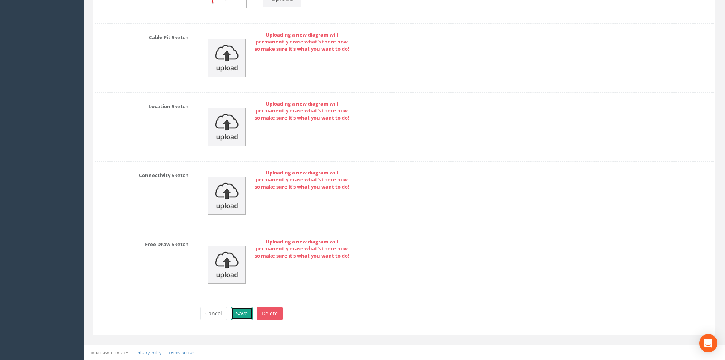
click at [237, 311] on button "Save" at bounding box center [242, 313] width 22 height 13
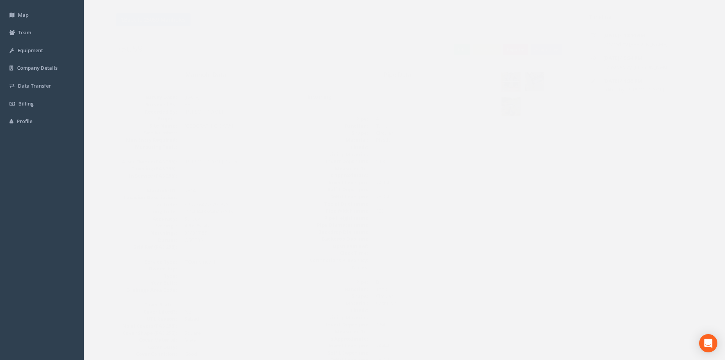
scroll to position [0, 0]
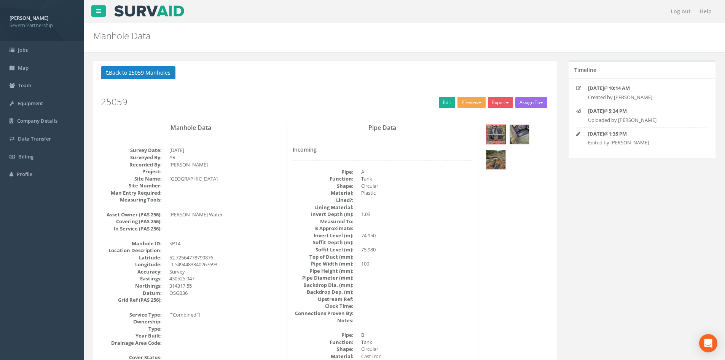
click at [463, 102] on button "Preview" at bounding box center [472, 102] width 28 height 11
click at [447, 120] on link "SP Manhole" at bounding box center [458, 118] width 58 height 12
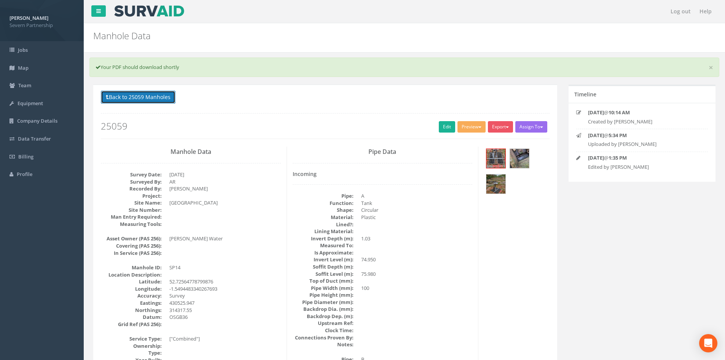
click at [123, 99] on button "Back to 25059 Manholes" at bounding box center [138, 97] width 75 height 13
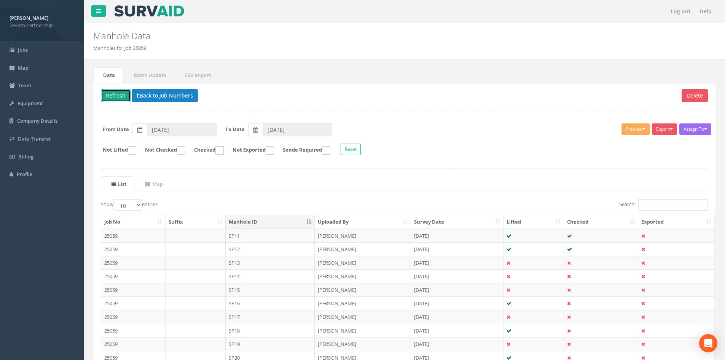
click at [120, 97] on button "Refresh" at bounding box center [116, 95] width 30 height 13
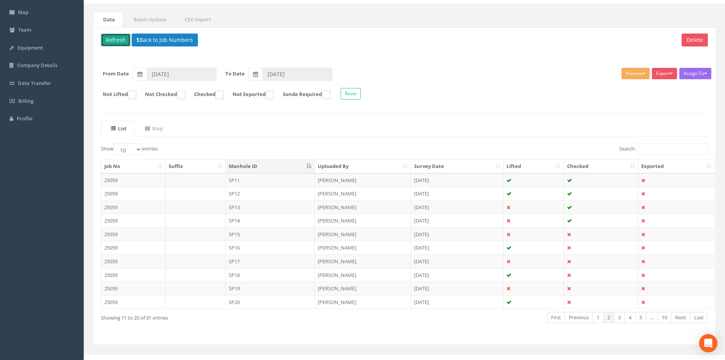
scroll to position [65, 0]
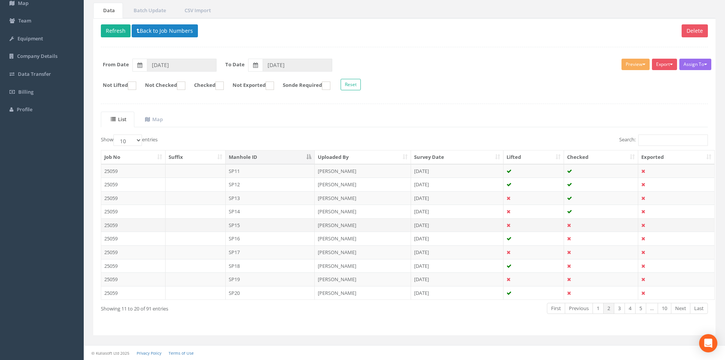
click at [265, 226] on td "SP15" at bounding box center [270, 225] width 89 height 14
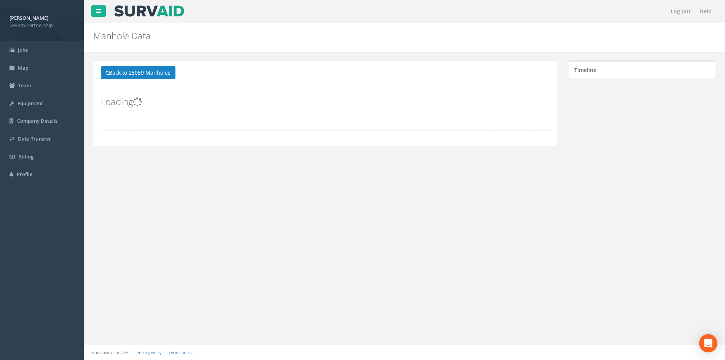
scroll to position [0, 0]
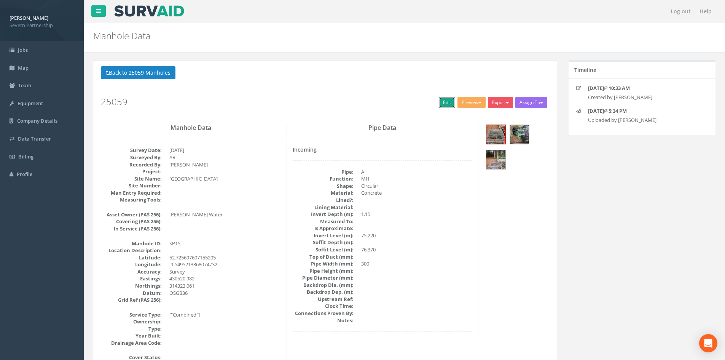
click at [439, 104] on link "Edit" at bounding box center [447, 102] width 16 height 11
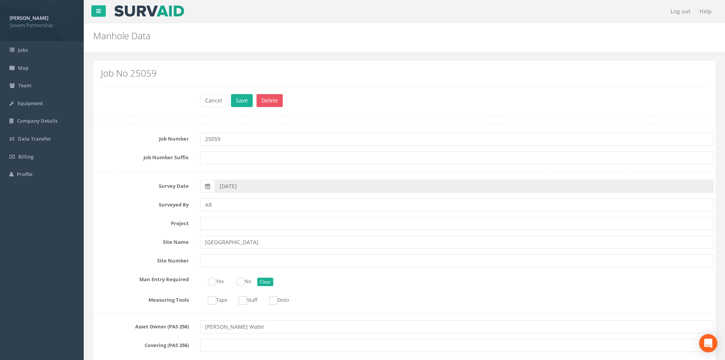
scroll to position [572, 0]
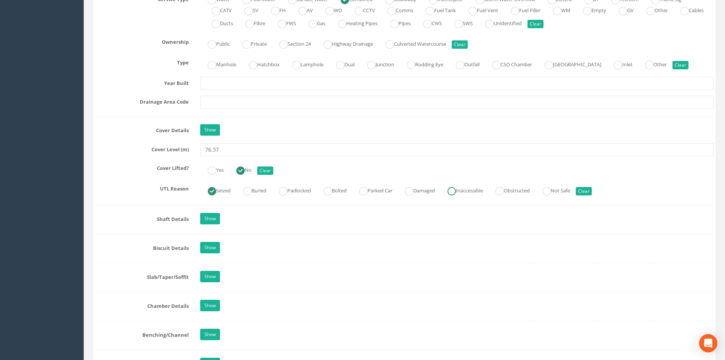
click at [456, 189] on ins at bounding box center [452, 191] width 8 height 8
radio input "false"
radio input "true"
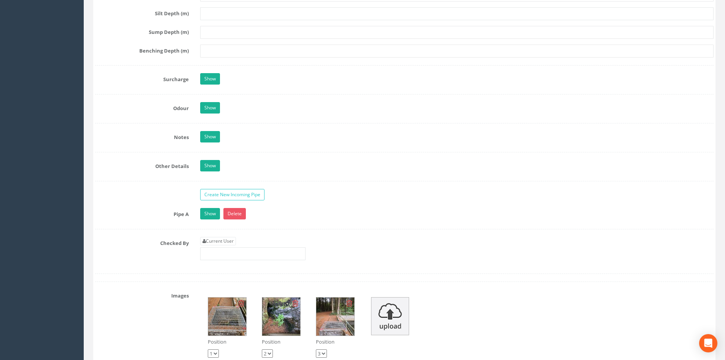
scroll to position [1067, 0]
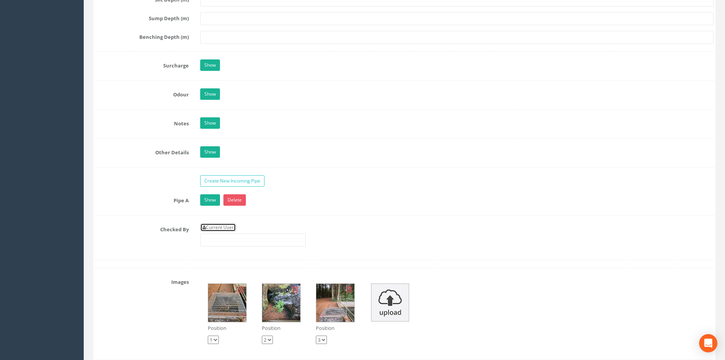
click at [222, 229] on link "Current User" at bounding box center [218, 227] width 36 height 8
type input "[PERSON_NAME]"
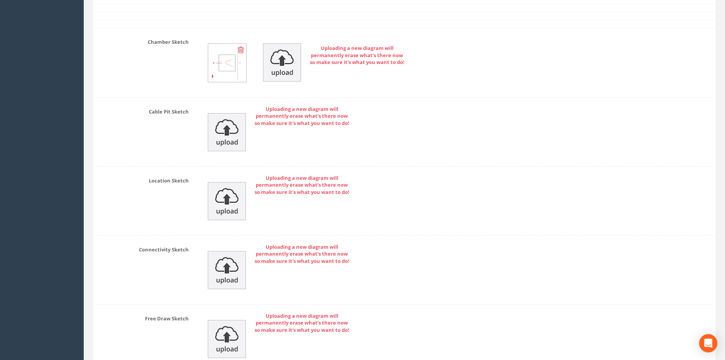
scroll to position [1577, 0]
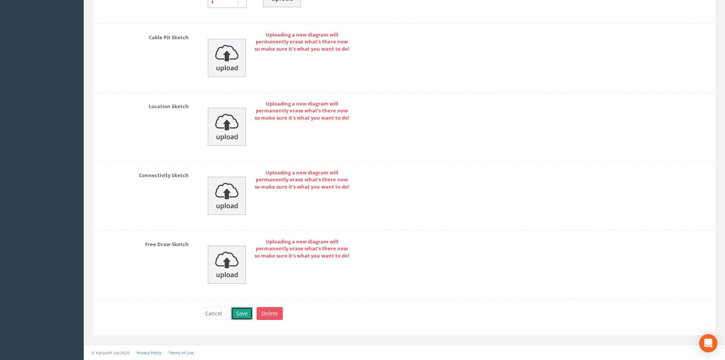
click at [239, 314] on button "Save" at bounding box center [242, 313] width 22 height 13
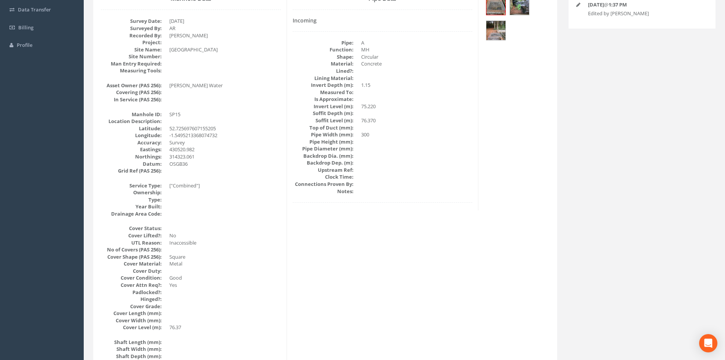
scroll to position [0, 0]
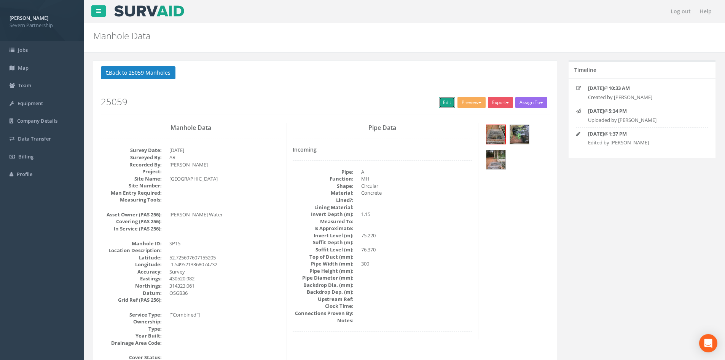
click at [446, 102] on link "Edit" at bounding box center [447, 102] width 16 height 11
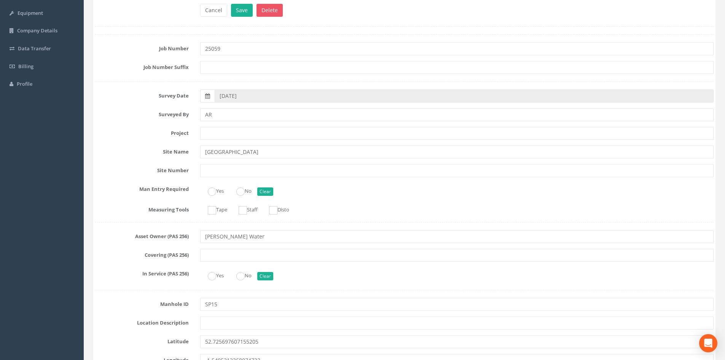
scroll to position [40, 0]
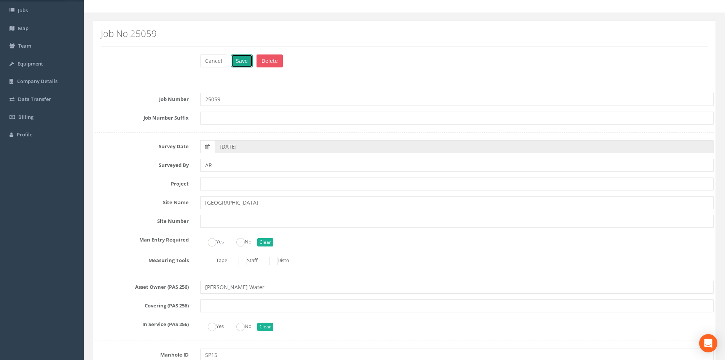
click at [239, 64] on button "Save" at bounding box center [242, 60] width 22 height 13
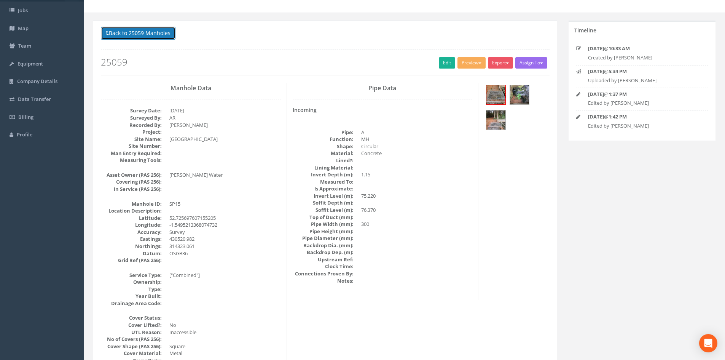
click at [160, 31] on button "Back to 25059 Manholes" at bounding box center [138, 33] width 75 height 13
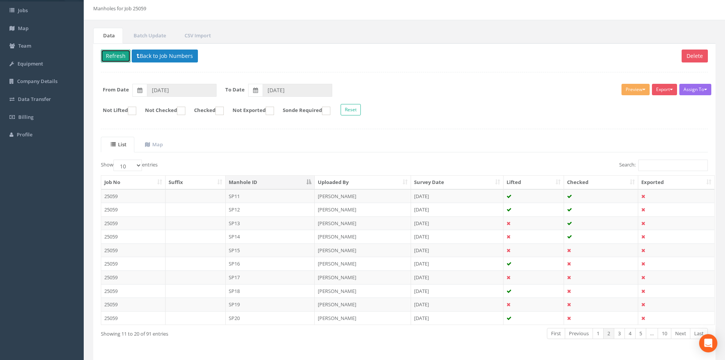
click at [108, 56] on button "Refresh" at bounding box center [116, 55] width 30 height 13
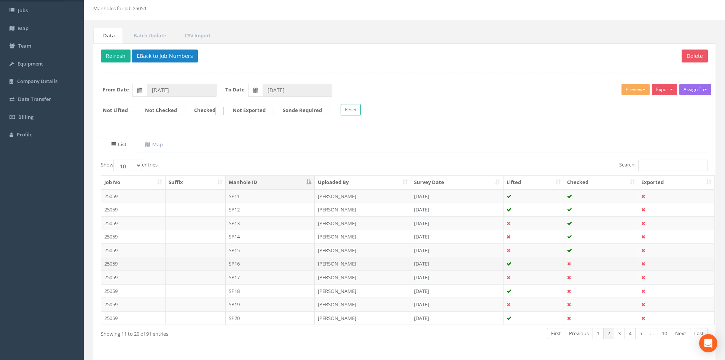
click at [245, 266] on td "SP16" at bounding box center [270, 264] width 89 height 14
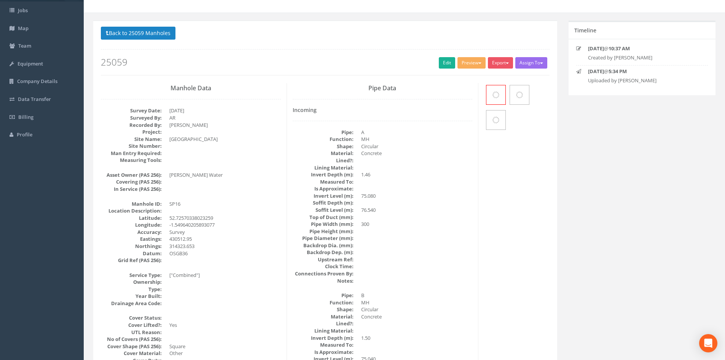
scroll to position [0, 0]
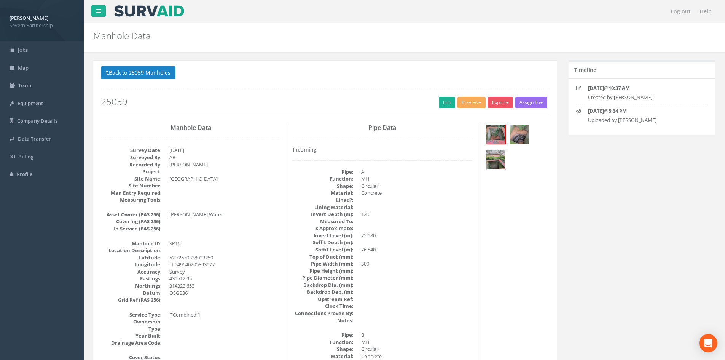
click at [497, 161] on img at bounding box center [495, 159] width 19 height 19
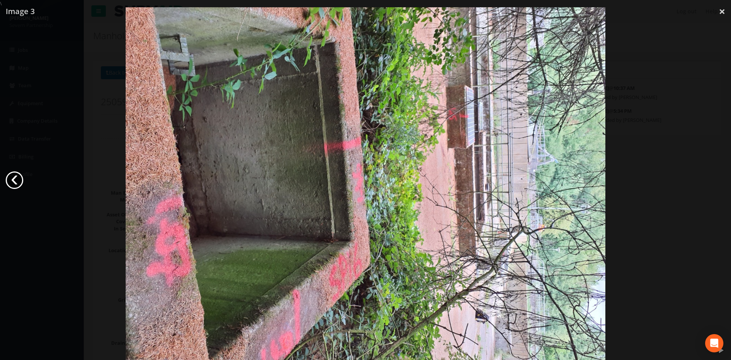
click at [14, 182] on link "‹" at bounding box center [15, 180] width 18 height 18
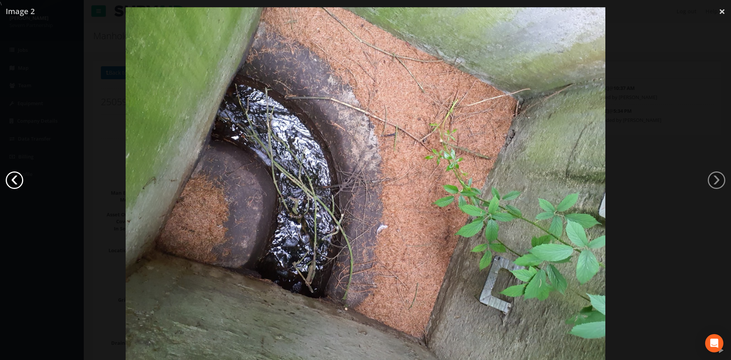
click at [14, 182] on link "‹" at bounding box center [15, 180] width 18 height 18
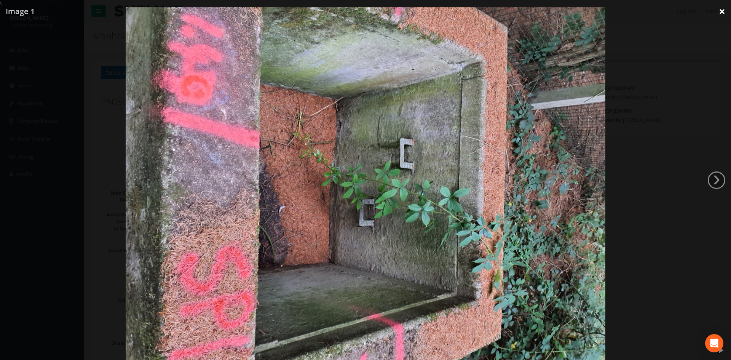
click at [722, 12] on link "×" at bounding box center [722, 11] width 18 height 23
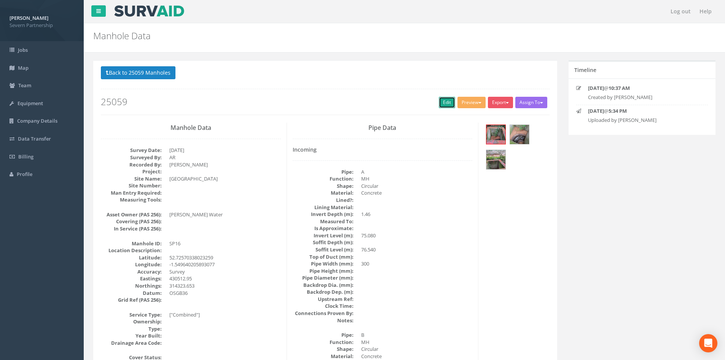
click at [441, 101] on link "Edit" at bounding box center [447, 102] width 16 height 11
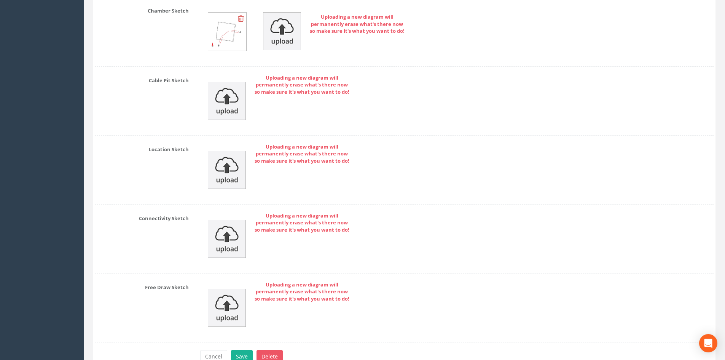
scroll to position [1606, 0]
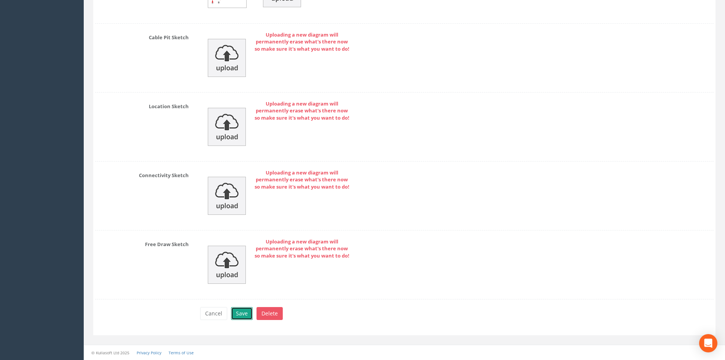
click at [241, 314] on button "Save" at bounding box center [242, 313] width 22 height 13
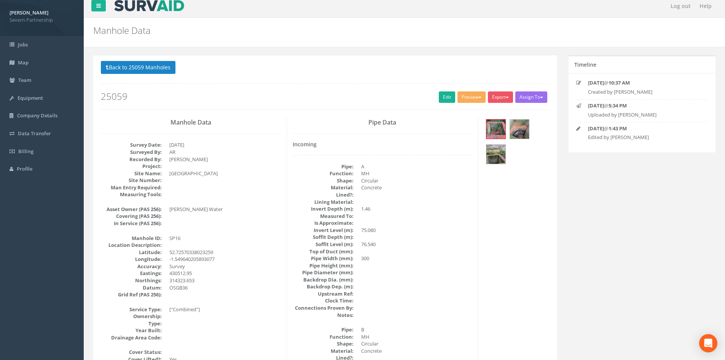
scroll to position [0, 0]
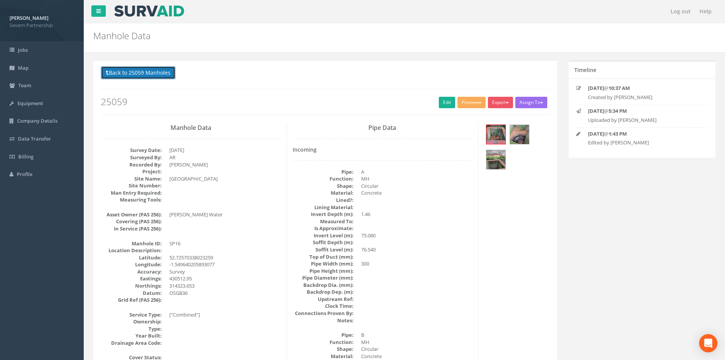
click at [147, 73] on button "Back to 25059 Manholes" at bounding box center [138, 72] width 75 height 13
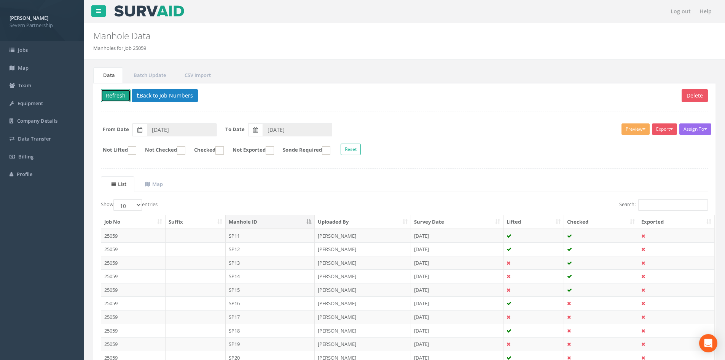
click at [115, 91] on button "Refresh" at bounding box center [116, 95] width 30 height 13
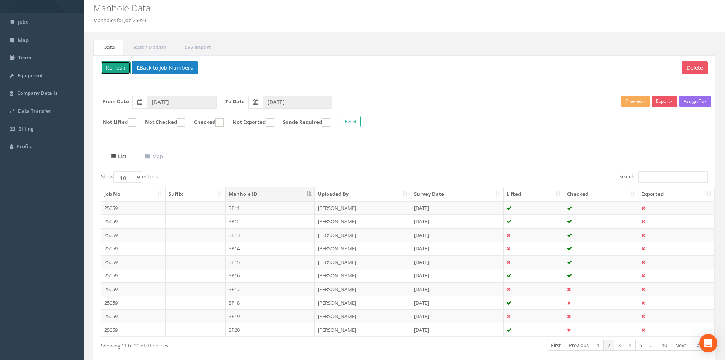
scroll to position [65, 0]
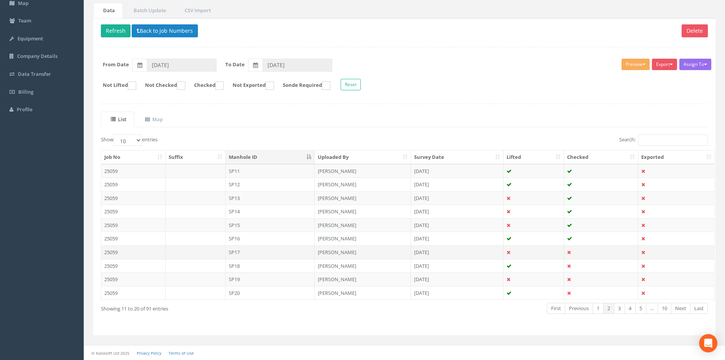
click at [237, 252] on td "SP17" at bounding box center [270, 252] width 89 height 14
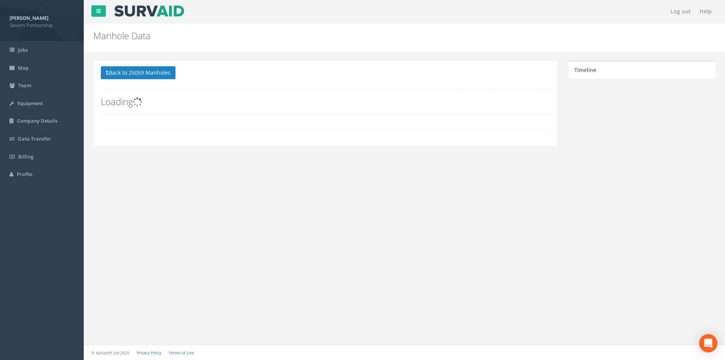
scroll to position [0, 0]
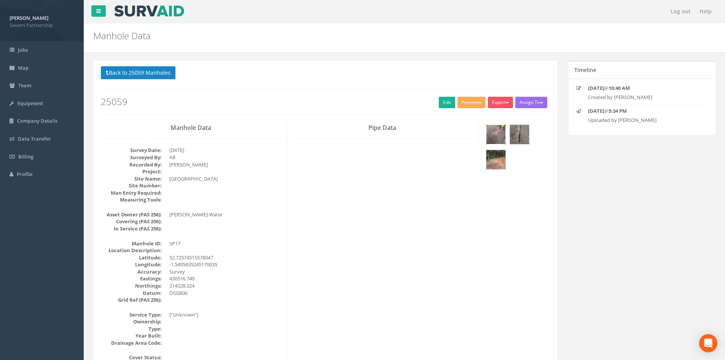
click at [498, 135] on img at bounding box center [495, 134] width 19 height 19
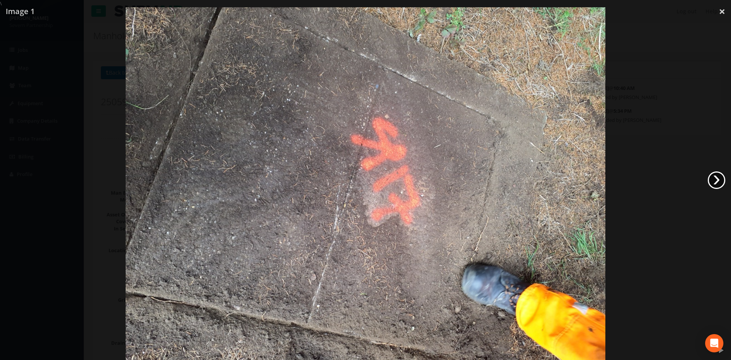
click at [717, 181] on link "›" at bounding box center [717, 180] width 18 height 18
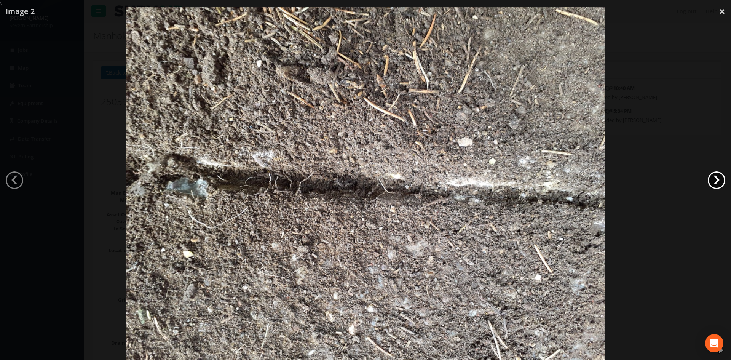
click at [717, 181] on link "›" at bounding box center [717, 180] width 18 height 18
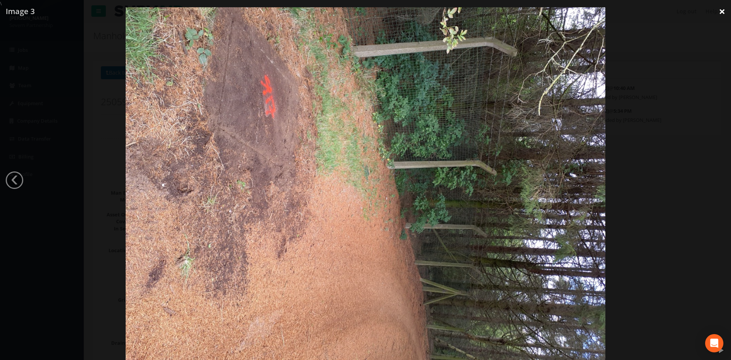
click at [722, 10] on link "×" at bounding box center [722, 11] width 18 height 23
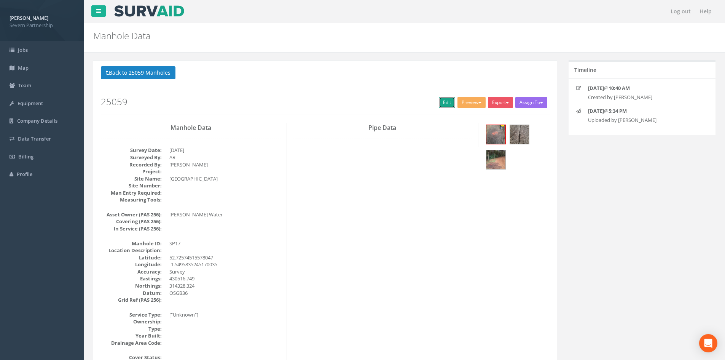
click at [446, 100] on link "Edit" at bounding box center [447, 102] width 16 height 11
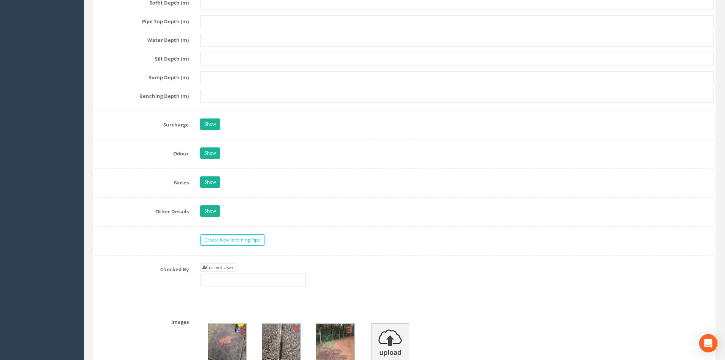
scroll to position [1028, 0]
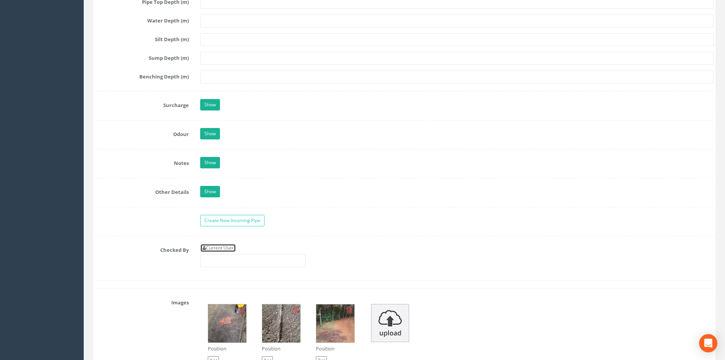
click at [221, 247] on link "Current User" at bounding box center [218, 248] width 36 height 8
type input "[PERSON_NAME]"
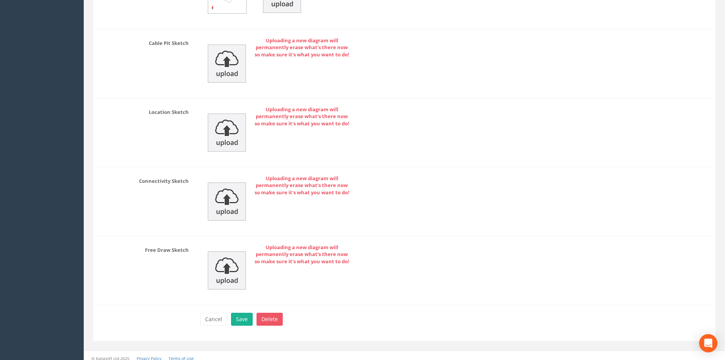
scroll to position [1558, 0]
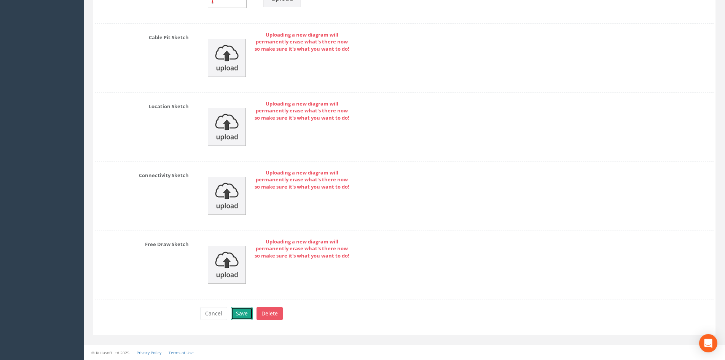
click at [241, 313] on button "Save" at bounding box center [242, 313] width 22 height 13
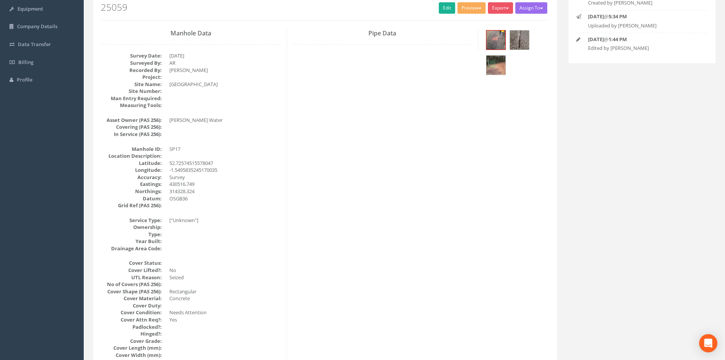
scroll to position [0, 0]
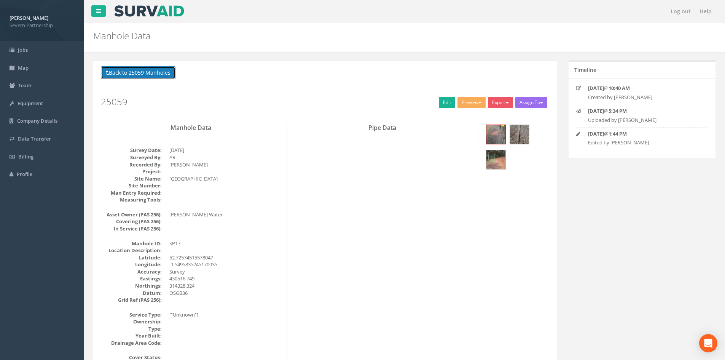
click at [142, 77] on button "Back to 25059 Manholes" at bounding box center [138, 72] width 75 height 13
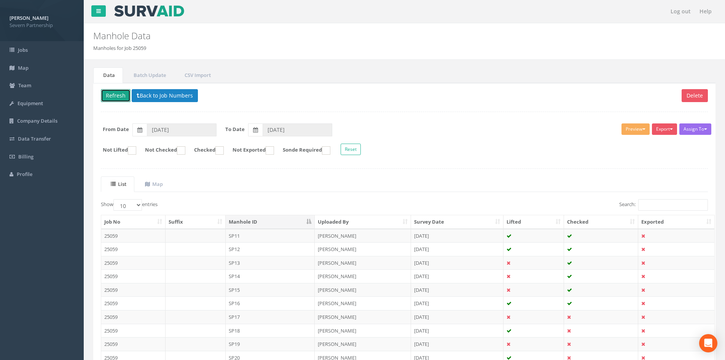
drag, startPoint x: 115, startPoint y: 92, endPoint x: 123, endPoint y: 93, distance: 8.0
click at [115, 92] on button "Refresh" at bounding box center [116, 95] width 30 height 13
click at [107, 92] on button "Refresh" at bounding box center [116, 95] width 30 height 13
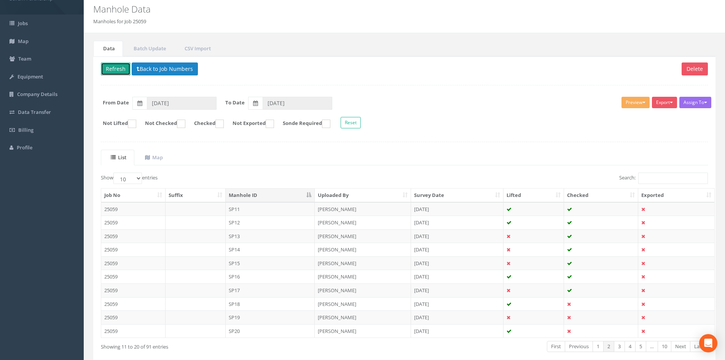
scroll to position [65, 0]
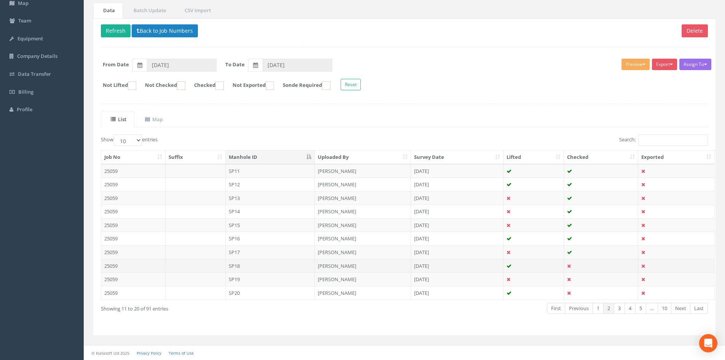
click at [257, 264] on td "SP18" at bounding box center [270, 266] width 89 height 14
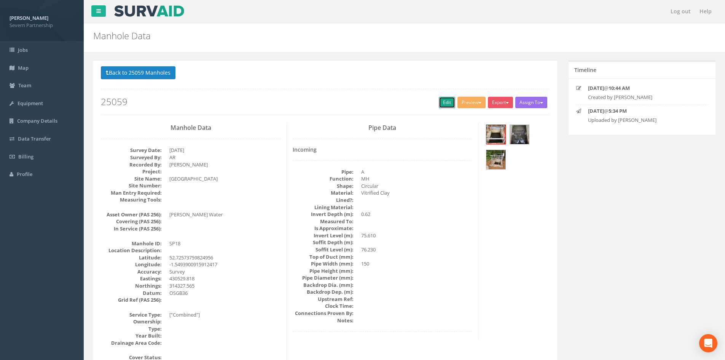
click at [441, 101] on link "Edit" at bounding box center [447, 102] width 16 height 11
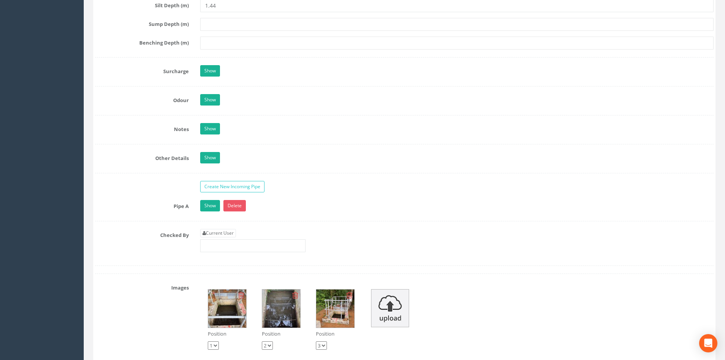
scroll to position [1067, 0]
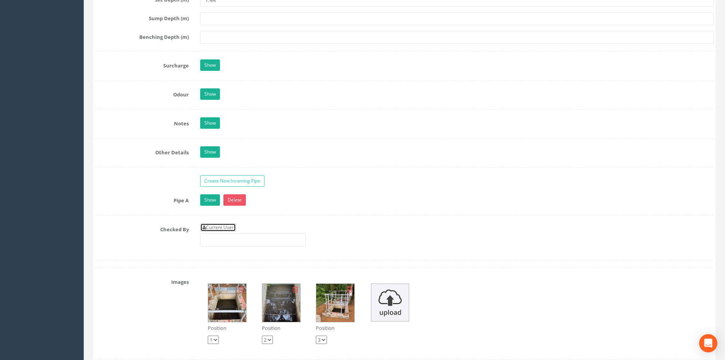
click at [220, 225] on link "Current User" at bounding box center [218, 227] width 36 height 8
type input "[PERSON_NAME]"
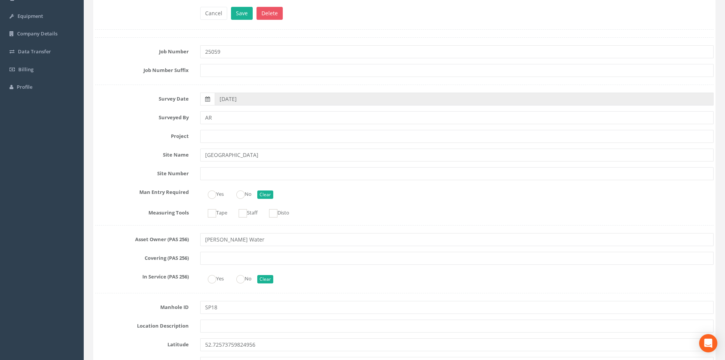
scroll to position [40, 0]
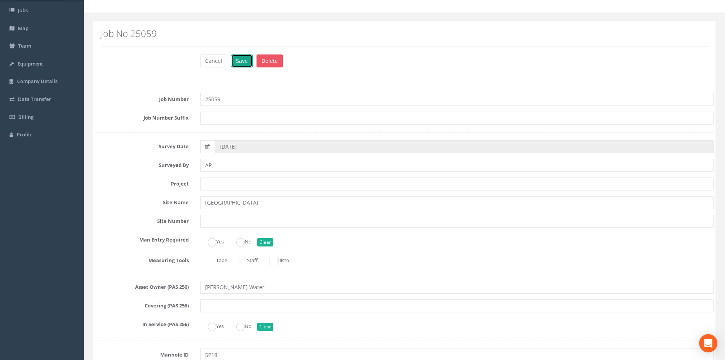
click at [245, 61] on button "Save" at bounding box center [242, 60] width 22 height 13
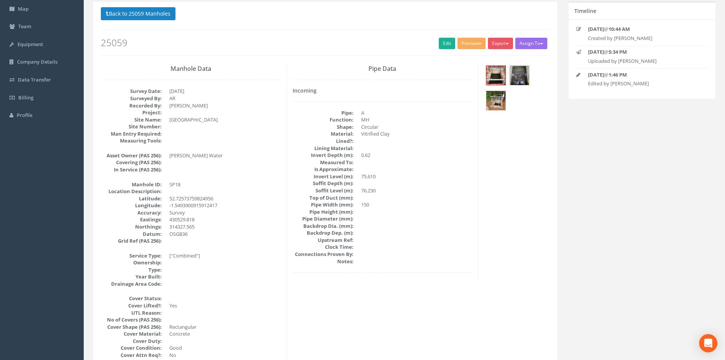
scroll to position [2, 0]
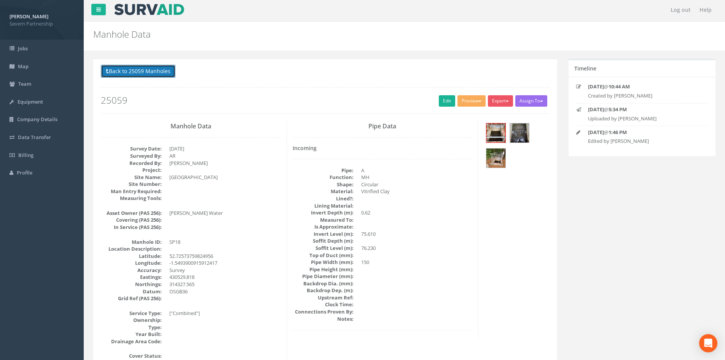
click at [147, 71] on button "Back to 25059 Manholes" at bounding box center [138, 71] width 75 height 13
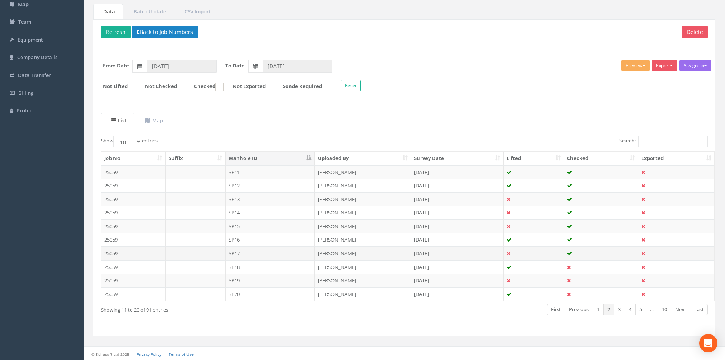
scroll to position [65, 0]
click at [243, 279] on td "SP19" at bounding box center [270, 279] width 89 height 14
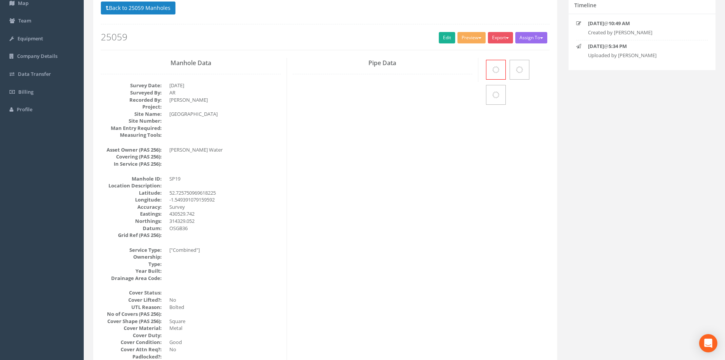
scroll to position [0, 0]
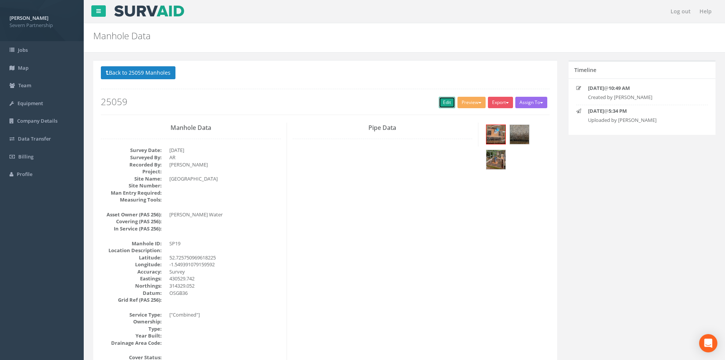
click at [439, 99] on link "Edit" at bounding box center [447, 102] width 16 height 11
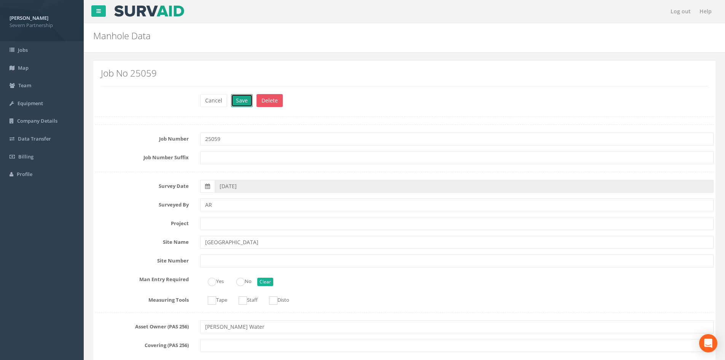
click at [243, 98] on button "Save" at bounding box center [242, 100] width 22 height 13
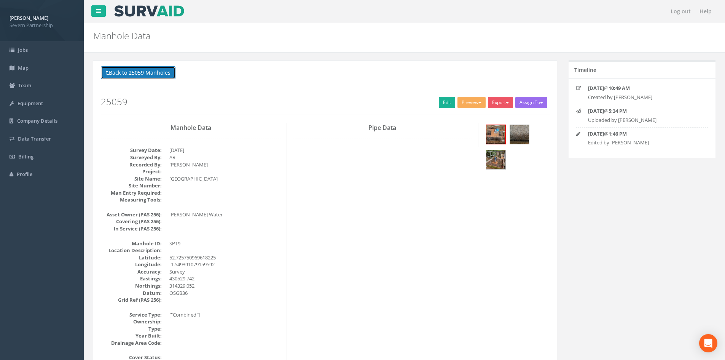
click at [157, 73] on button "Back to 25059 Manholes" at bounding box center [138, 72] width 75 height 13
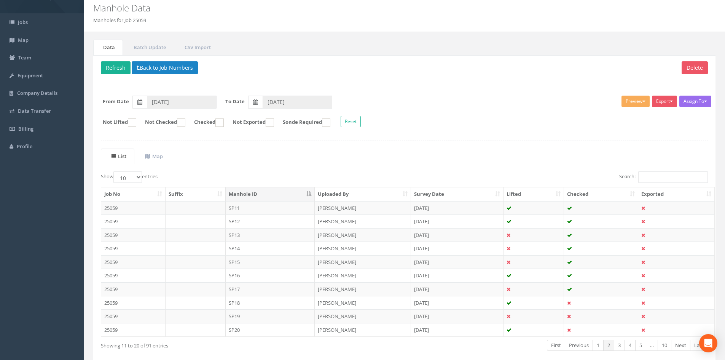
scroll to position [65, 0]
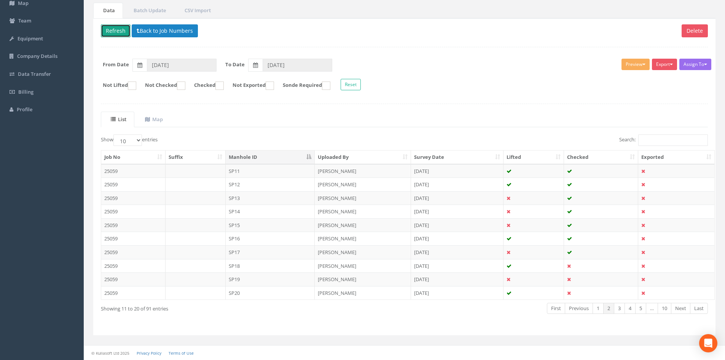
click at [117, 29] on button "Refresh" at bounding box center [116, 30] width 30 height 13
click at [234, 293] on td "SP20" at bounding box center [270, 293] width 89 height 14
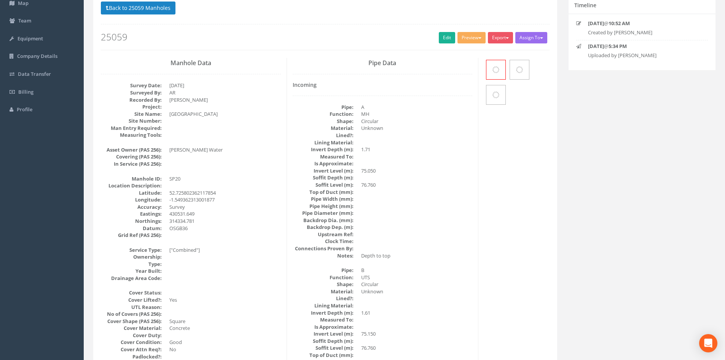
scroll to position [0, 0]
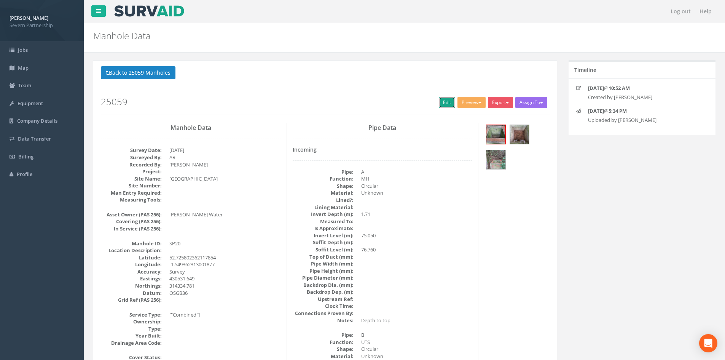
click at [440, 102] on link "Edit" at bounding box center [447, 102] width 16 height 11
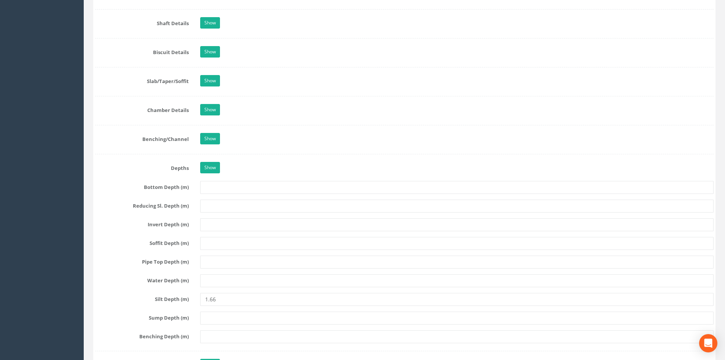
scroll to position [997, 0]
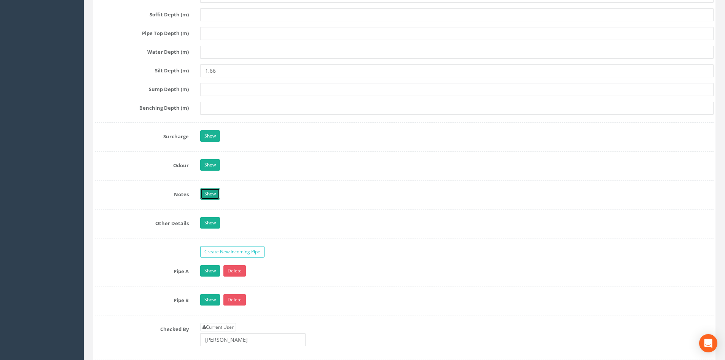
click at [207, 197] on link "Show" at bounding box center [210, 193] width 20 height 11
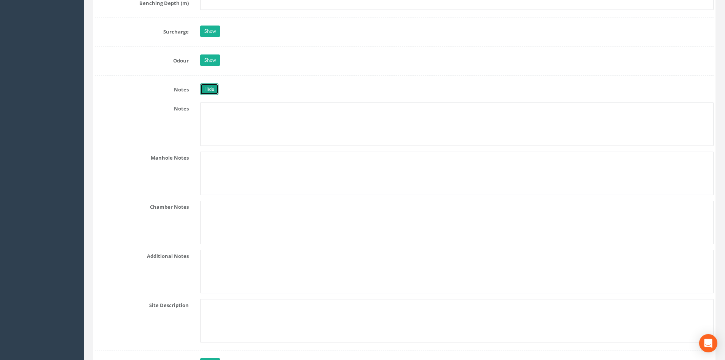
scroll to position [1111, 0]
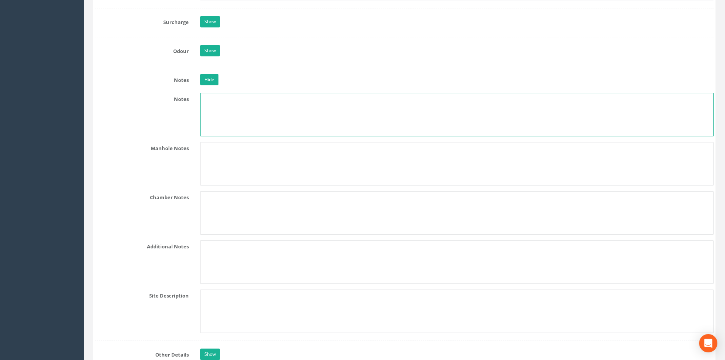
click at [225, 110] on textarea at bounding box center [456, 114] width 513 height 43
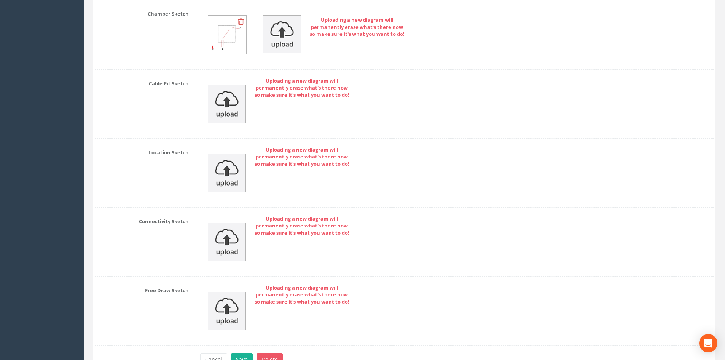
scroll to position [1851, 0]
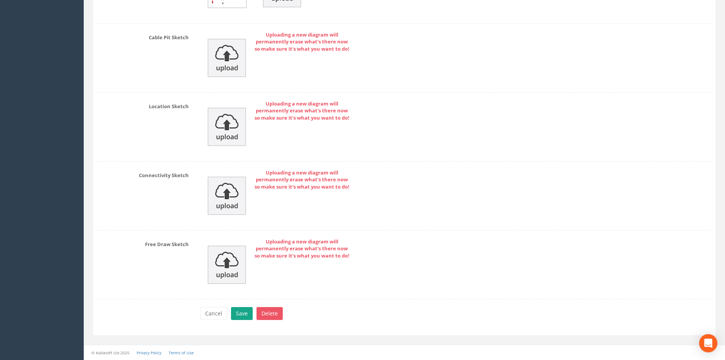
type textarea "No pipes visible"
click at [239, 313] on button "Save" at bounding box center [242, 313] width 22 height 13
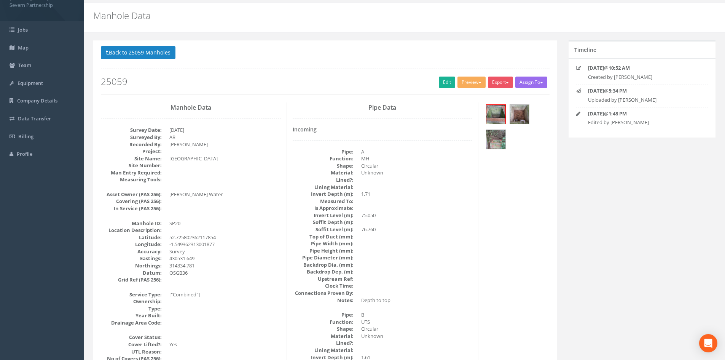
scroll to position [0, 0]
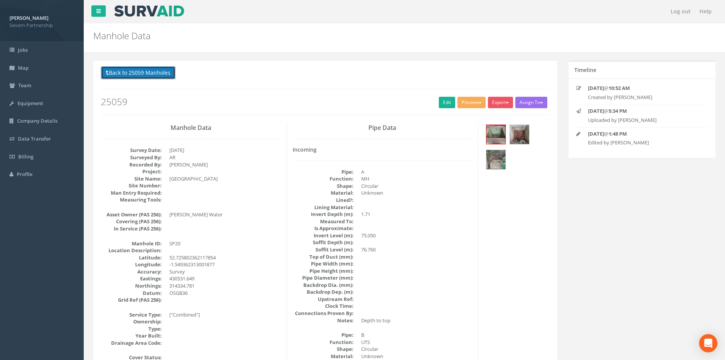
click at [122, 71] on button "Back to 25059 Manholes" at bounding box center [138, 72] width 75 height 13
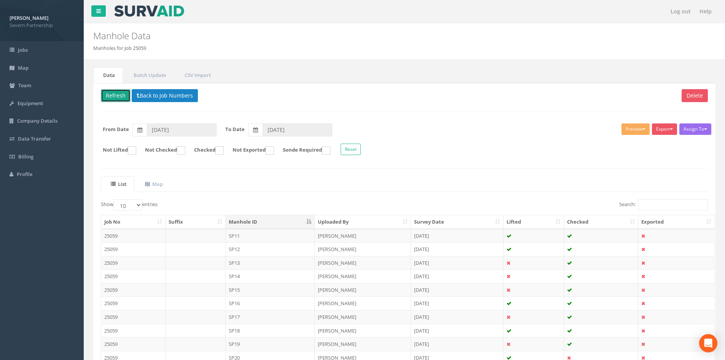
click at [124, 94] on button "Refresh" at bounding box center [116, 95] width 30 height 13
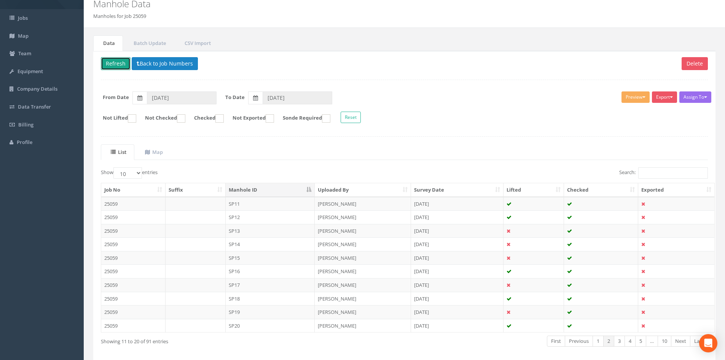
scroll to position [65, 0]
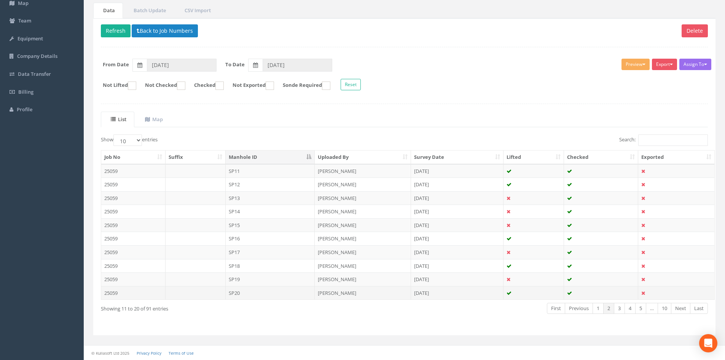
click at [248, 292] on td "SP20" at bounding box center [270, 293] width 89 height 14
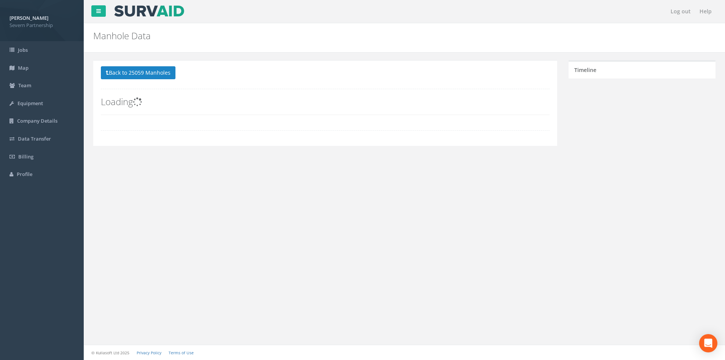
scroll to position [0, 0]
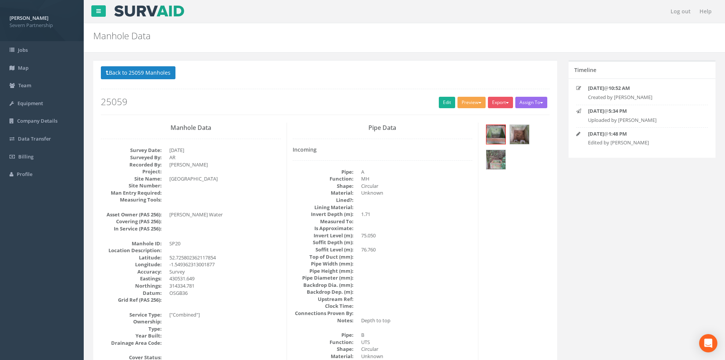
click at [458, 104] on button "Preview" at bounding box center [472, 102] width 28 height 11
click at [450, 114] on link "SP Manhole" at bounding box center [458, 118] width 58 height 12
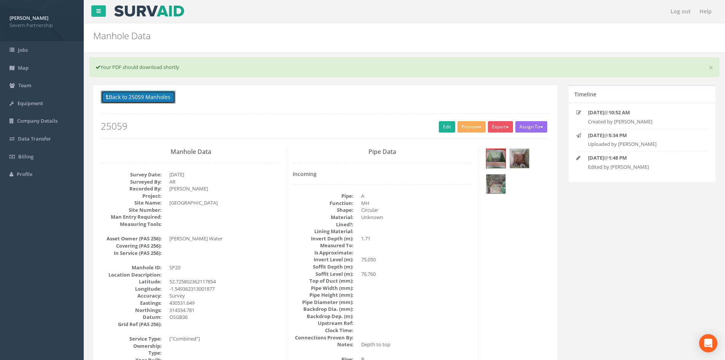
click at [140, 95] on button "Back to 25059 Manholes" at bounding box center [138, 97] width 75 height 13
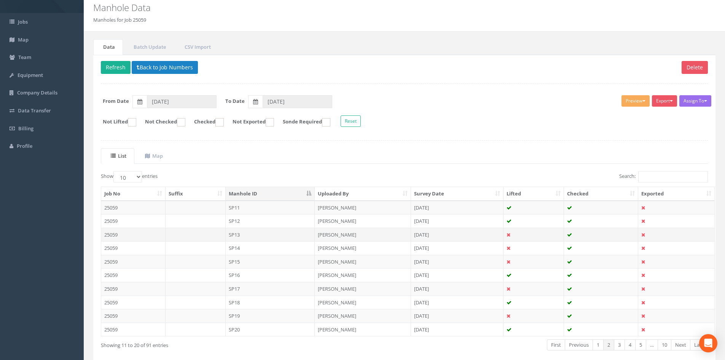
scroll to position [65, 0]
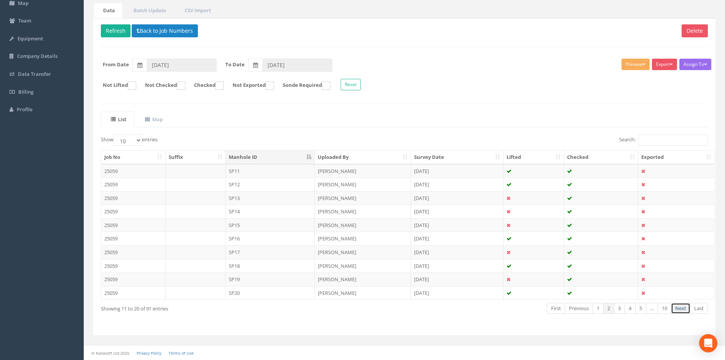
click at [683, 308] on link "Next" at bounding box center [680, 308] width 19 height 11
click at [251, 170] on td "SP21" at bounding box center [270, 171] width 89 height 14
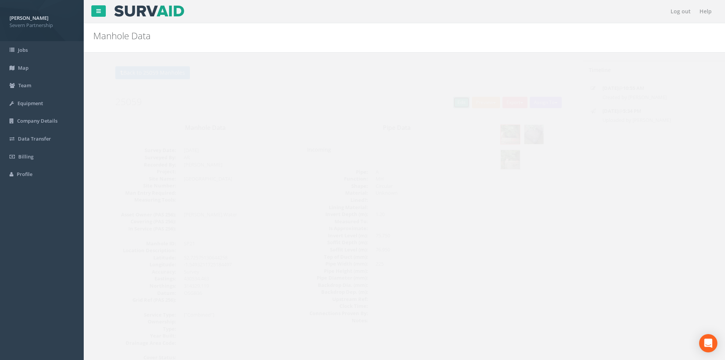
click at [443, 105] on link "Edit" at bounding box center [447, 102] width 16 height 11
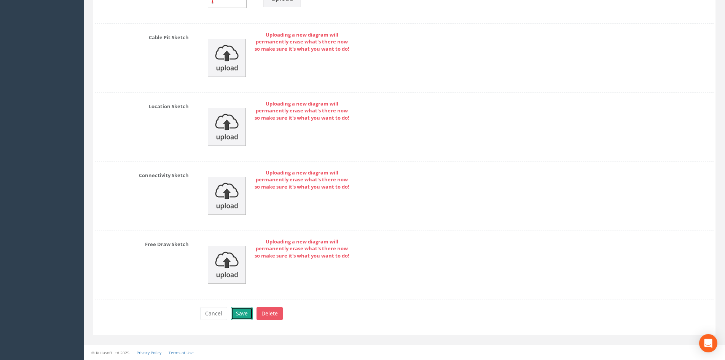
click at [242, 310] on button "Save" at bounding box center [242, 313] width 22 height 13
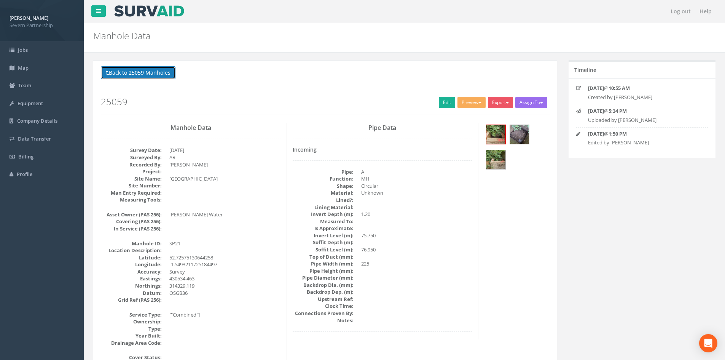
click at [123, 70] on button "Back to 25059 Manholes" at bounding box center [138, 72] width 75 height 13
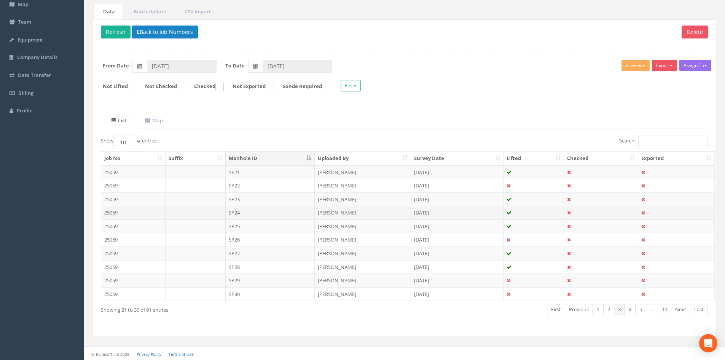
scroll to position [65, 0]
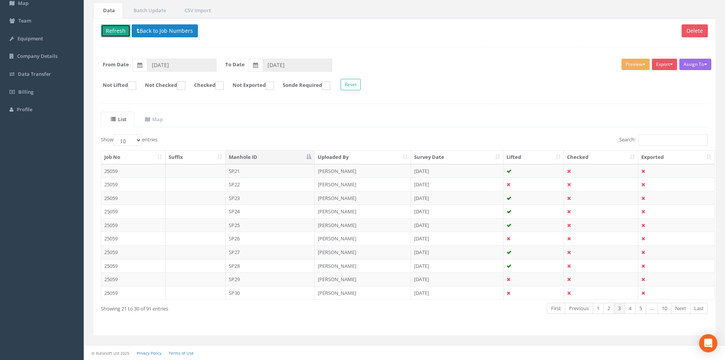
click at [115, 29] on button "Refresh" at bounding box center [116, 30] width 30 height 13
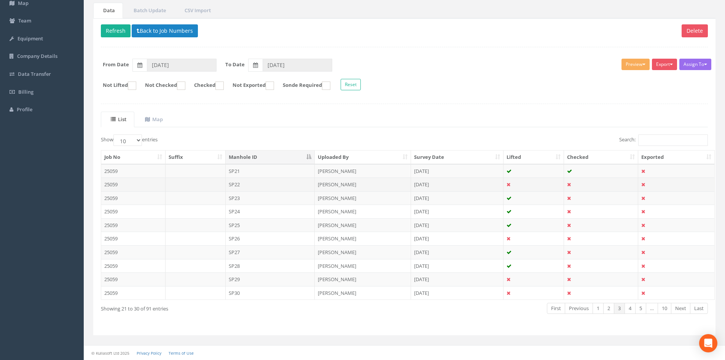
click at [260, 182] on td "SP22" at bounding box center [270, 184] width 89 height 14
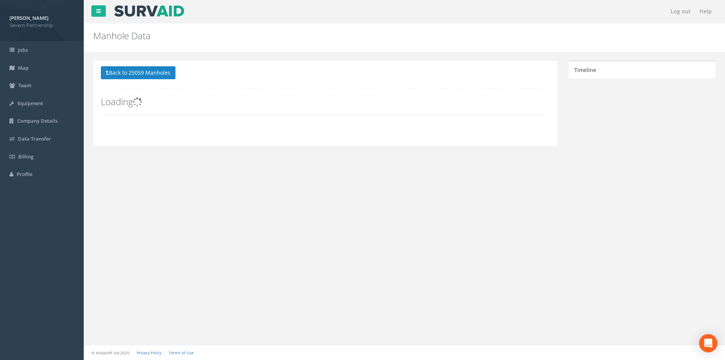
scroll to position [0, 0]
